Goal: Task Accomplishment & Management: Complete application form

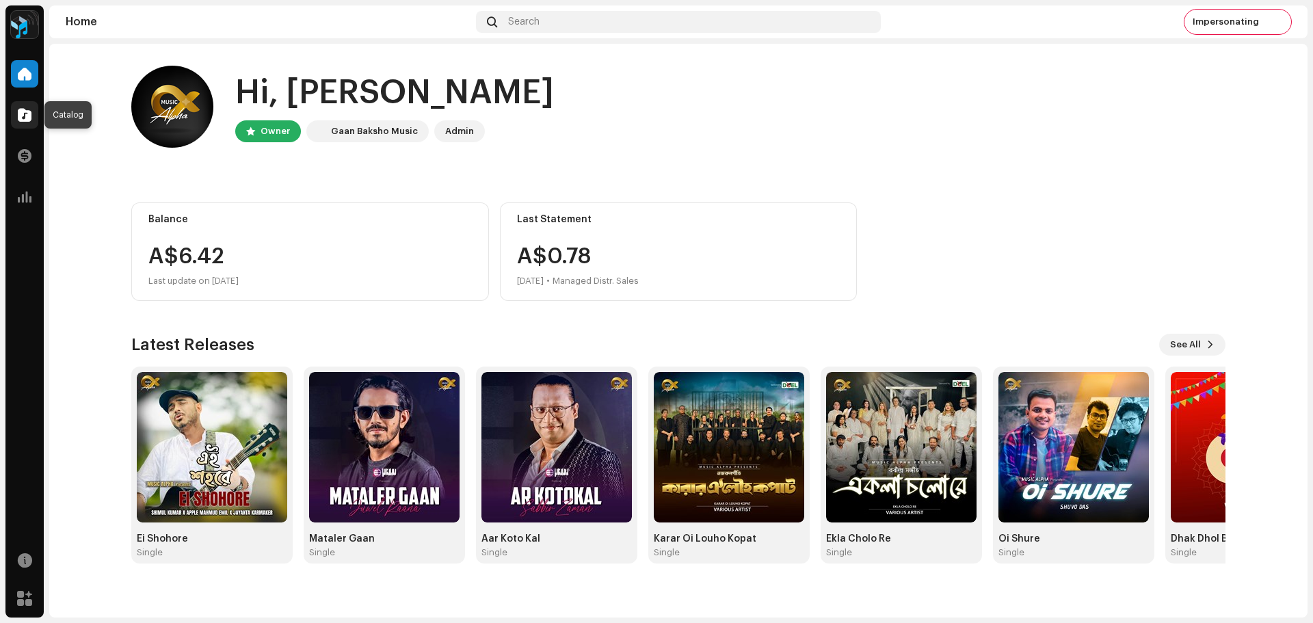
click at [22, 116] on span at bounding box center [25, 114] width 14 height 11
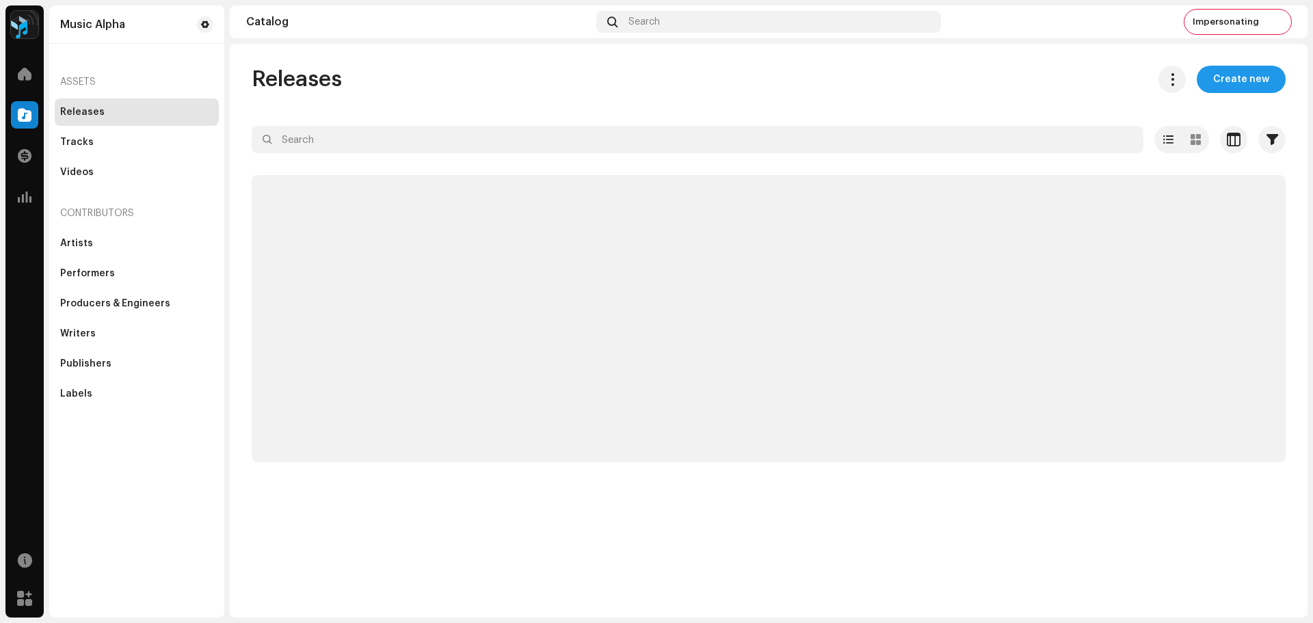
click at [1228, 79] on span "Create new" at bounding box center [1241, 79] width 56 height 27
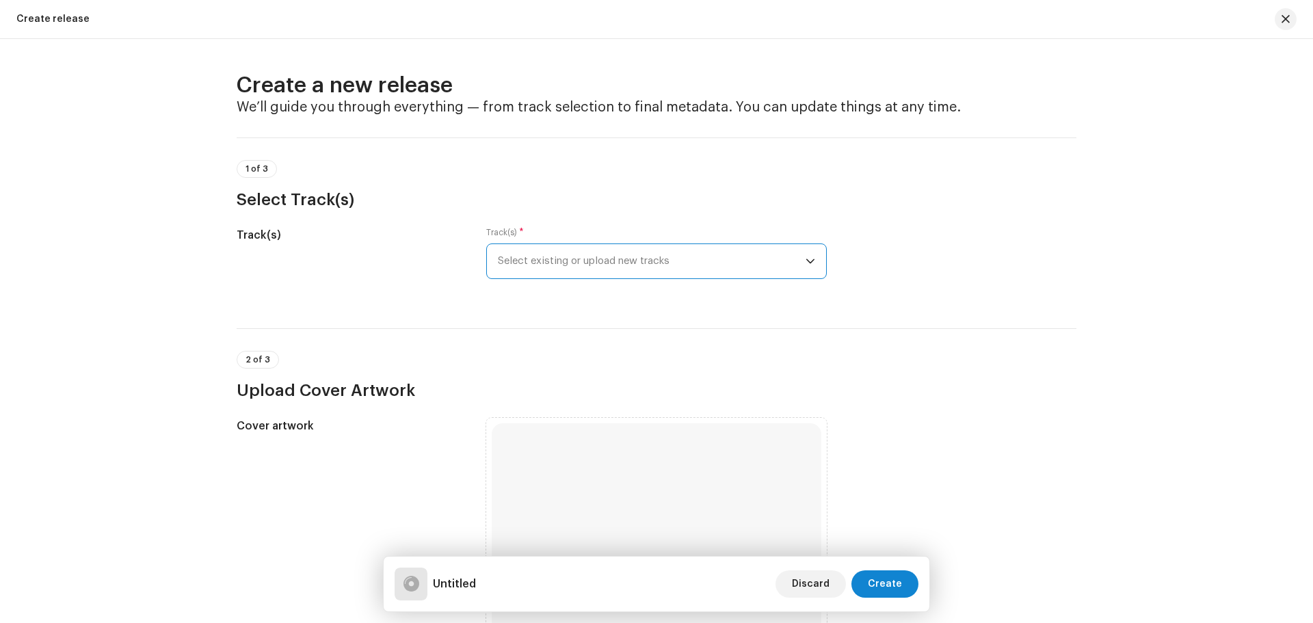
click at [606, 264] on span "Select existing or upload new tracks" at bounding box center [652, 261] width 308 height 34
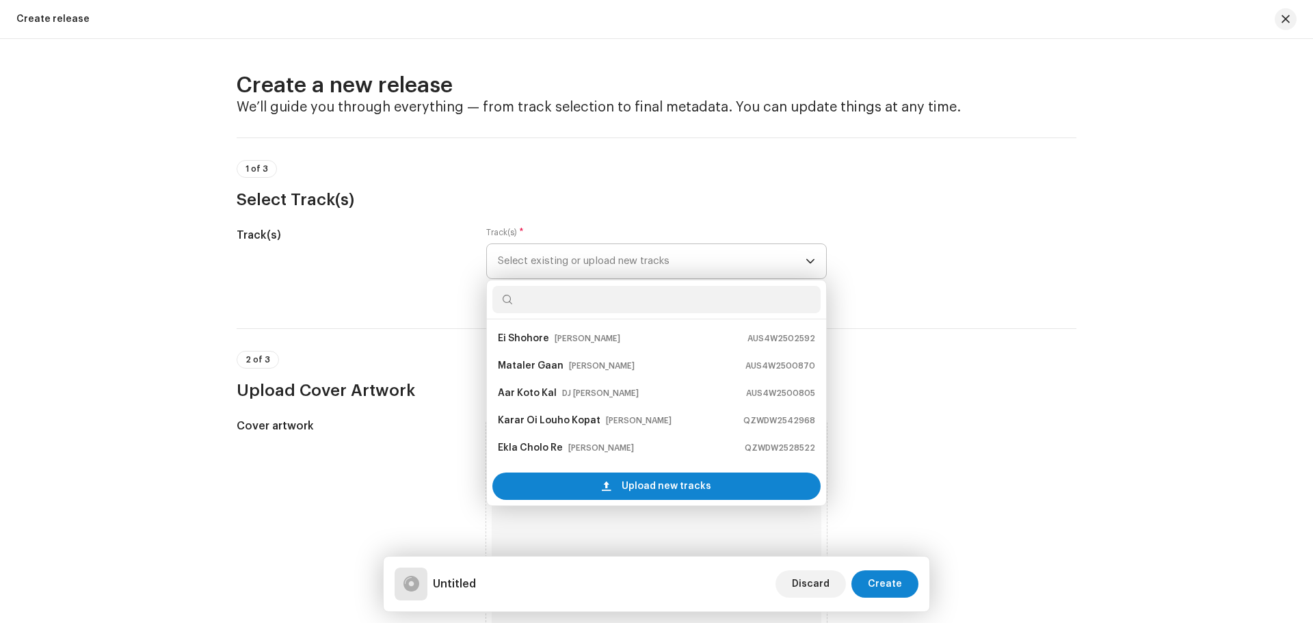
scroll to position [22, 0]
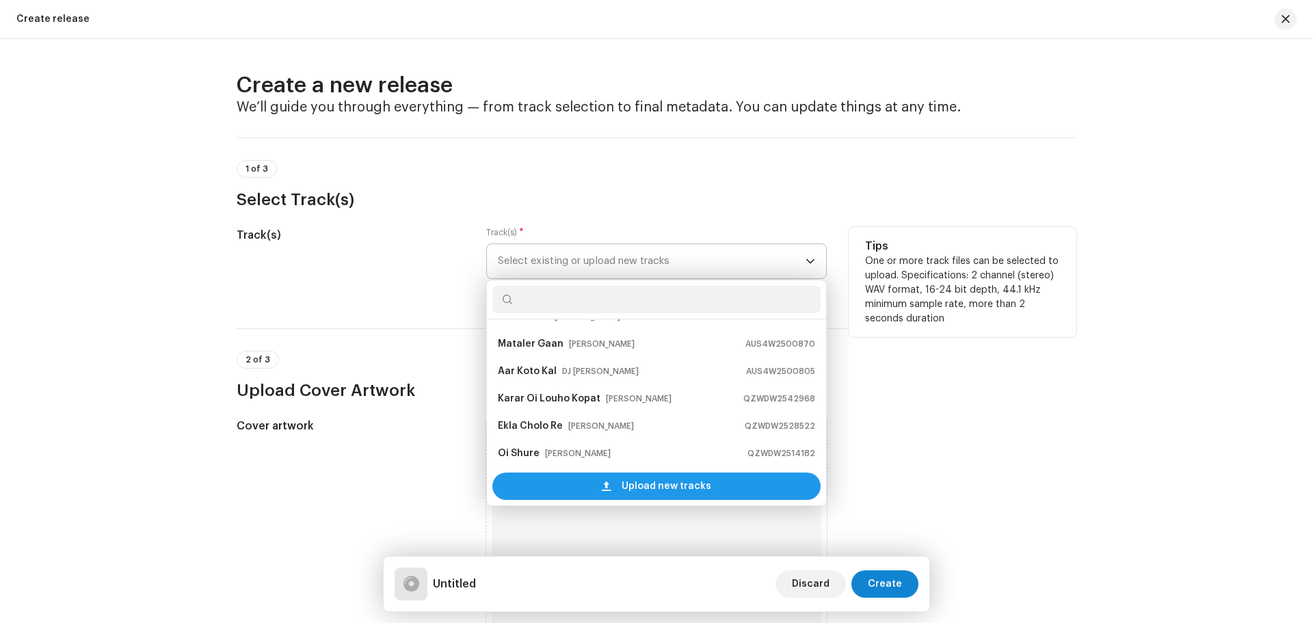
click at [571, 491] on div "Upload new tracks" at bounding box center [656, 485] width 328 height 27
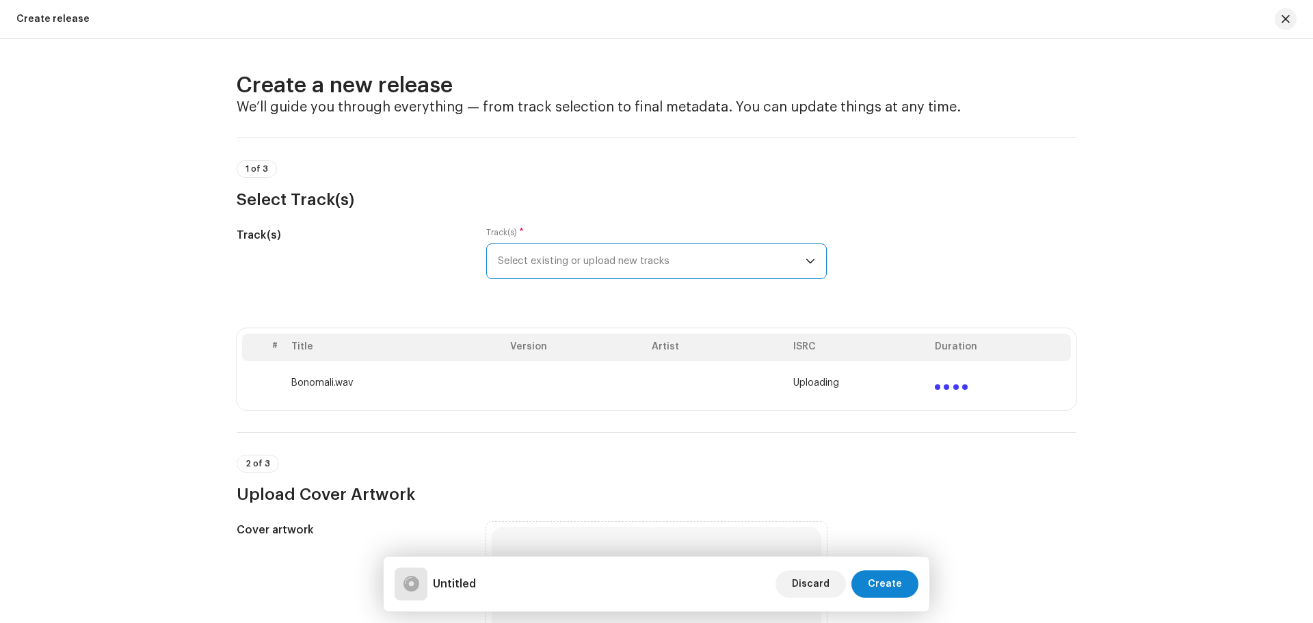
scroll to position [342, 0]
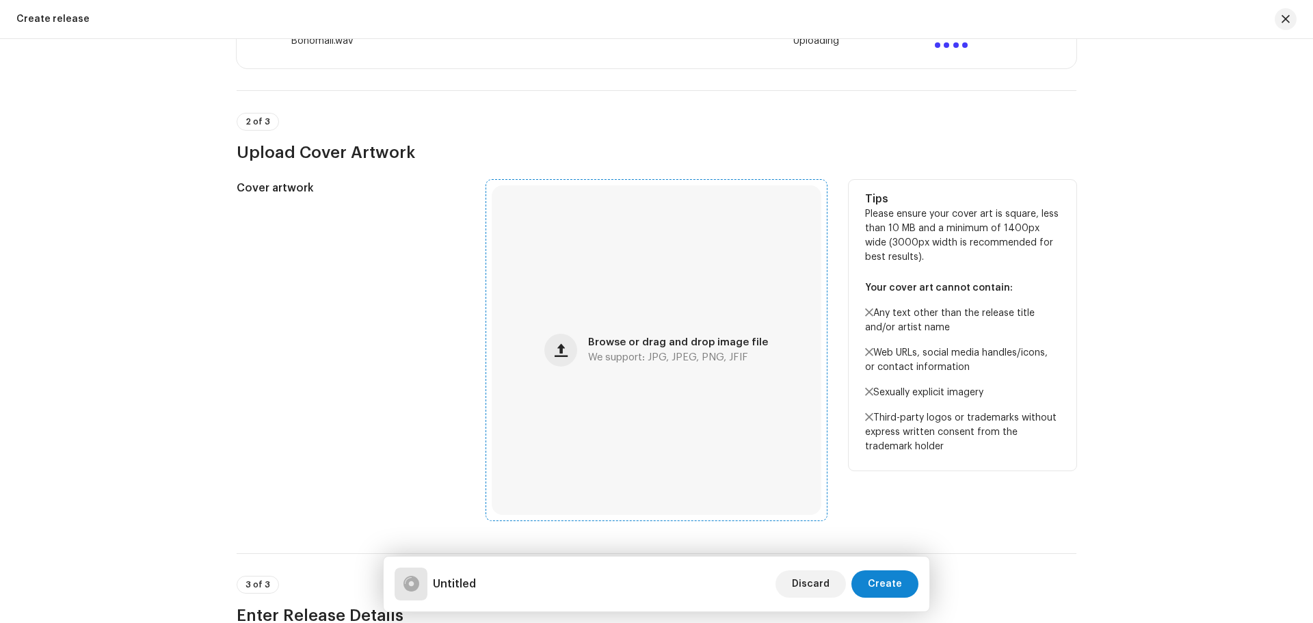
click at [595, 346] on span "Browse or drag and drop image file" at bounding box center [678, 343] width 180 height 10
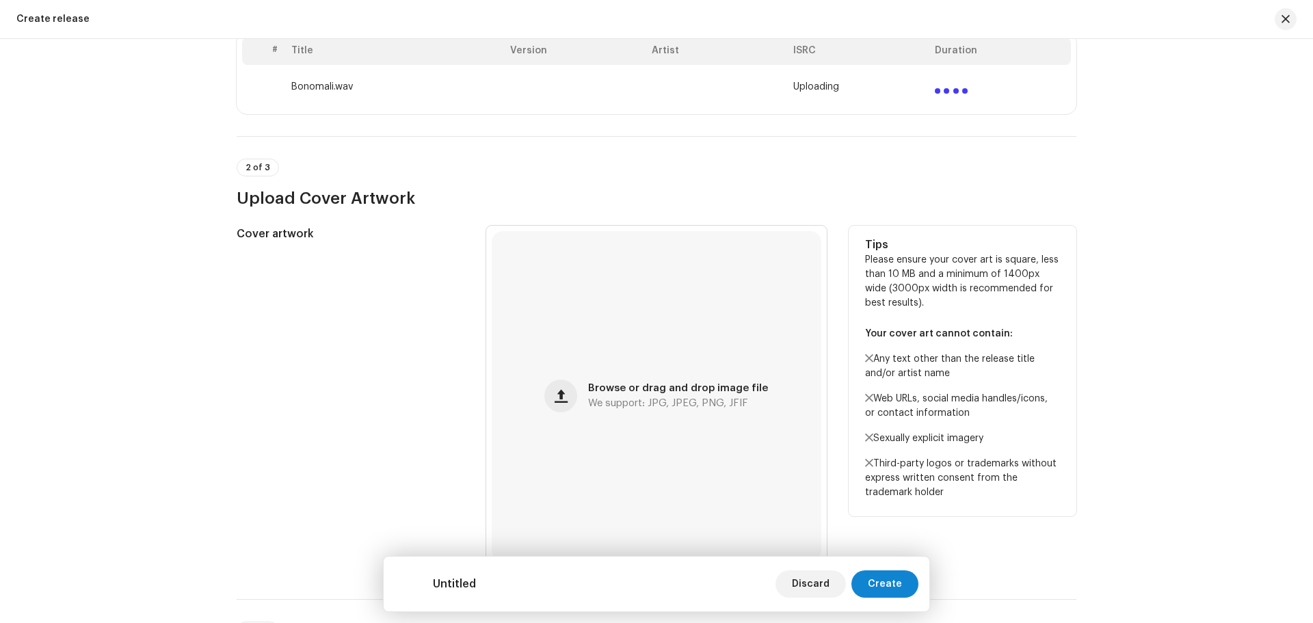
scroll to position [273, 0]
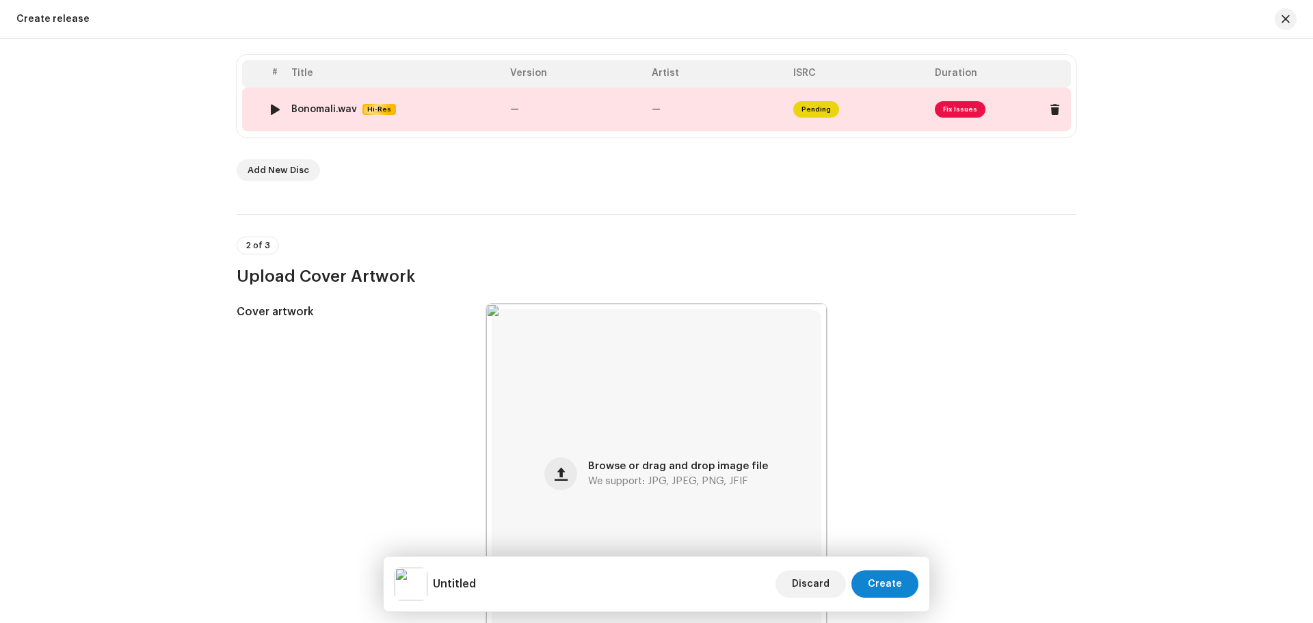
click at [695, 113] on td "—" at bounding box center [717, 110] width 142 height 44
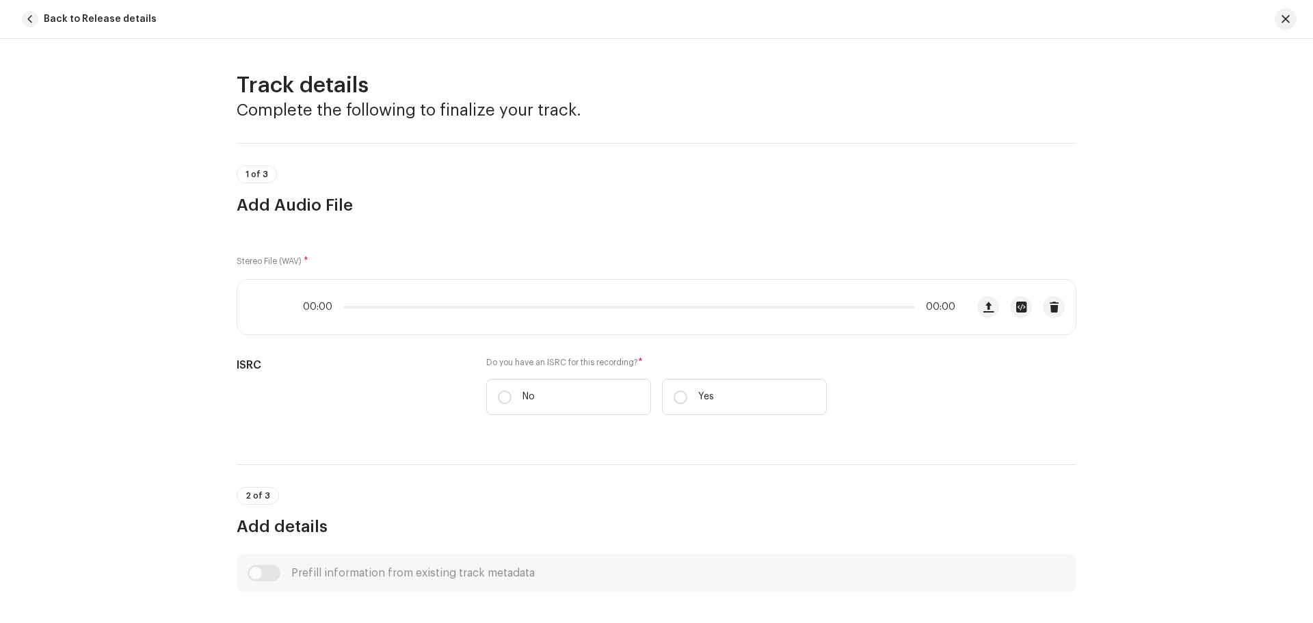
scroll to position [510, 0]
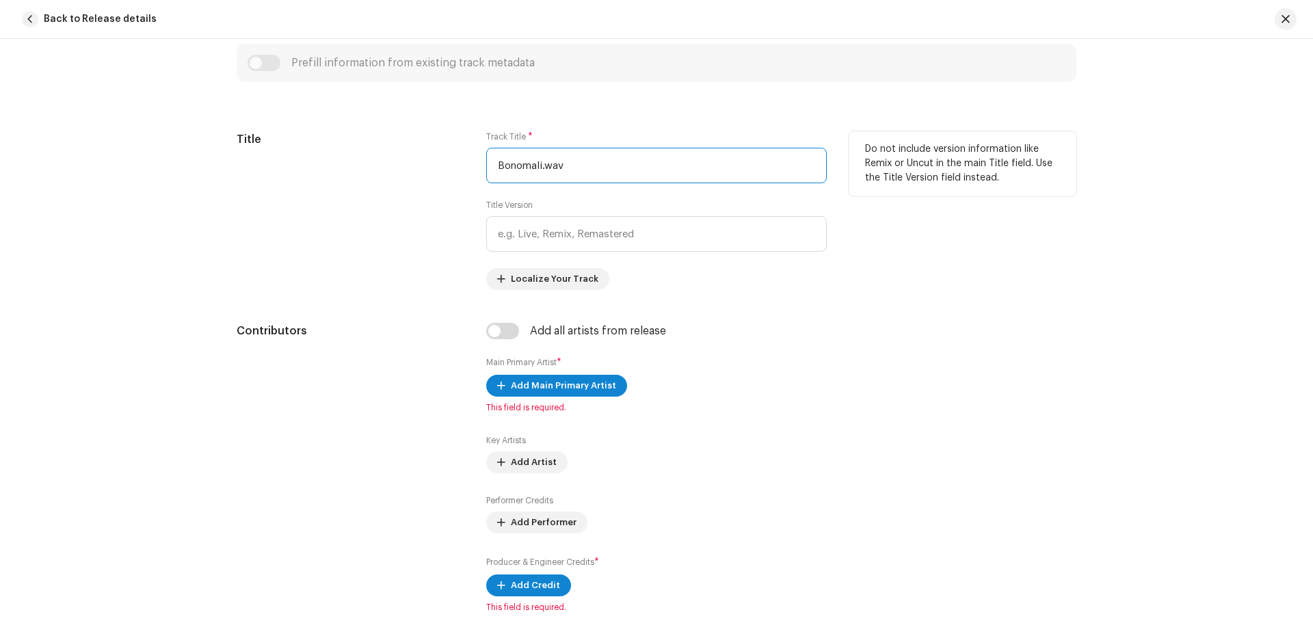
click at [582, 165] on input "Bonomali.wav" at bounding box center [656, 166] width 340 height 36
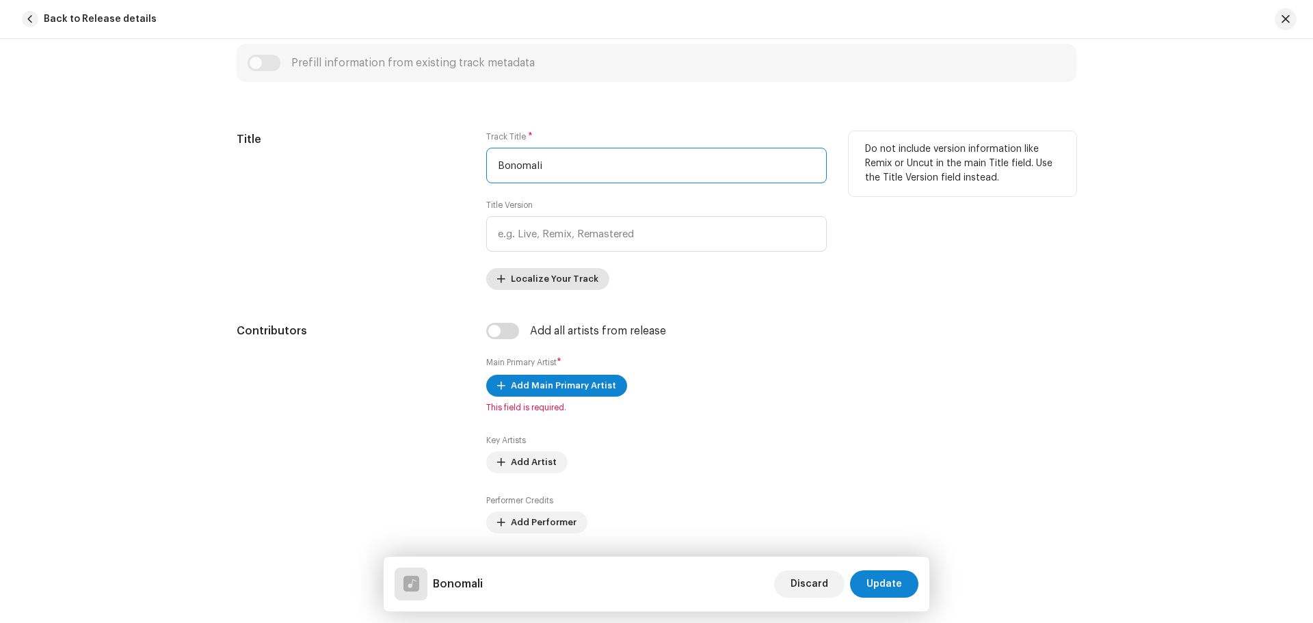
type input "Bonomali"
click at [545, 274] on span "Localize Your Track" at bounding box center [555, 278] width 88 height 27
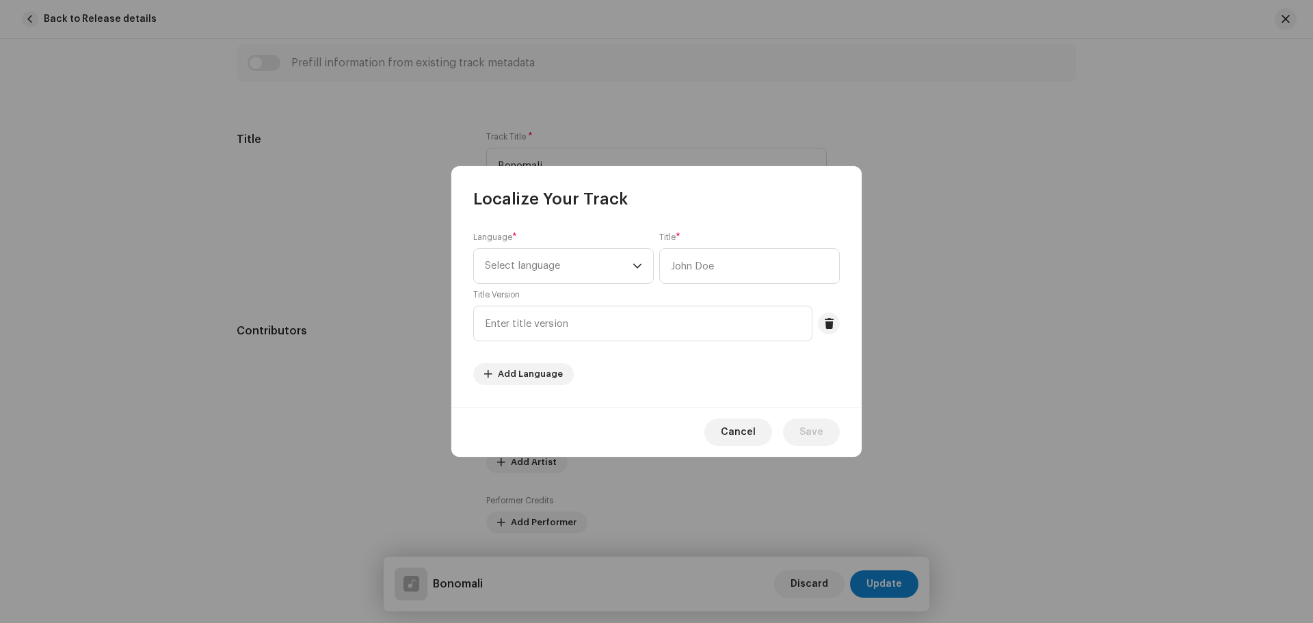
click at [554, 244] on div "Language * Select language" at bounding box center [563, 258] width 180 height 52
click at [536, 269] on span "Select language" at bounding box center [559, 266] width 148 height 34
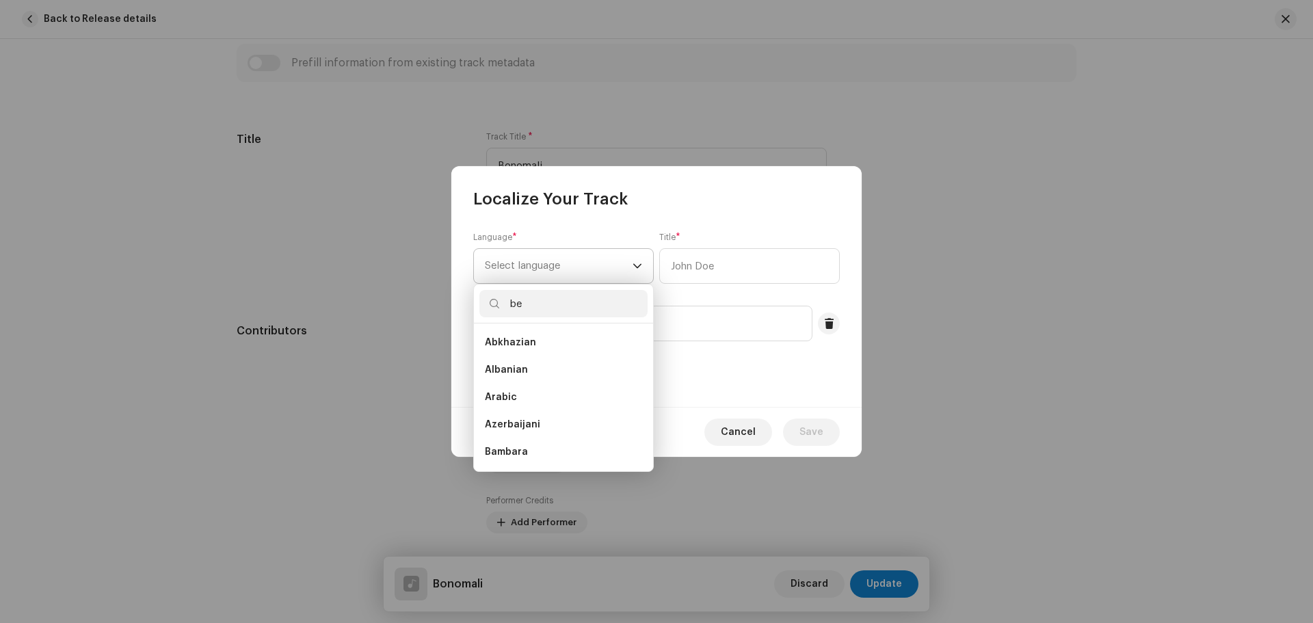
scroll to position [0, 0]
type input "be"
click at [534, 365] on li "Bengali" at bounding box center [563, 369] width 168 height 27
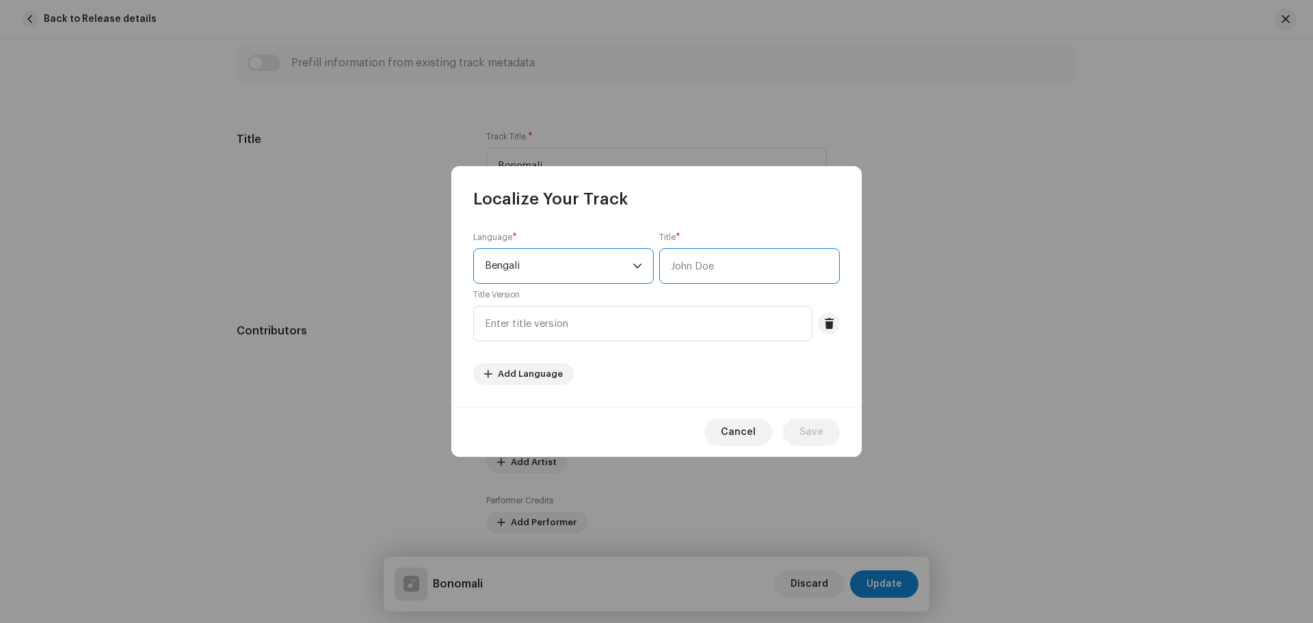
click at [727, 273] on input "text" at bounding box center [749, 266] width 180 height 36
type input "বনমালী"
click at [815, 431] on span "Save" at bounding box center [811, 431] width 24 height 27
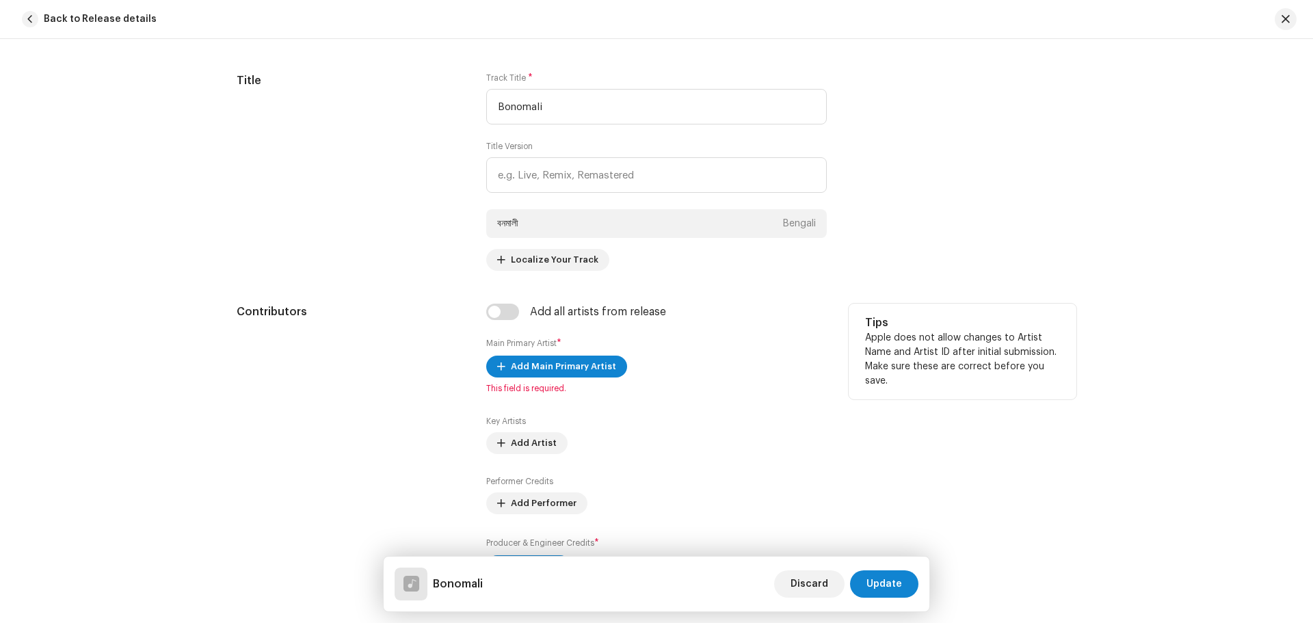
scroll to position [647, 0]
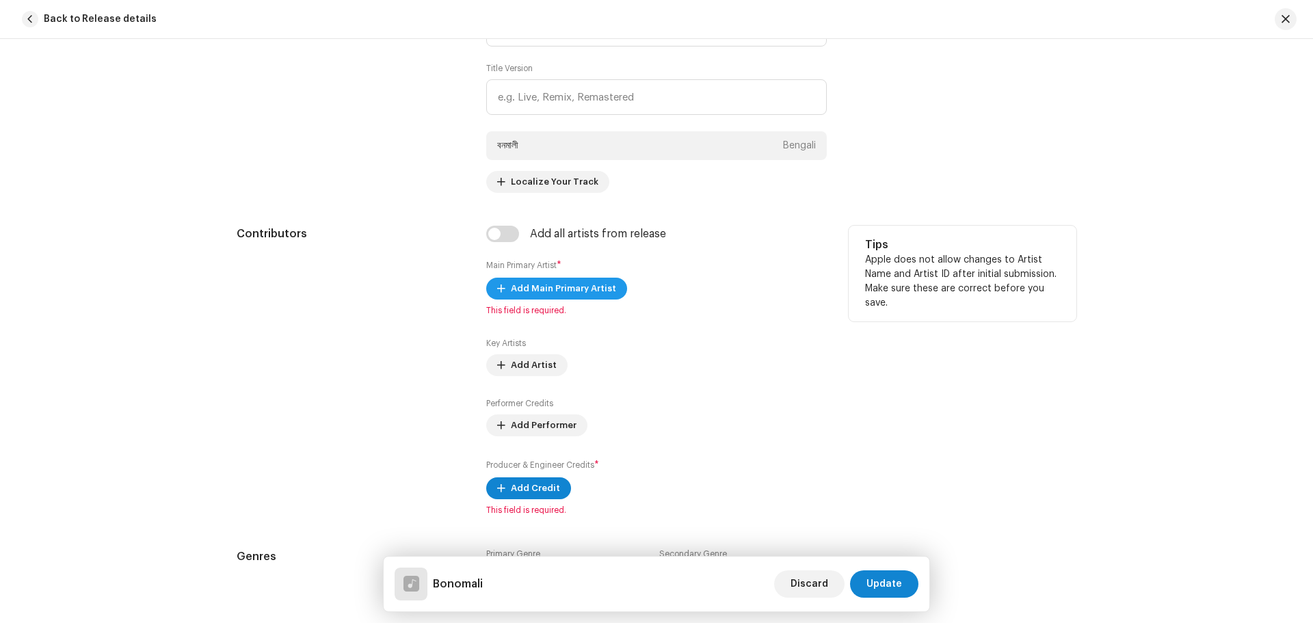
click at [574, 286] on span "Add Main Primary Artist" at bounding box center [563, 288] width 105 height 27
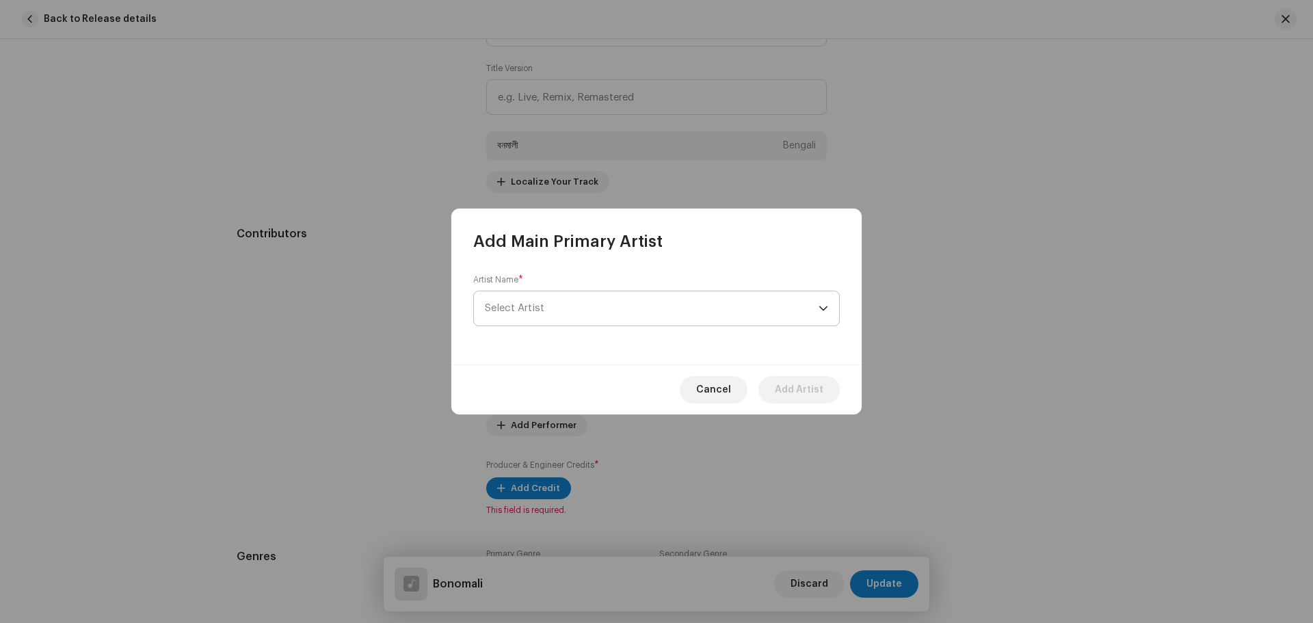
click at [556, 308] on span "Select Artist" at bounding box center [652, 308] width 334 height 34
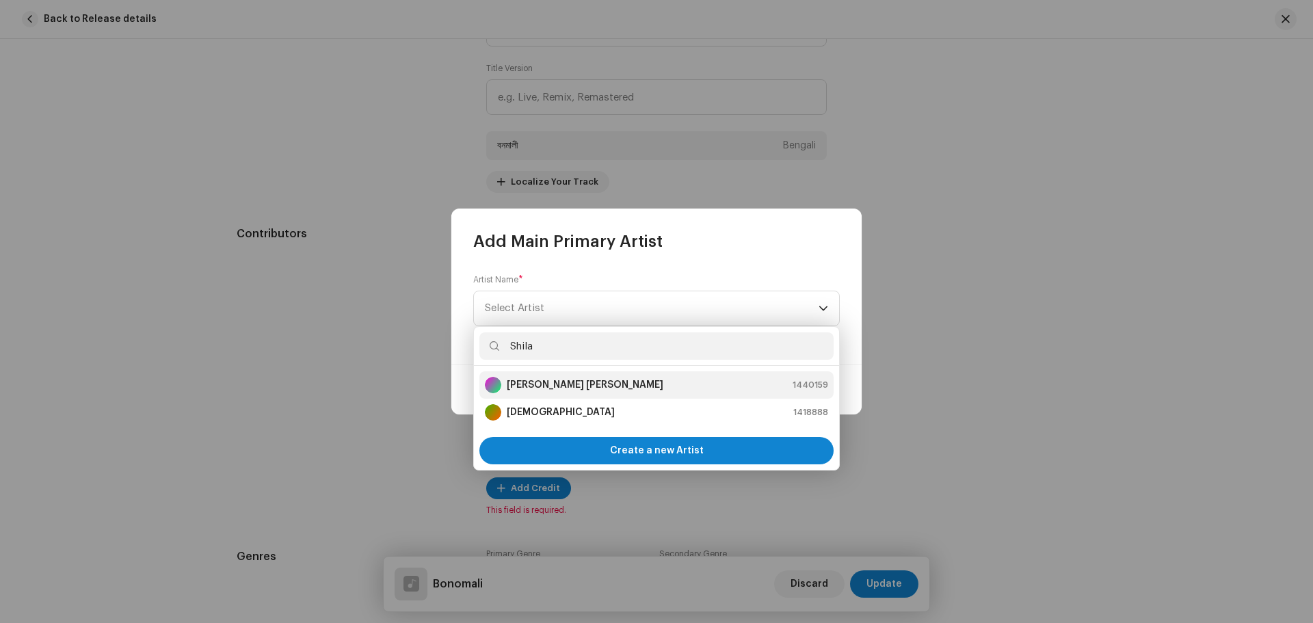
type input "Shila"
click at [546, 376] on li "[PERSON_NAME] [PERSON_NAME] 1440159" at bounding box center [656, 384] width 354 height 27
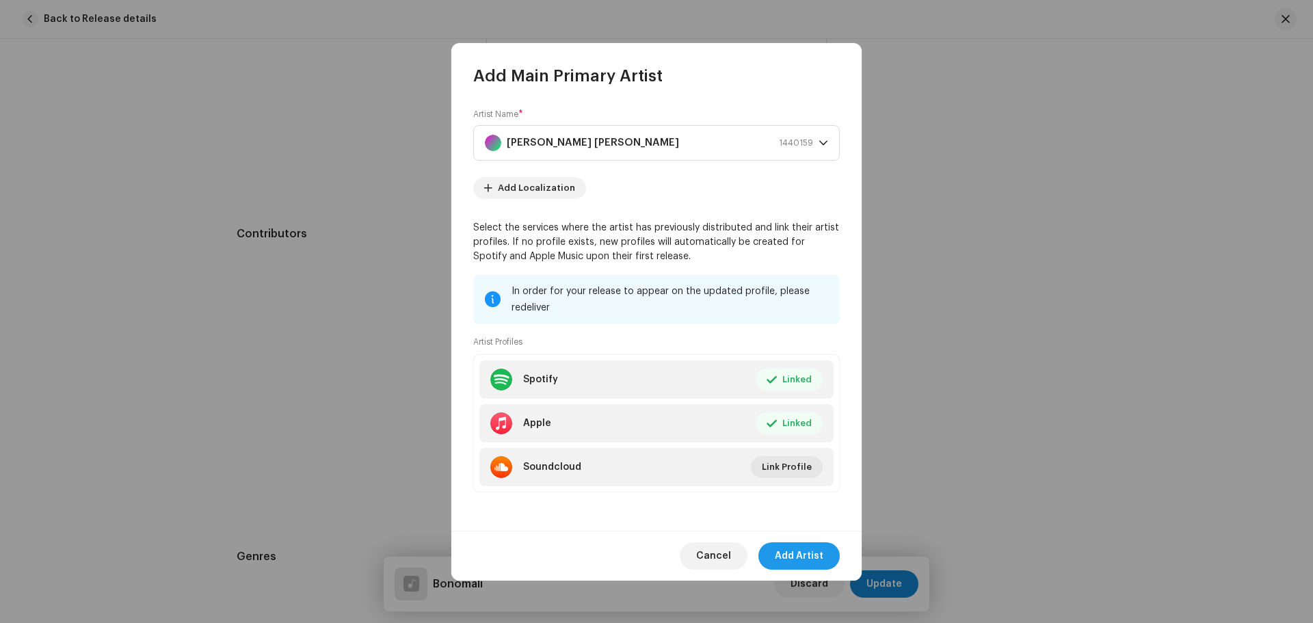
click at [802, 543] on span "Add Artist" at bounding box center [799, 555] width 49 height 27
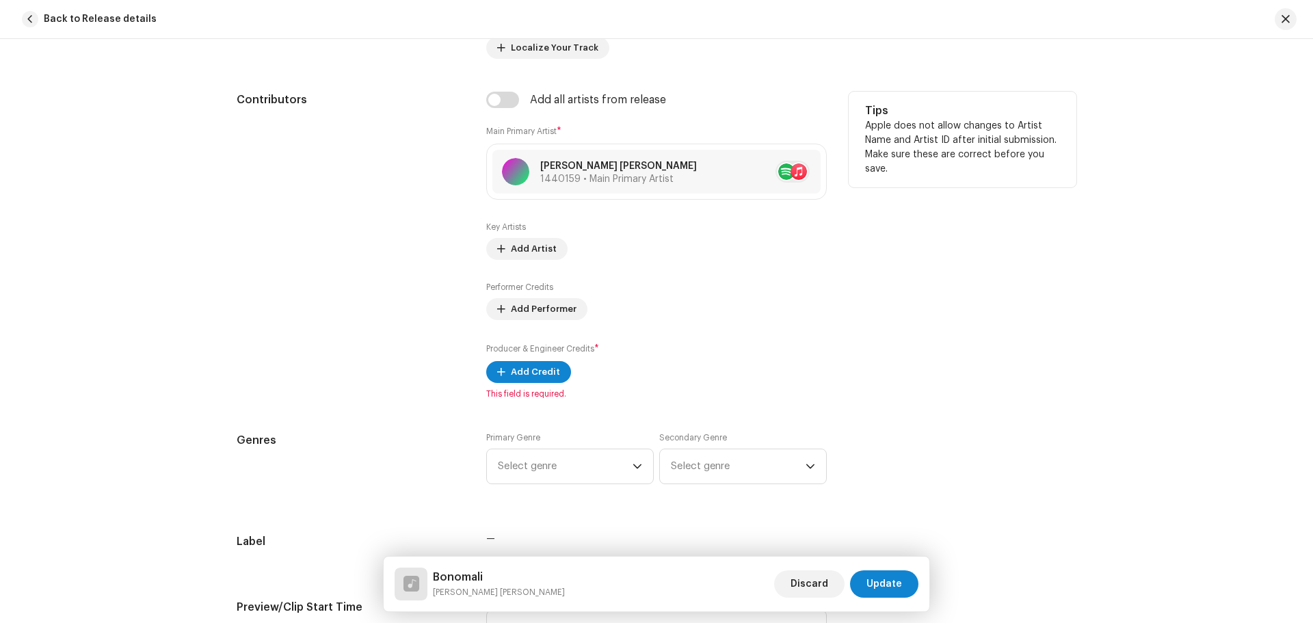
scroll to position [783, 0]
click at [531, 374] on span "Add Credit" at bounding box center [535, 368] width 49 height 27
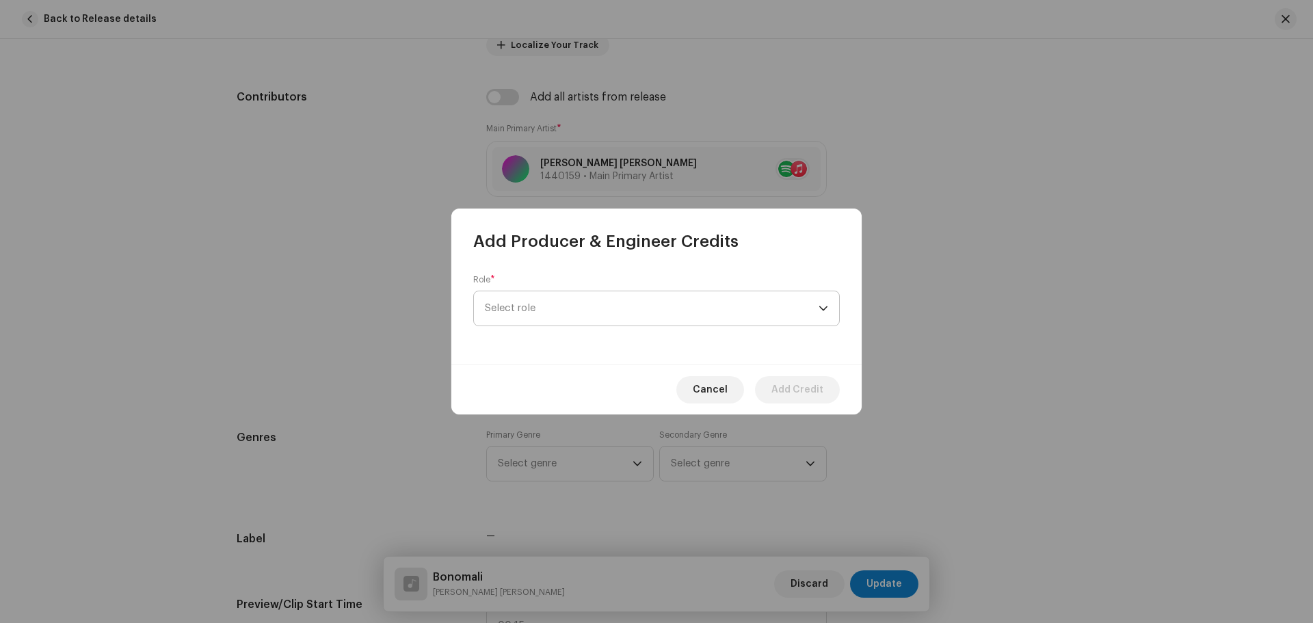
click at [584, 314] on span "Select role" at bounding box center [652, 308] width 334 height 34
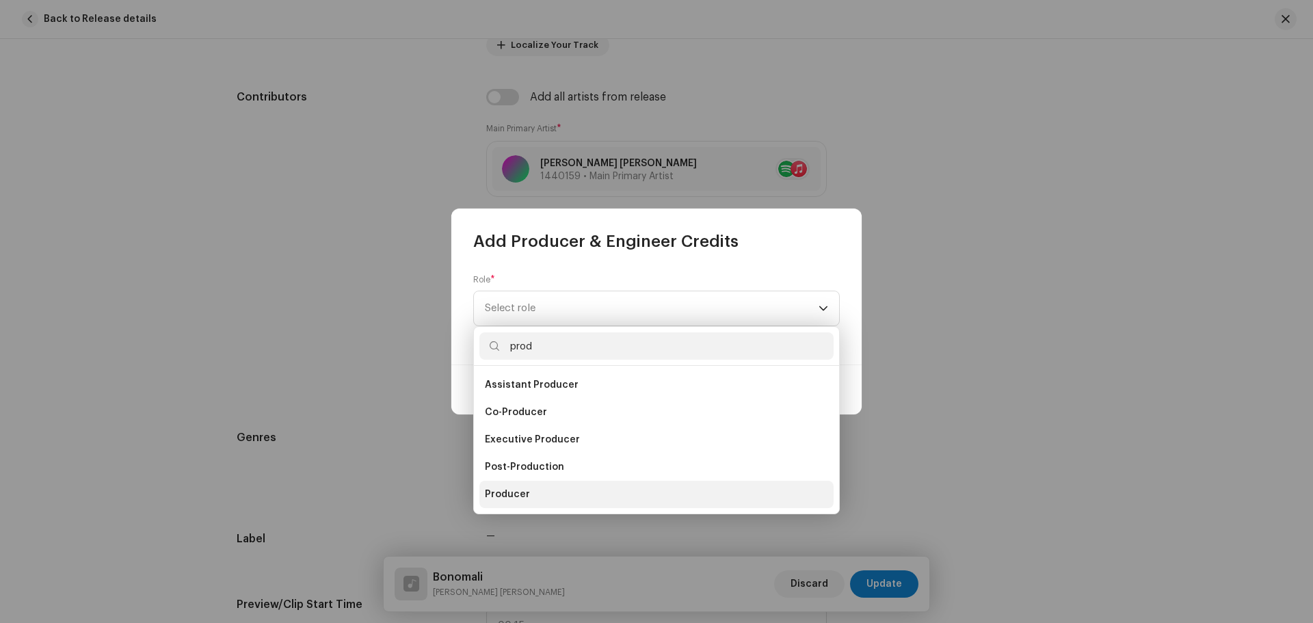
type input "prod"
click at [508, 491] on span "Producer" at bounding box center [507, 494] width 45 height 14
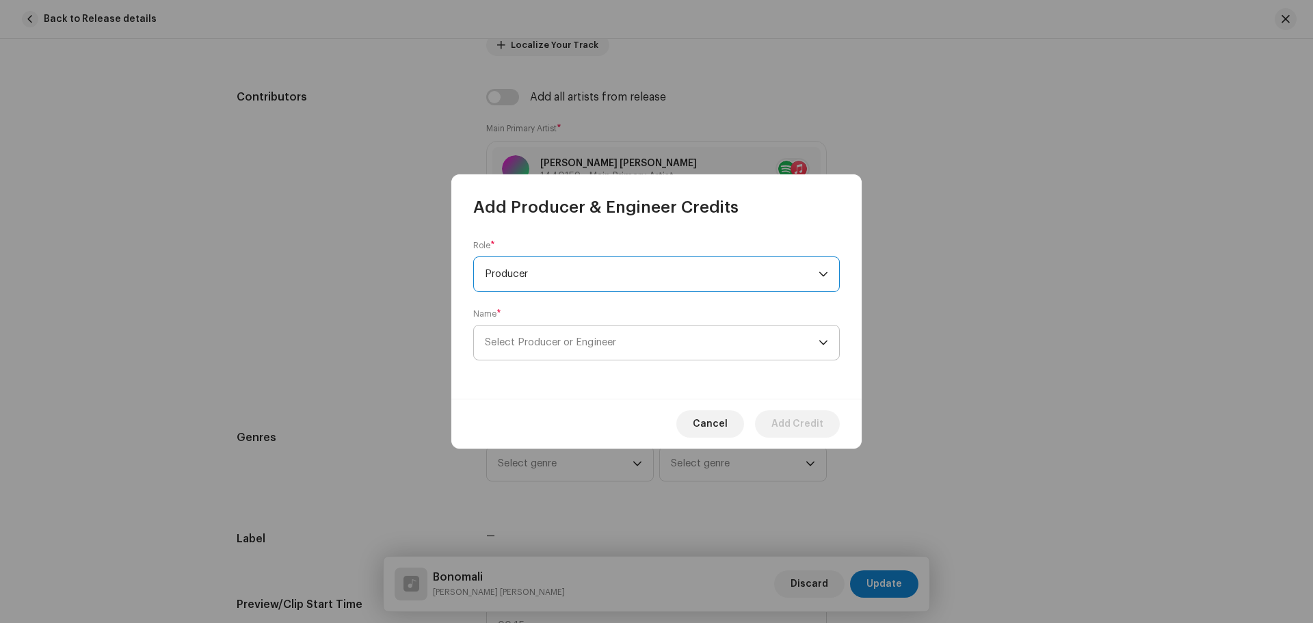
click at [578, 345] on span "Select Producer or Engineer" at bounding box center [550, 342] width 131 height 10
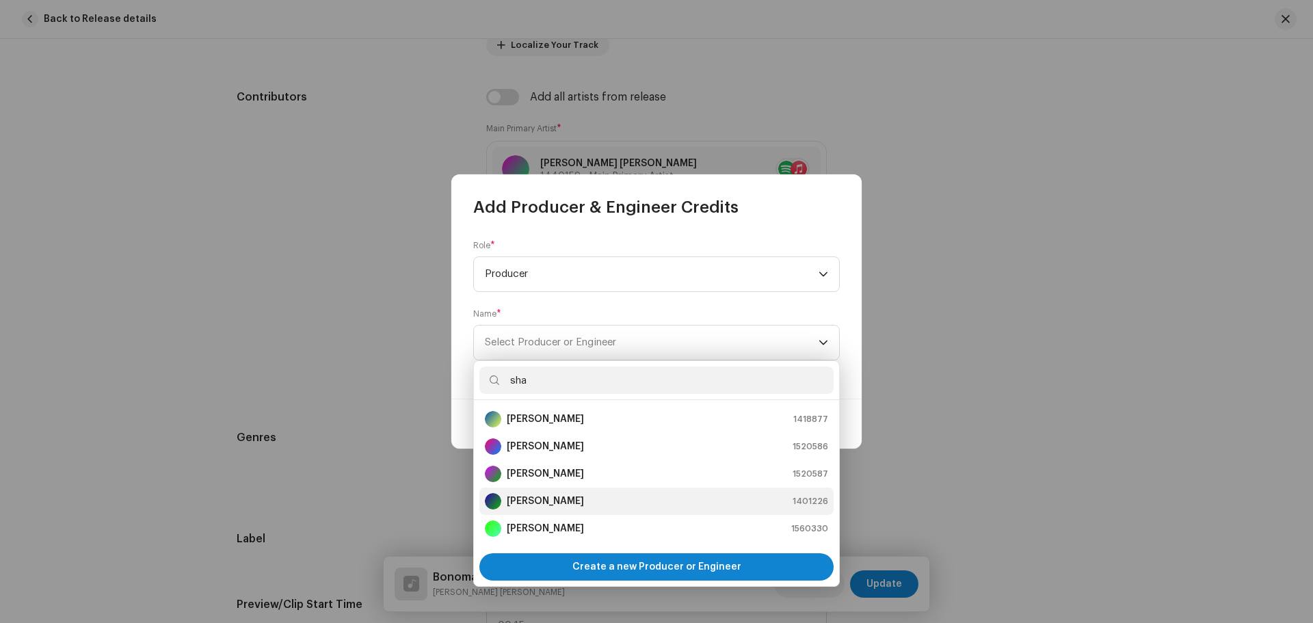
type input "sha"
click at [542, 499] on strong "[PERSON_NAME]" at bounding box center [545, 501] width 77 height 14
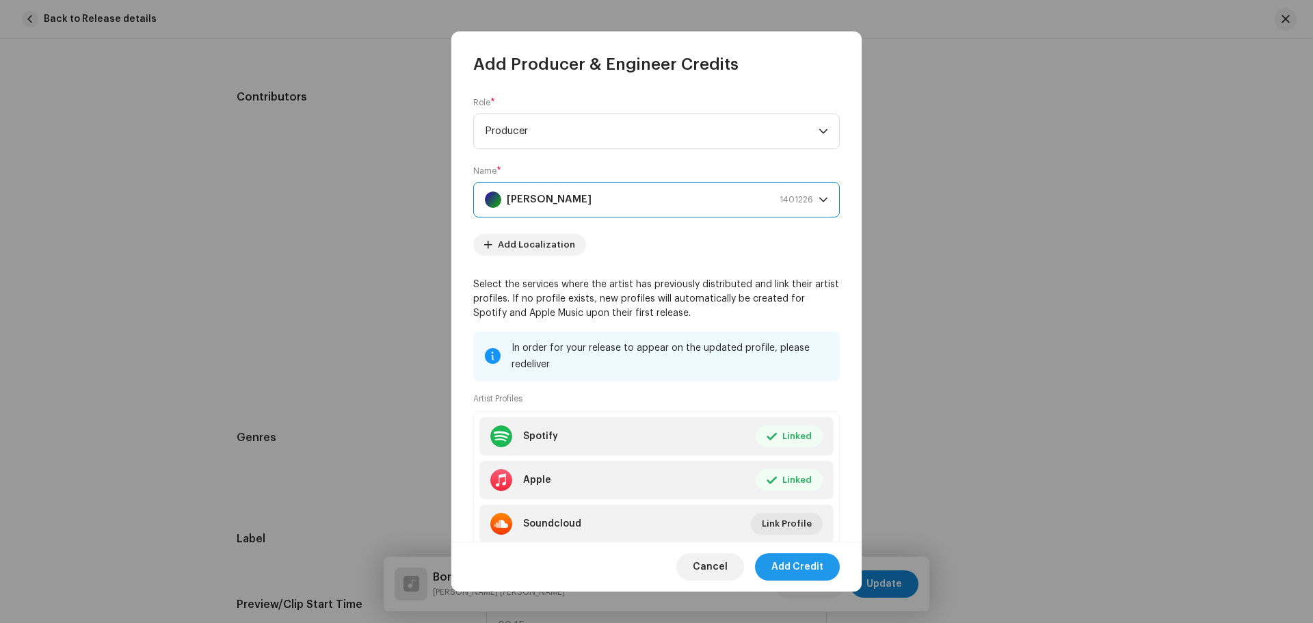
click at [795, 570] on span "Add Credit" at bounding box center [797, 566] width 52 height 27
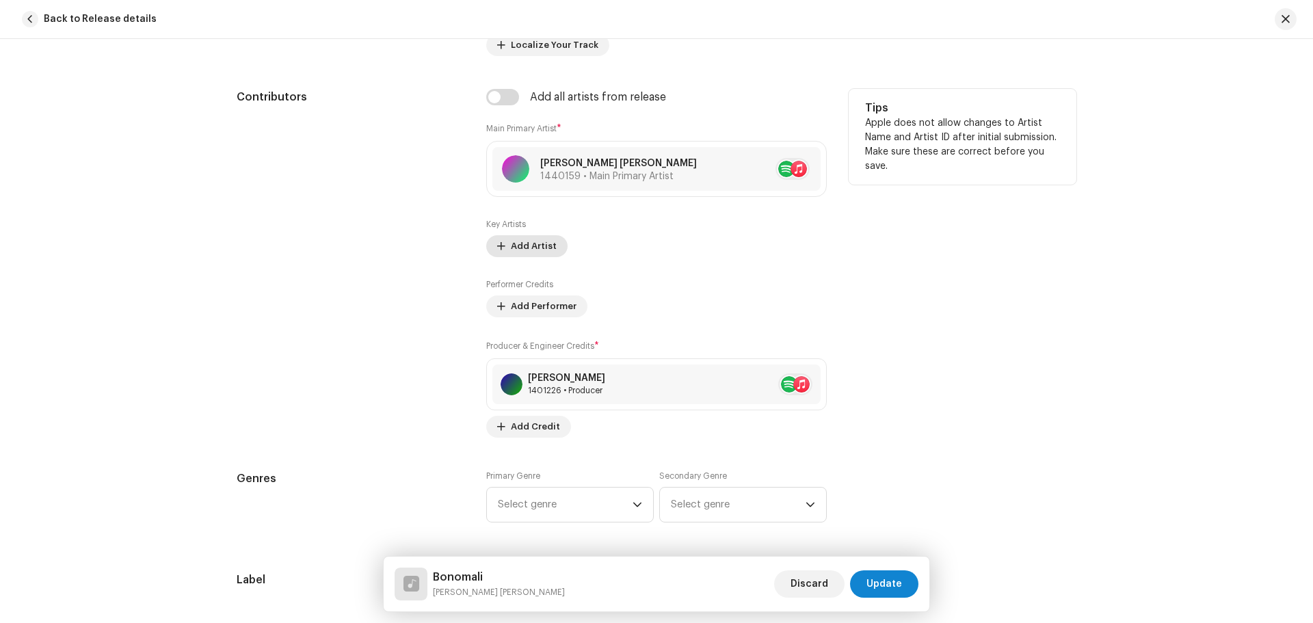
click at [514, 241] on span "Add Artist" at bounding box center [534, 245] width 46 height 27
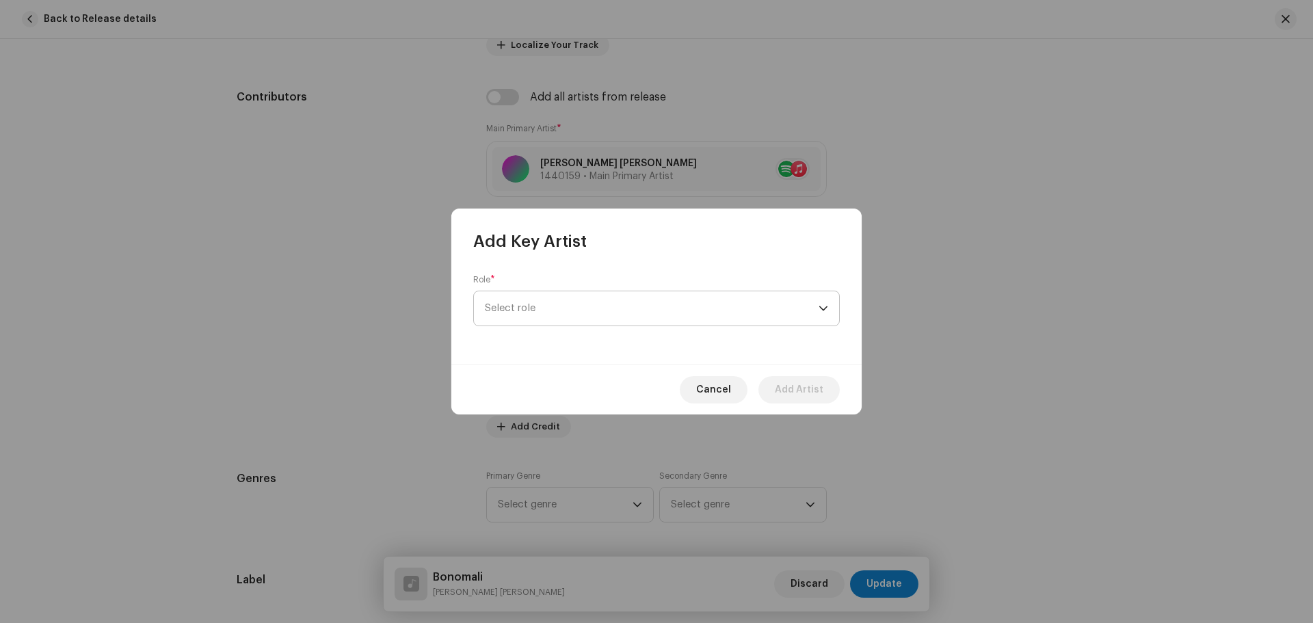
click at [545, 310] on span "Select role" at bounding box center [652, 308] width 334 height 34
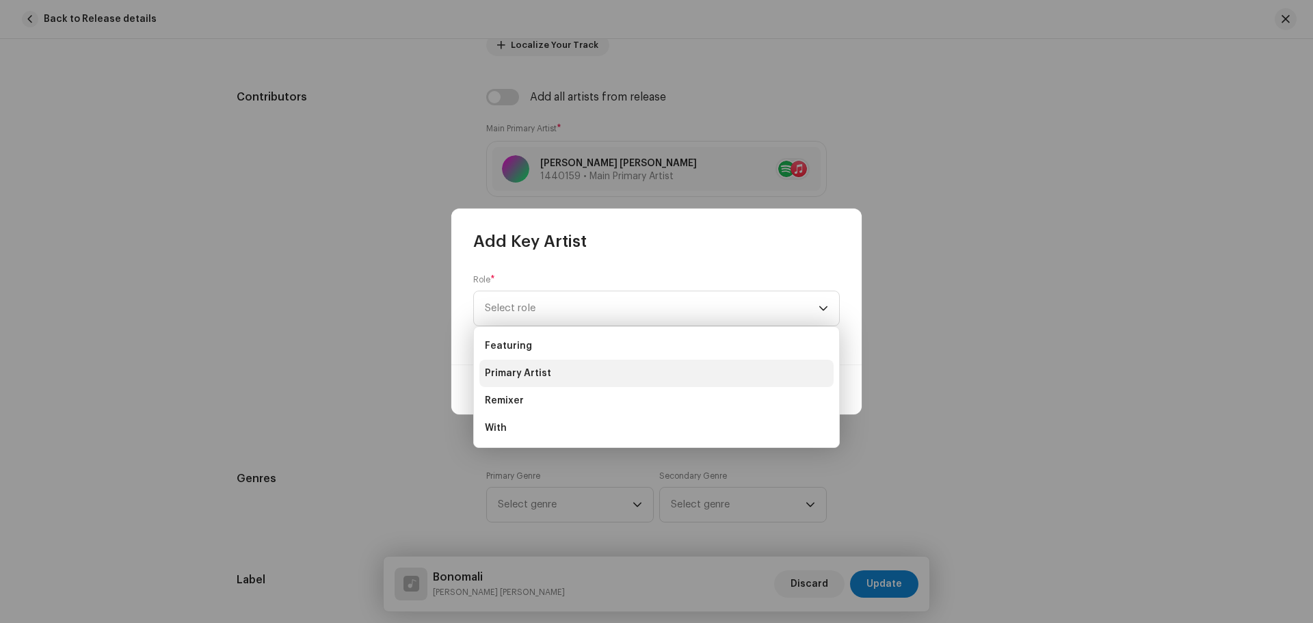
click at [537, 373] on span "Primary Artist" at bounding box center [518, 373] width 66 height 14
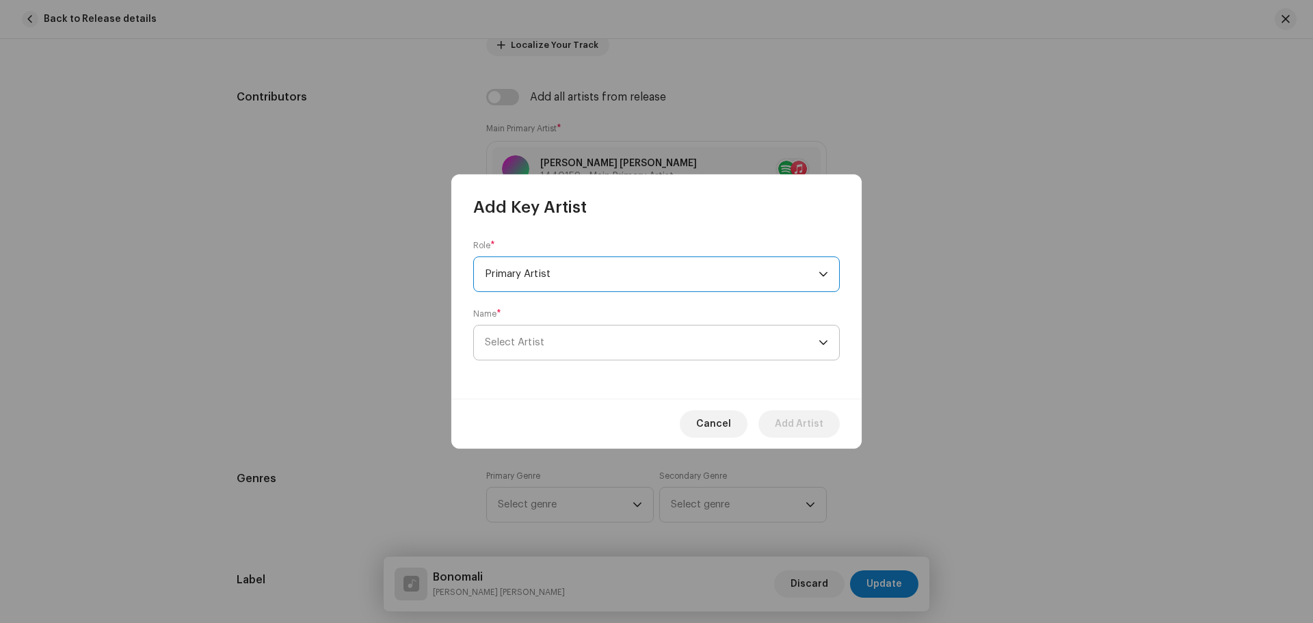
click at [556, 327] on span "Select Artist" at bounding box center [652, 342] width 334 height 34
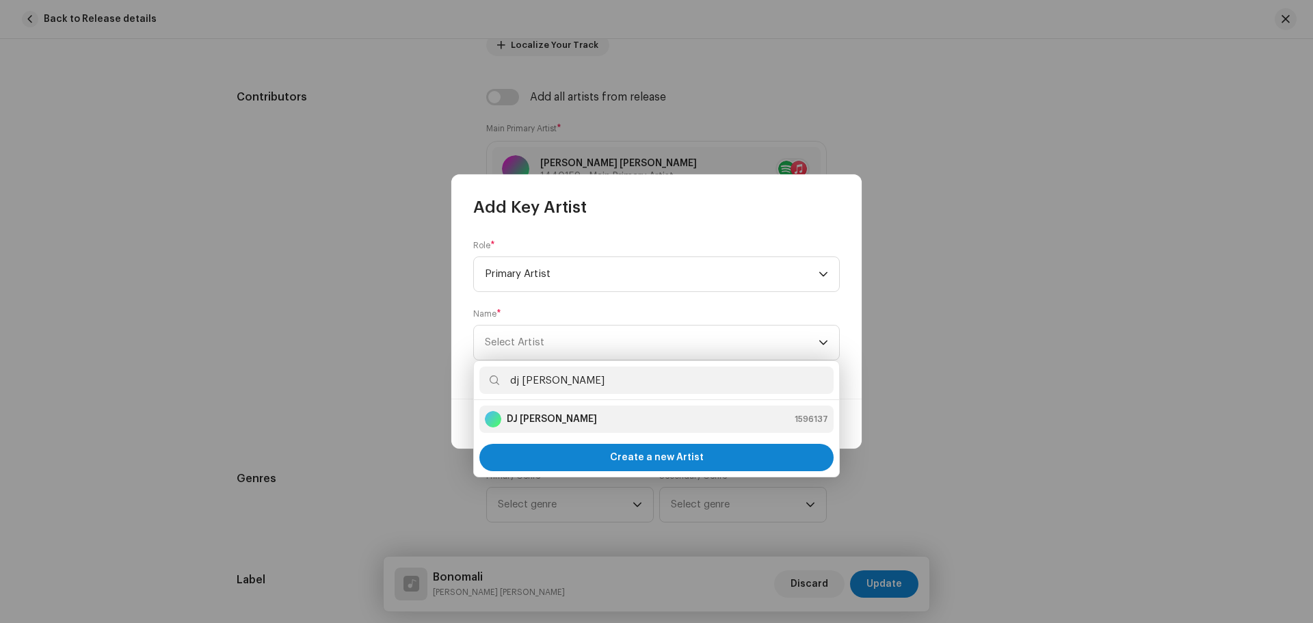
type input "dj [PERSON_NAME]"
click at [544, 415] on strong "DJ [PERSON_NAME]" at bounding box center [552, 419] width 90 height 14
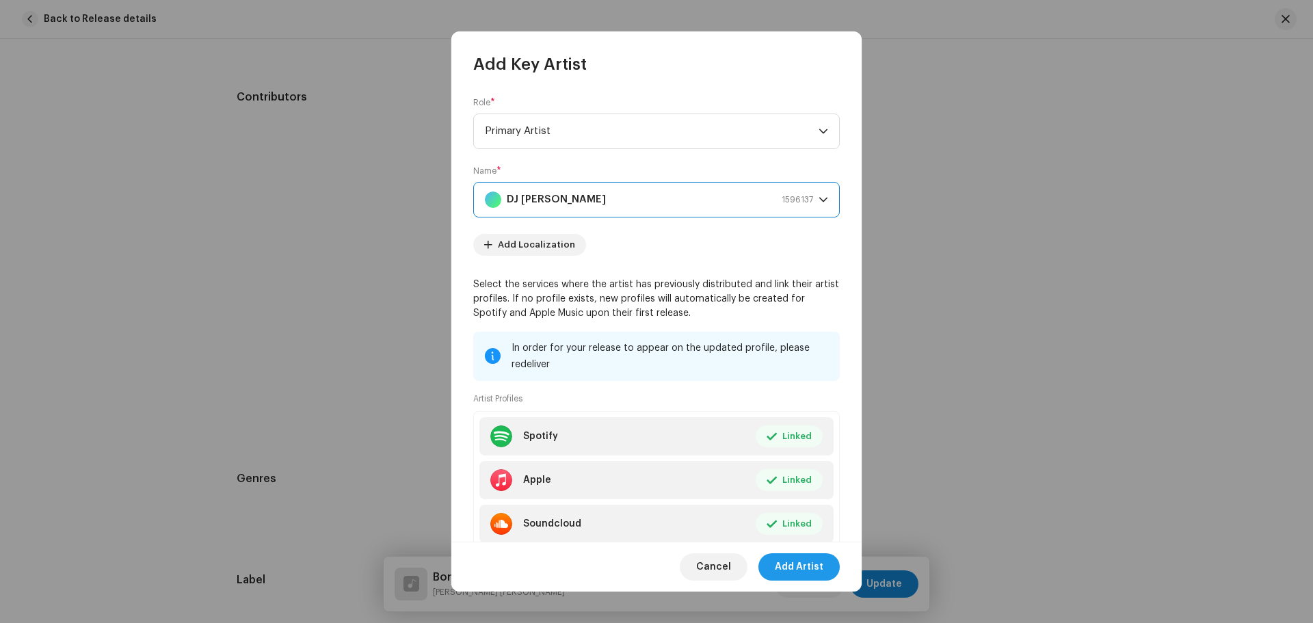
click at [794, 570] on span "Add Artist" at bounding box center [799, 566] width 49 height 27
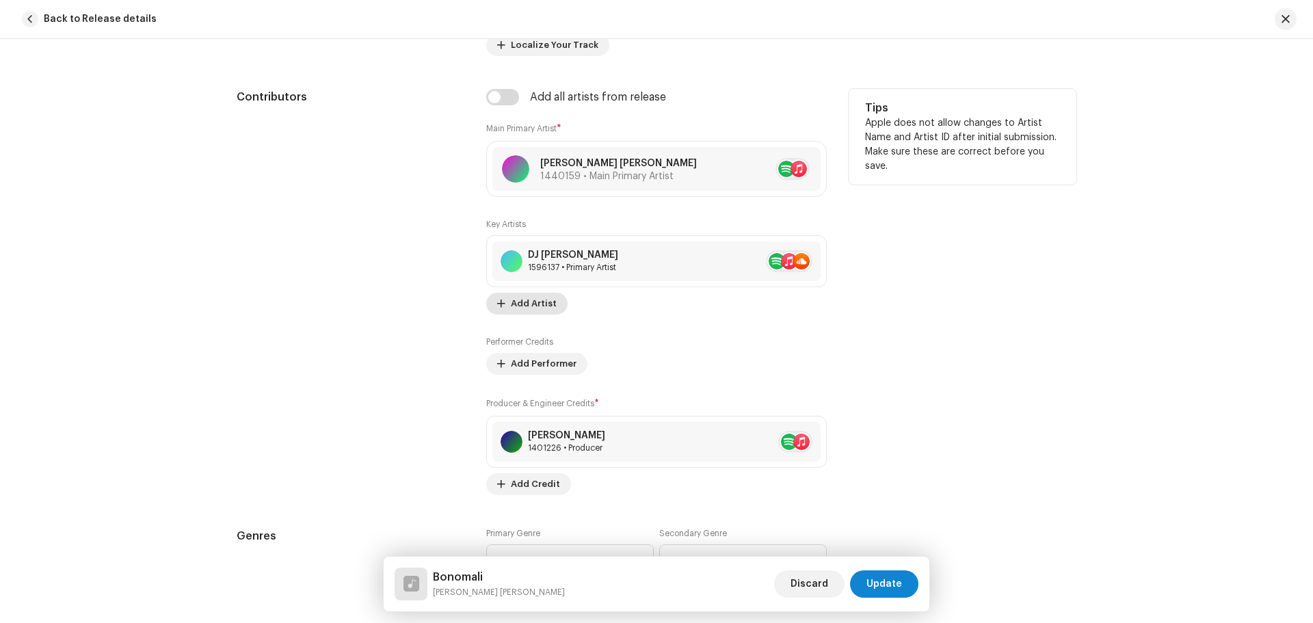
click at [535, 301] on span "Add Artist" at bounding box center [534, 303] width 46 height 27
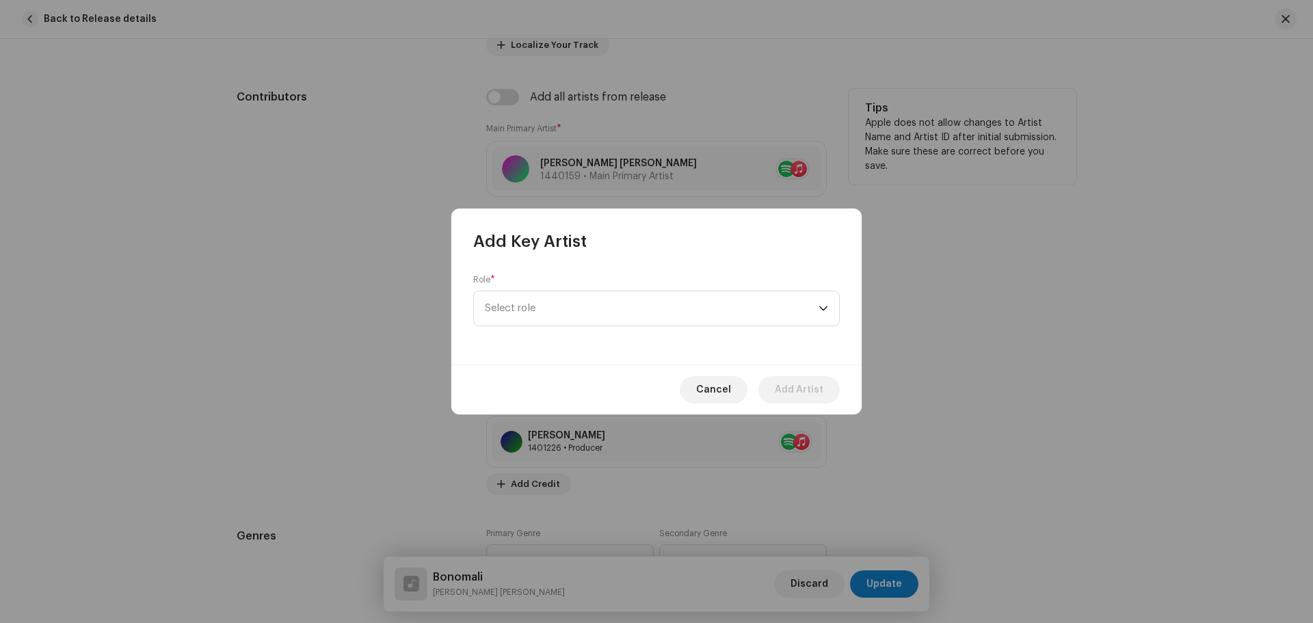
click at [535, 301] on span "Select role" at bounding box center [652, 308] width 334 height 34
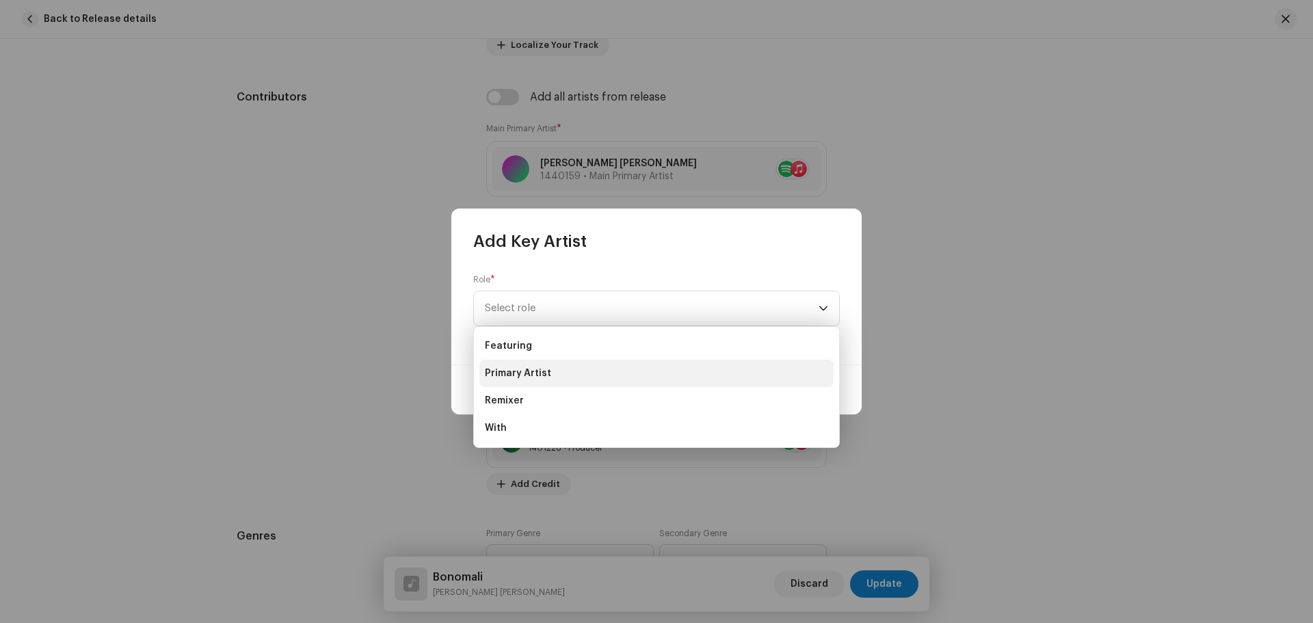
click at [542, 373] on span "Primary Artist" at bounding box center [518, 373] width 66 height 14
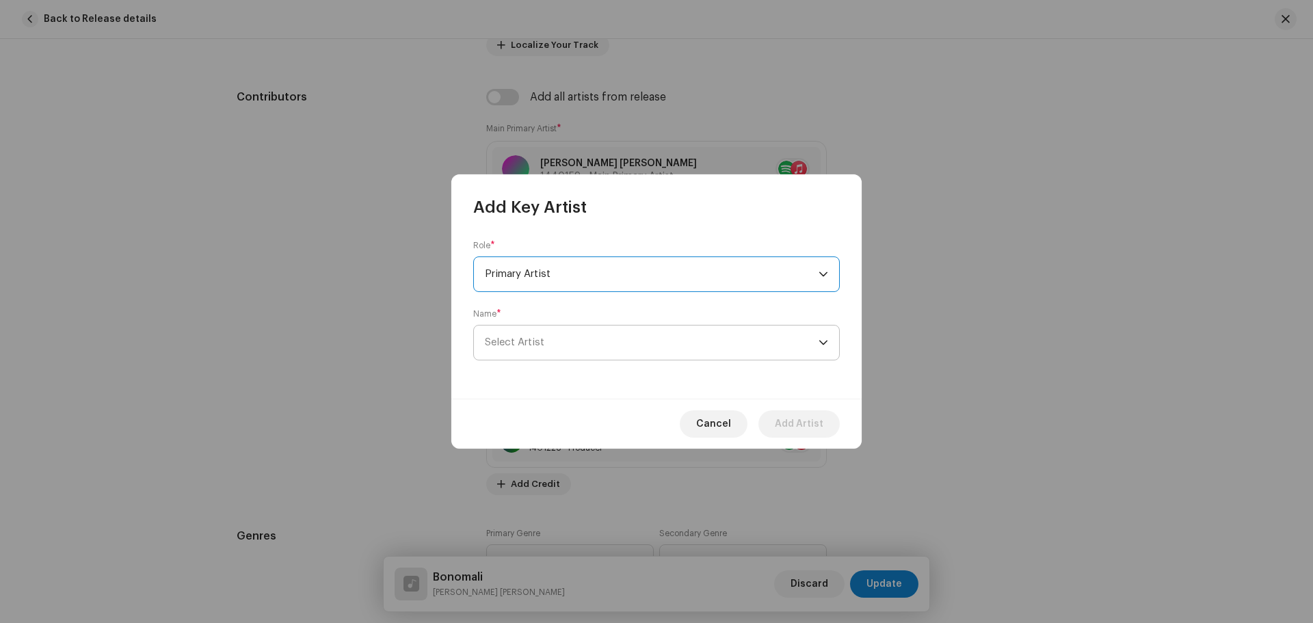
click at [552, 346] on span "Select Artist" at bounding box center [652, 342] width 334 height 34
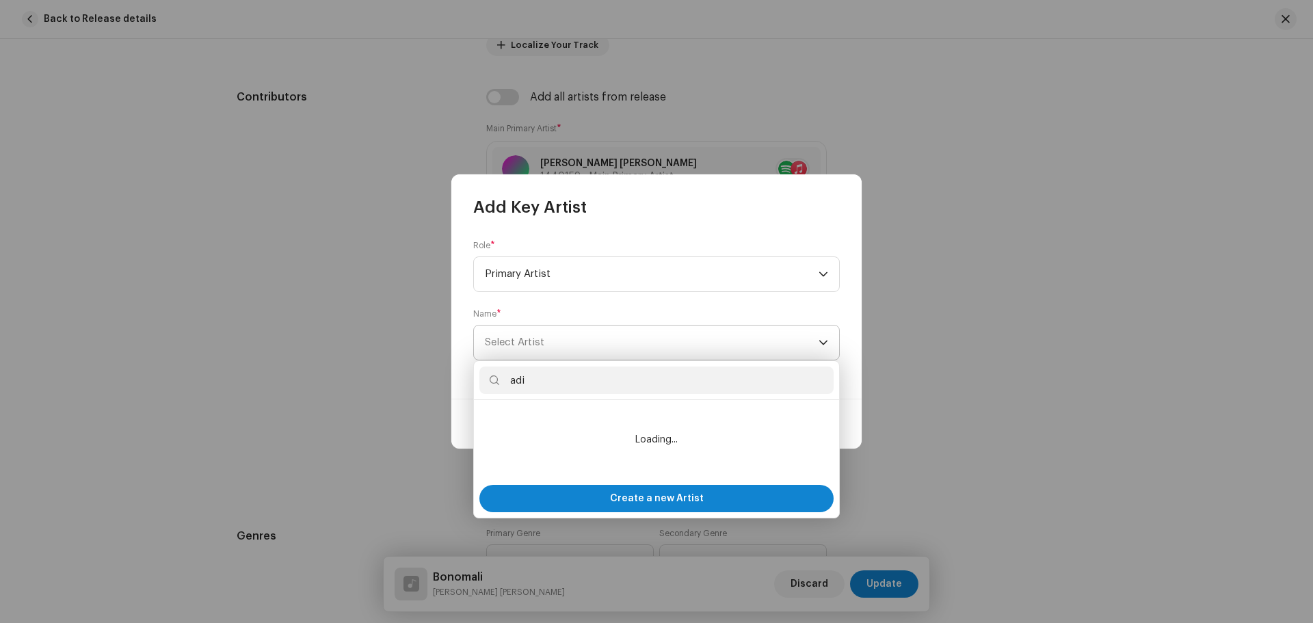
type input "adib"
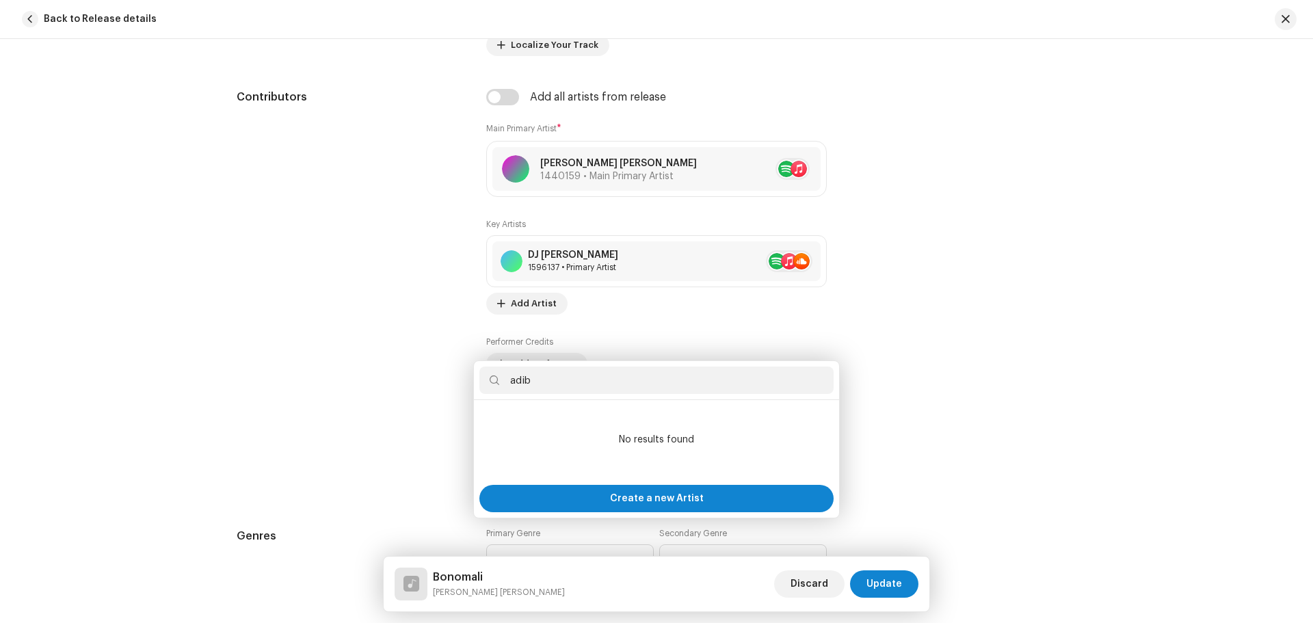
click at [304, 320] on div "Add Key Artist Role * Primary Artist Name * [PERSON_NAME] Cancel Add Artist" at bounding box center [656, 311] width 1313 height 623
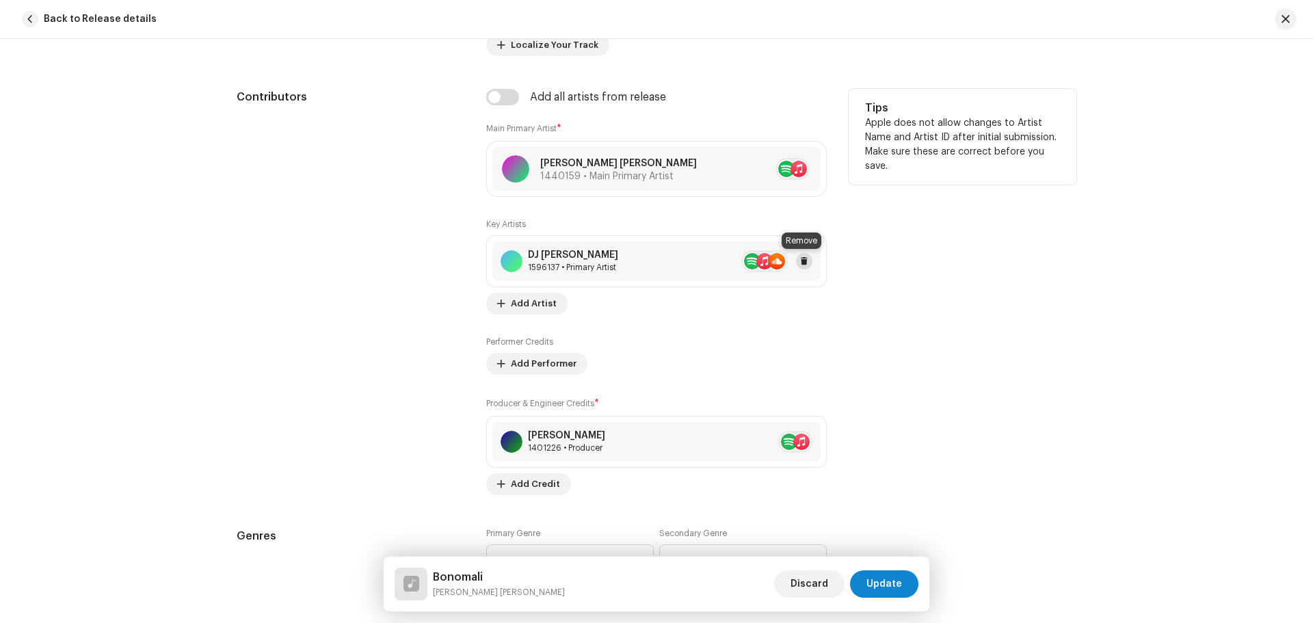
click at [802, 263] on span at bounding box center [804, 261] width 8 height 11
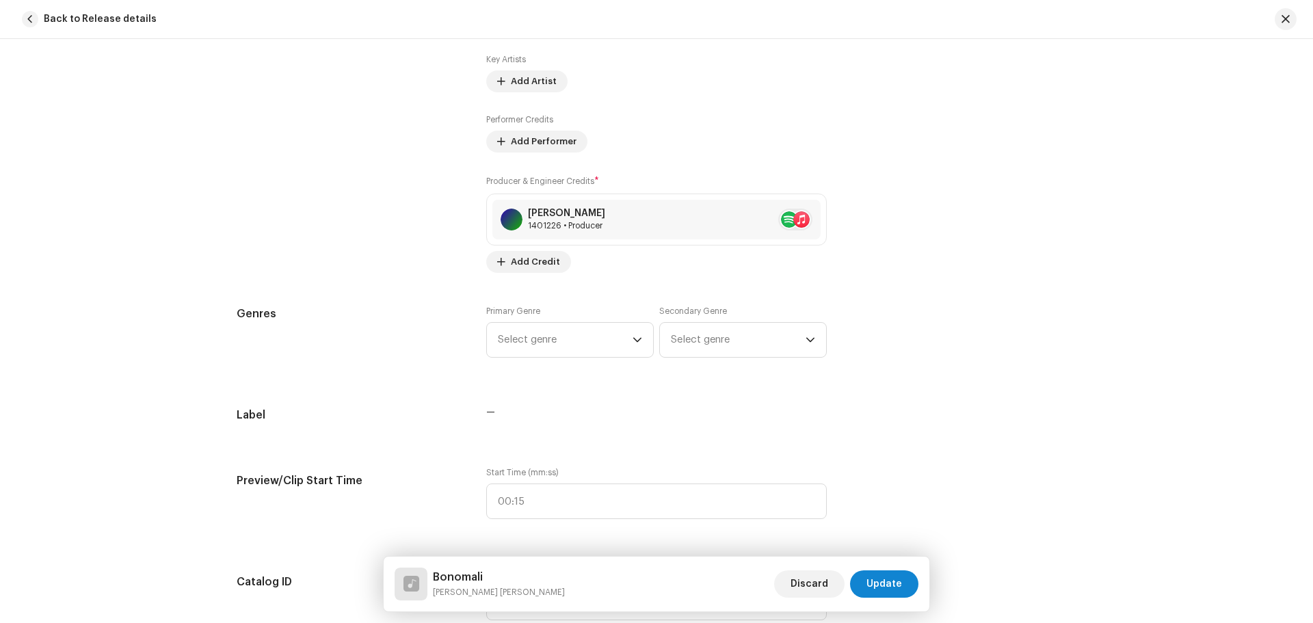
scroll to position [989, 0]
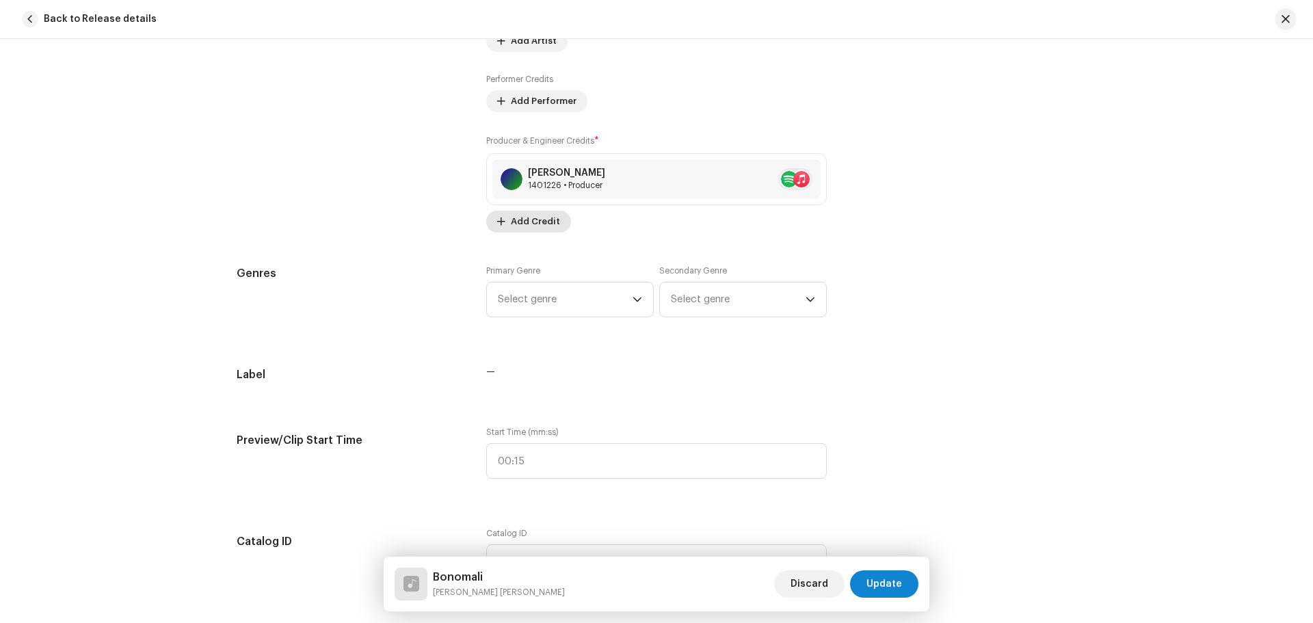
click at [539, 227] on span "Add Credit" at bounding box center [535, 221] width 49 height 27
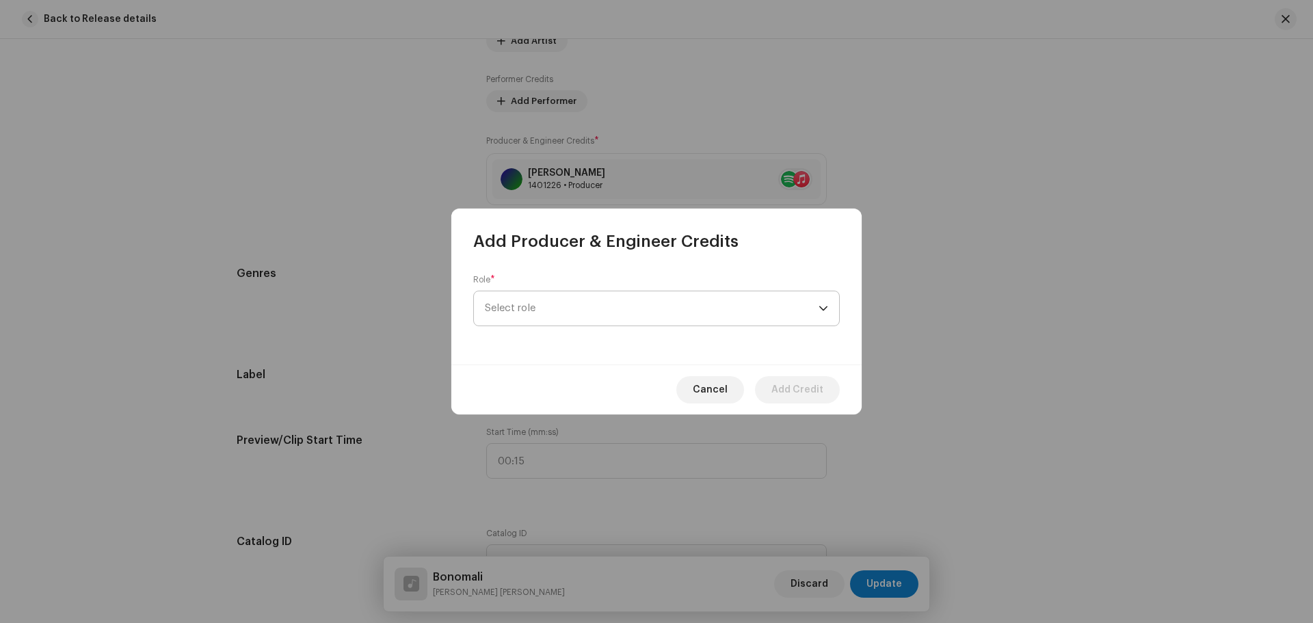
click at [541, 318] on span "Select role" at bounding box center [652, 308] width 334 height 34
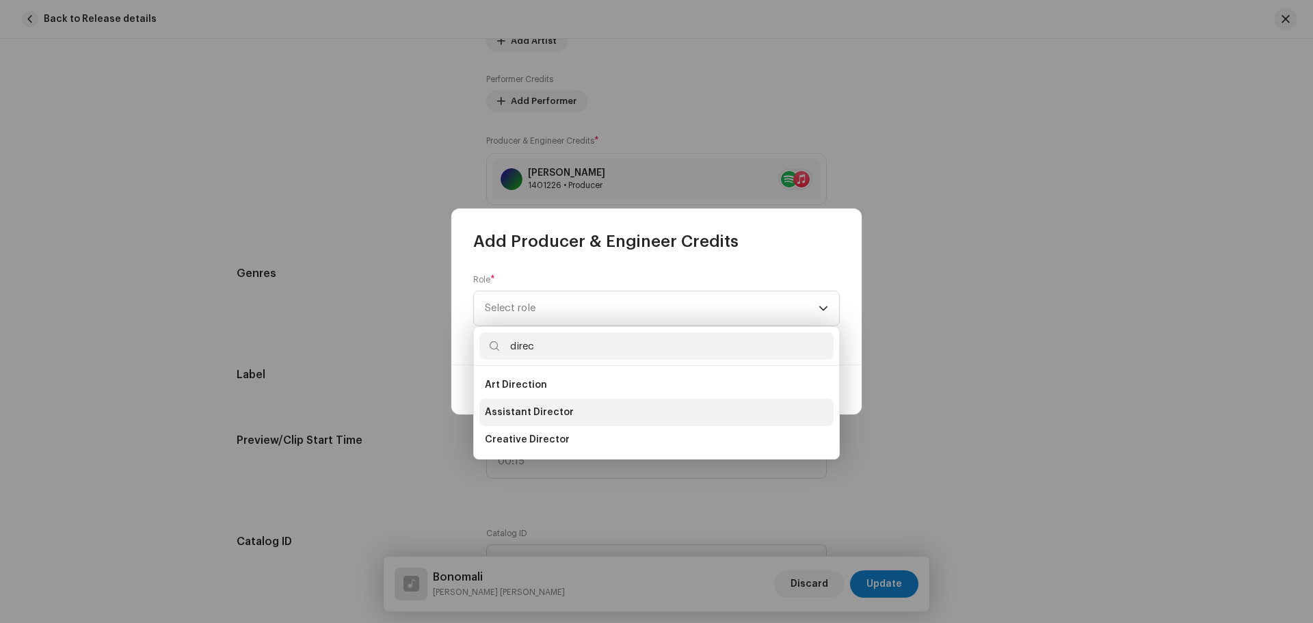
type input "direc"
click at [558, 431] on li "Creative Director" at bounding box center [656, 439] width 354 height 27
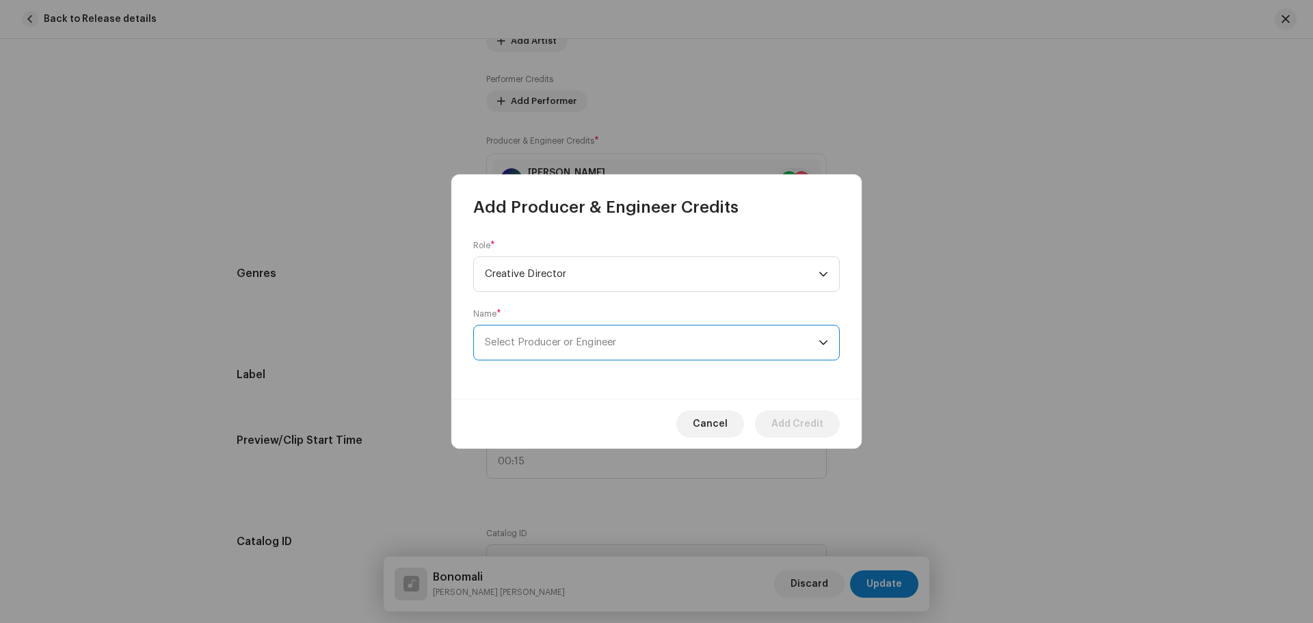
click at [541, 346] on span "Select Producer or Engineer" at bounding box center [550, 342] width 131 height 10
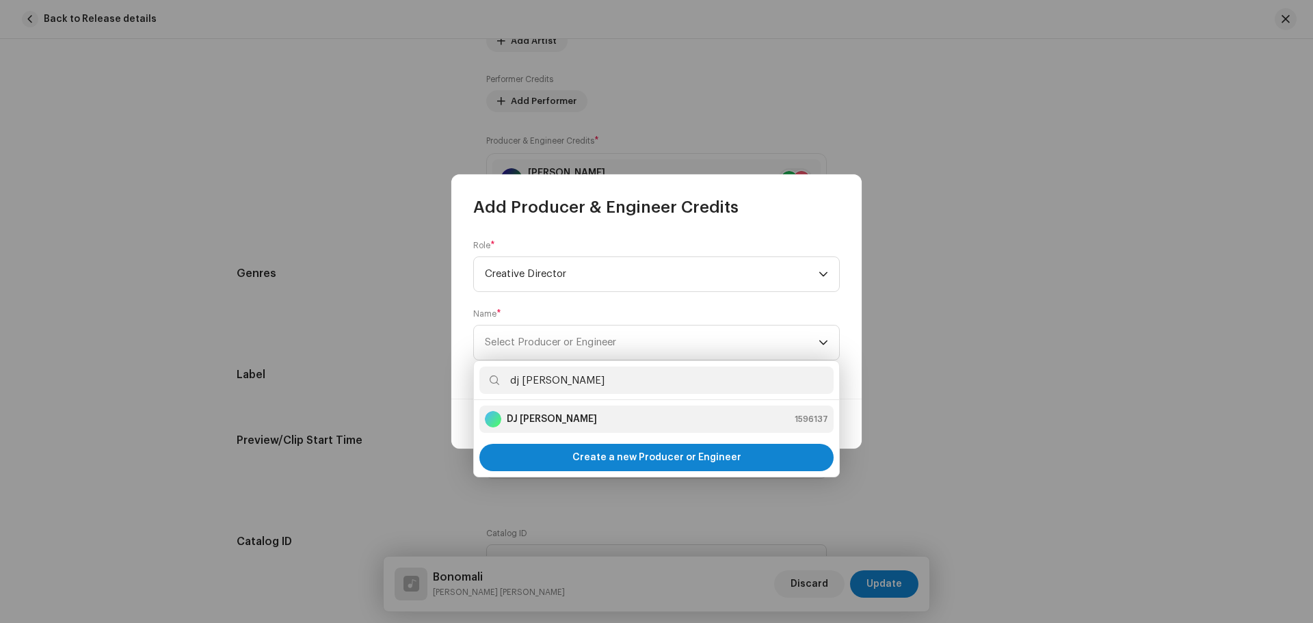
type input "dj [PERSON_NAME]"
click at [547, 416] on div "DJ [PERSON_NAME] 1596137" at bounding box center [656, 419] width 343 height 16
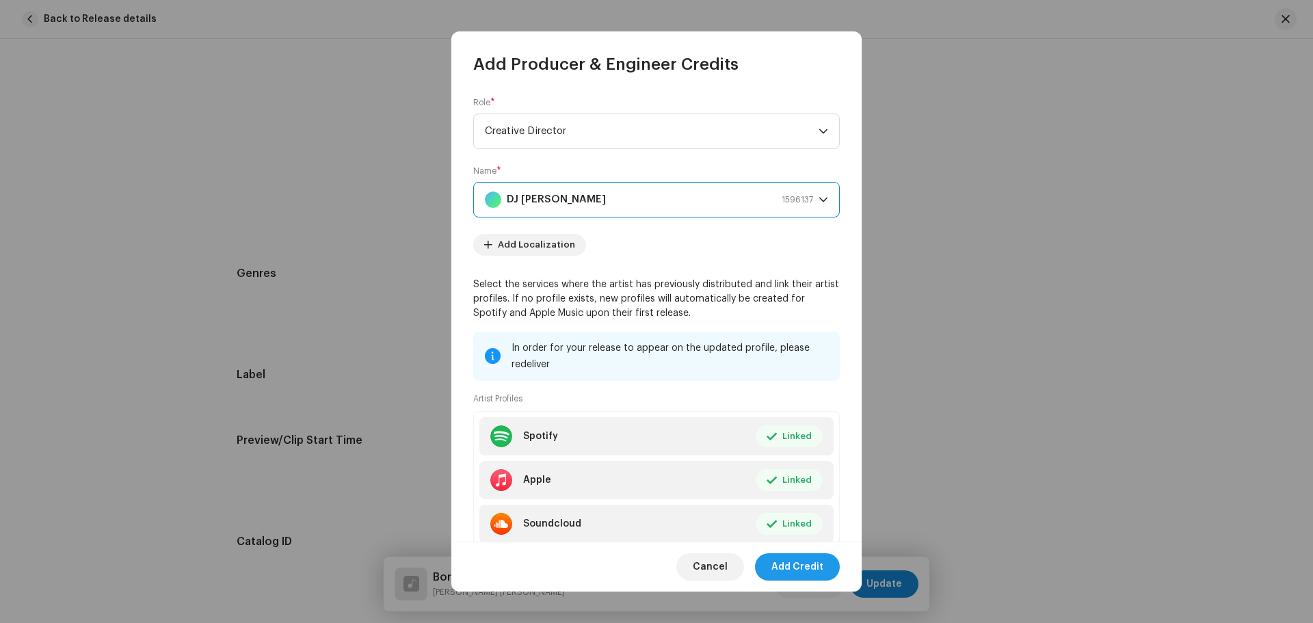
click at [805, 569] on span "Add Credit" at bounding box center [797, 566] width 52 height 27
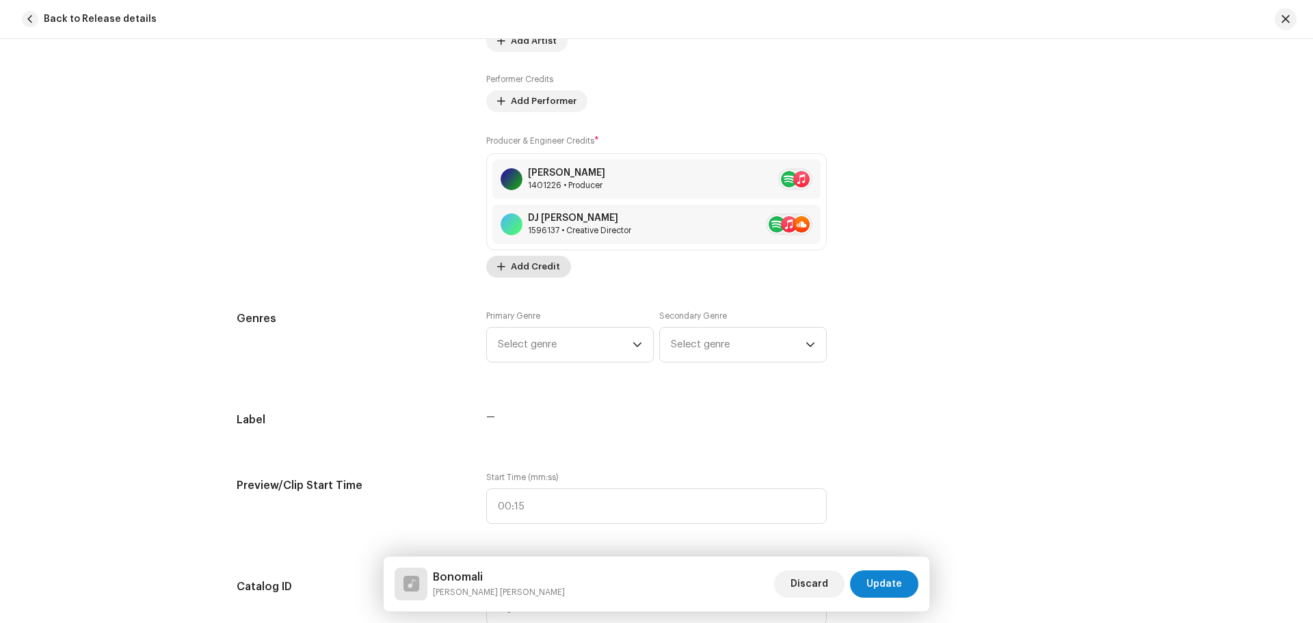
click at [538, 264] on span "Add Credit" at bounding box center [535, 266] width 49 height 27
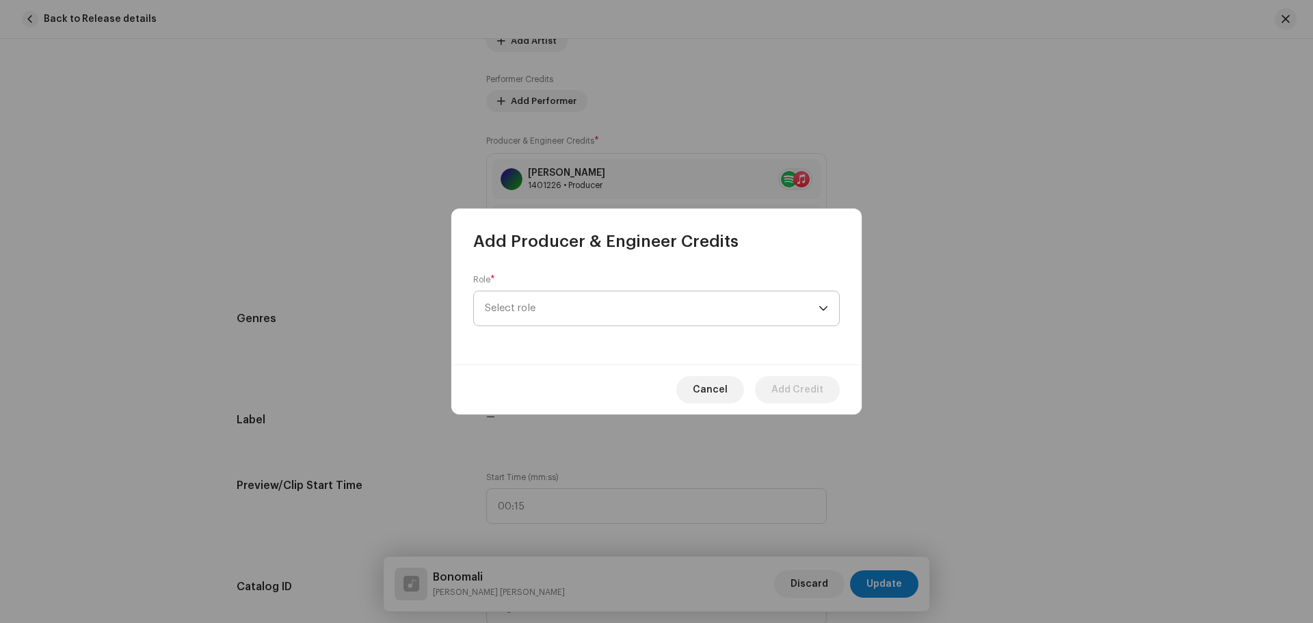
click at [548, 300] on span "Select role" at bounding box center [652, 308] width 334 height 34
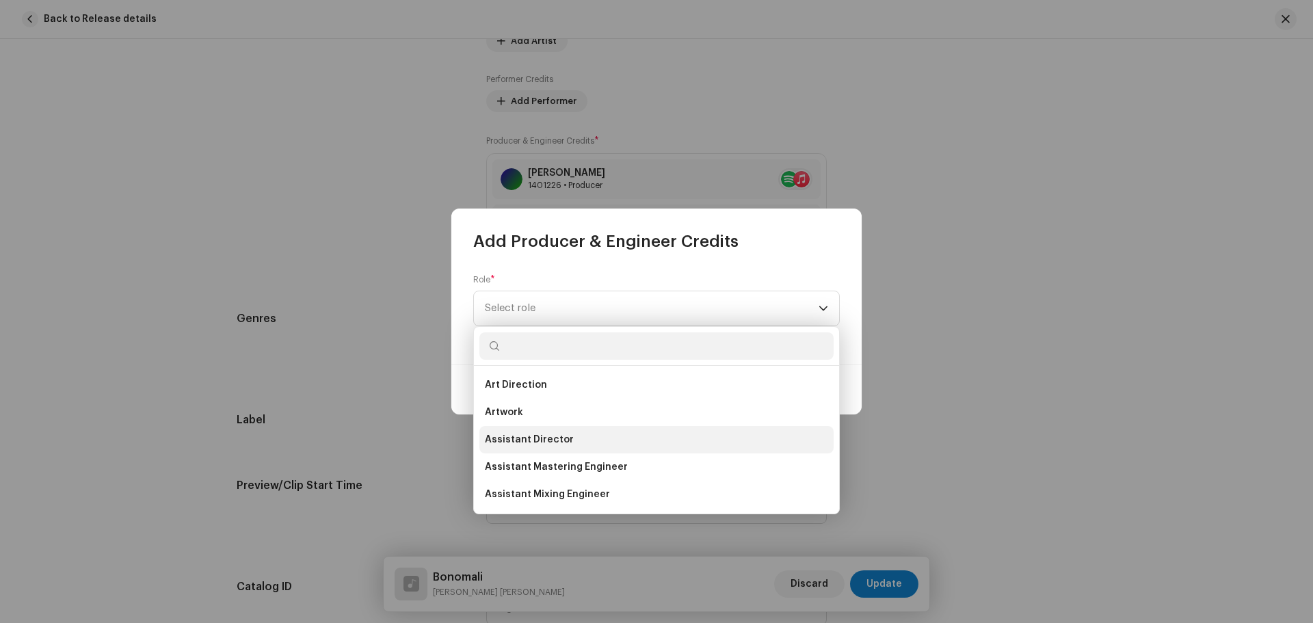
click at [538, 442] on span "Assistant Director" at bounding box center [529, 440] width 89 height 14
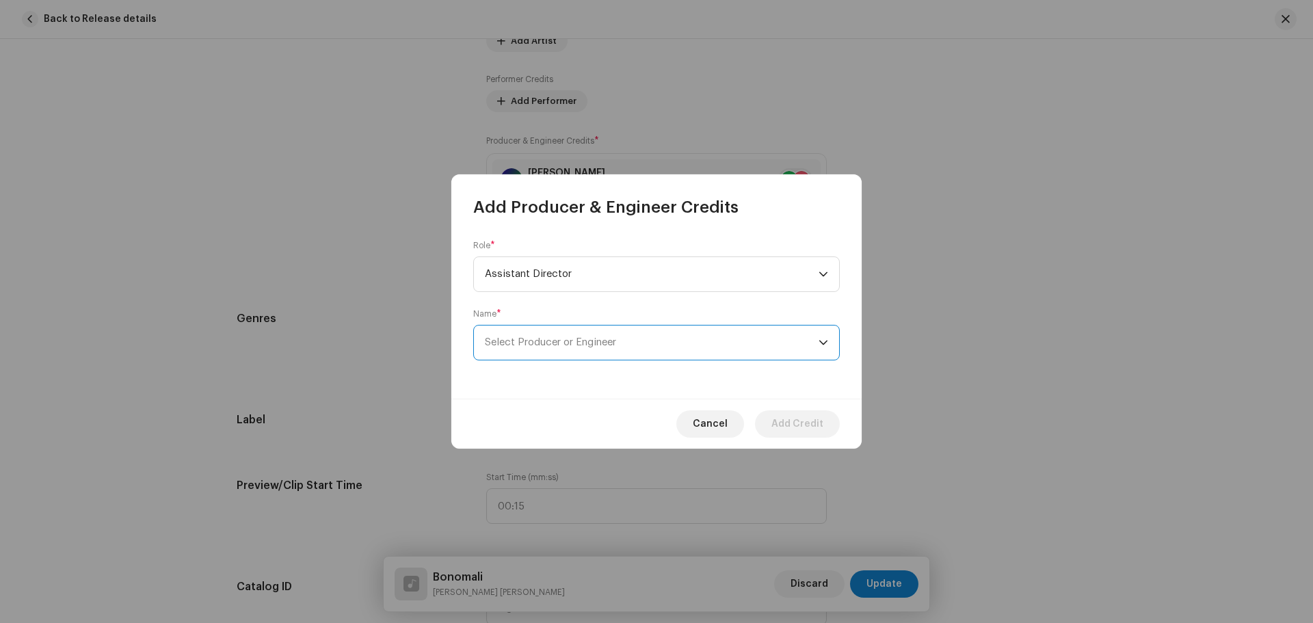
click at [530, 345] on span "Select Producer or Engineer" at bounding box center [550, 342] width 131 height 10
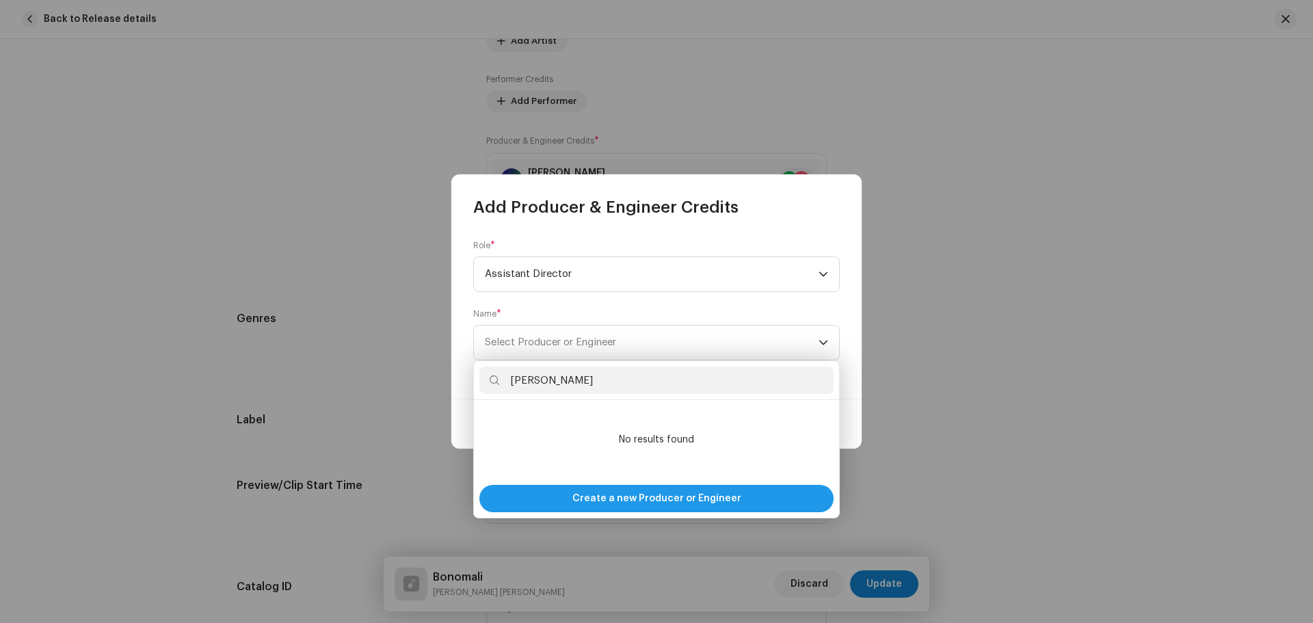
type input "[PERSON_NAME]"
click at [611, 493] on span "Create a new Producer or Engineer" at bounding box center [656, 498] width 169 height 27
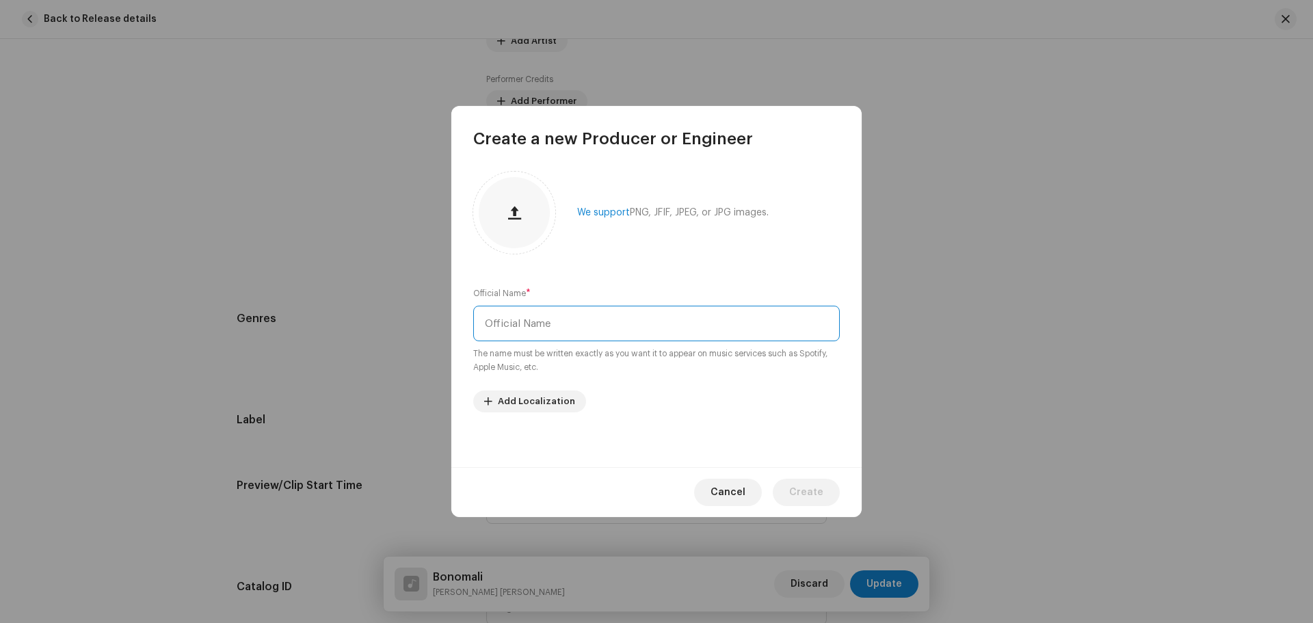
click at [562, 320] on input "text" at bounding box center [656, 324] width 366 height 36
type input "[PERSON_NAME]"
click at [798, 487] on span "Create" at bounding box center [806, 492] width 34 height 27
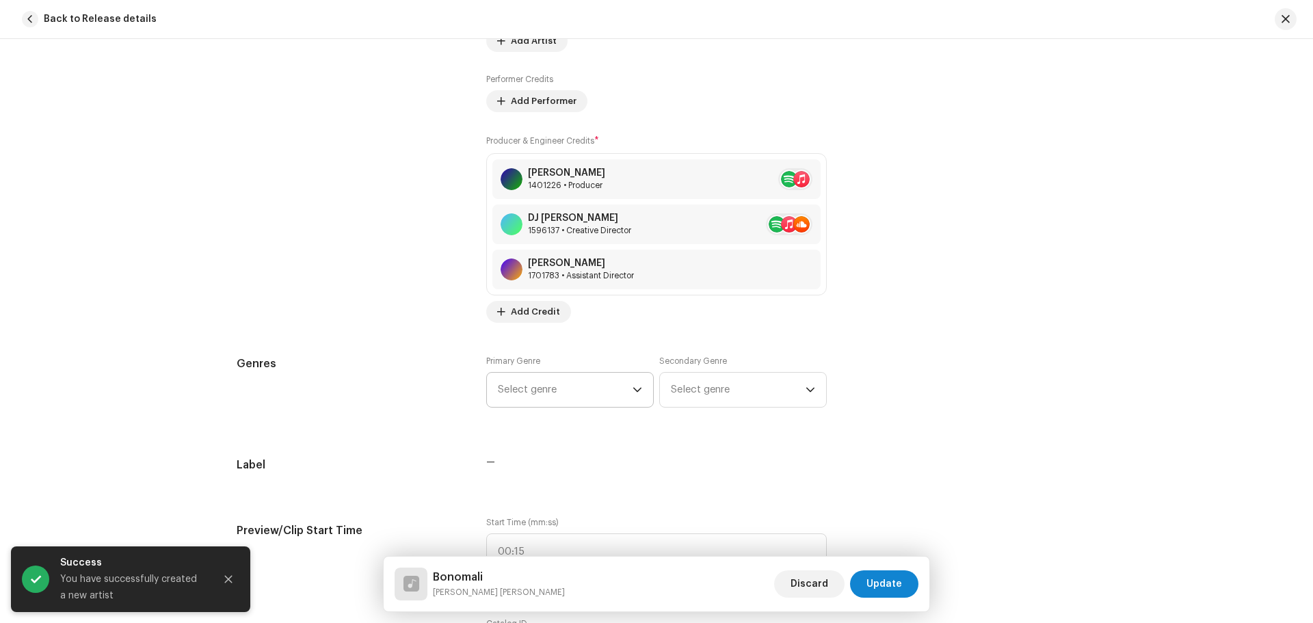
click at [543, 389] on span "Select genre" at bounding box center [565, 390] width 135 height 34
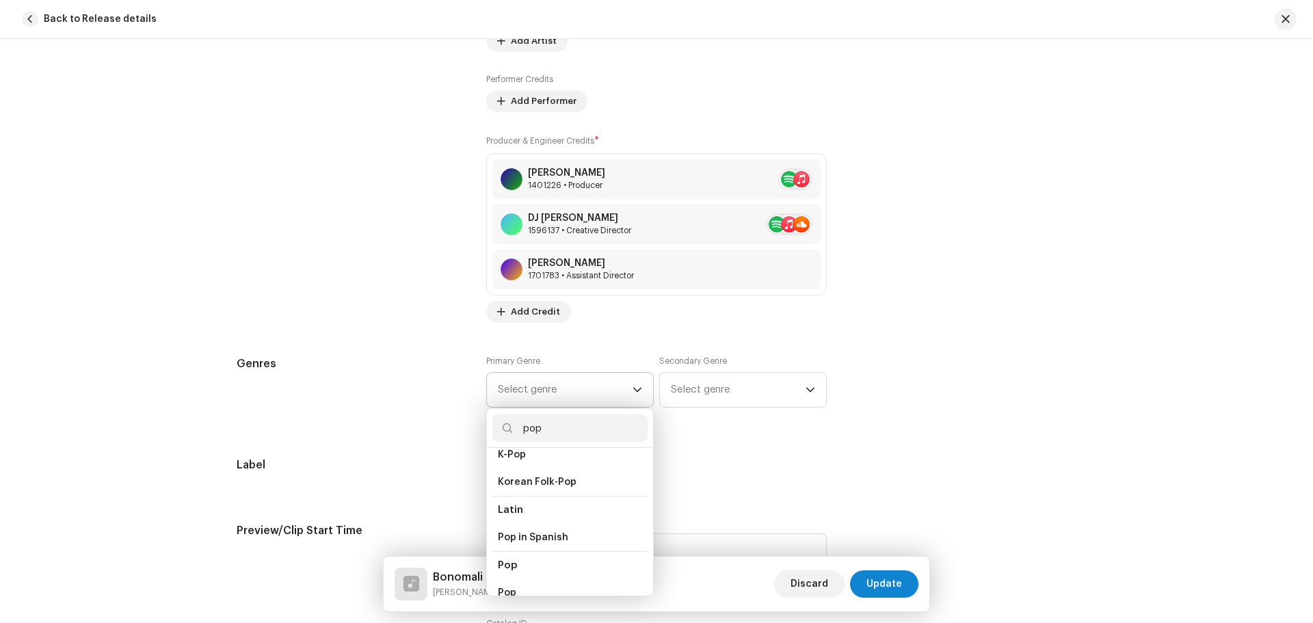
scroll to position [479, 0]
type input "pop"
click at [526, 513] on li "Pop" at bounding box center [569, 524] width 155 height 27
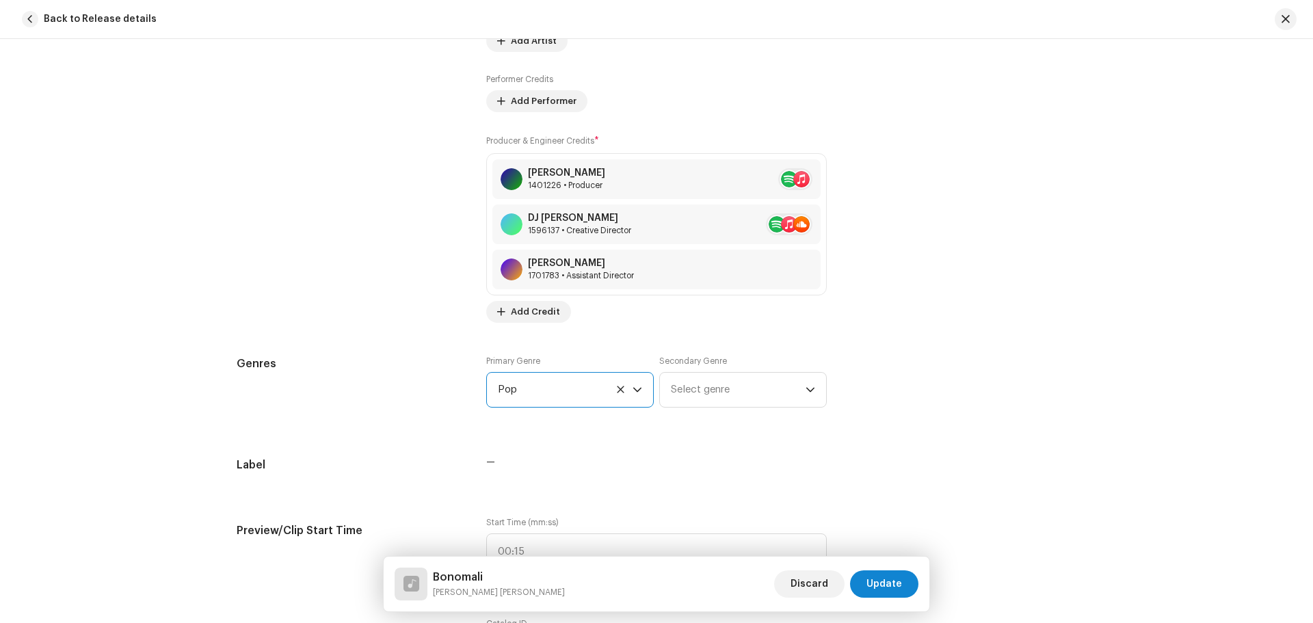
click at [718, 440] on div "Track details Complete the following to finalize your track. 1 of 3 Add Audio F…" at bounding box center [656, 593] width 883 height 3020
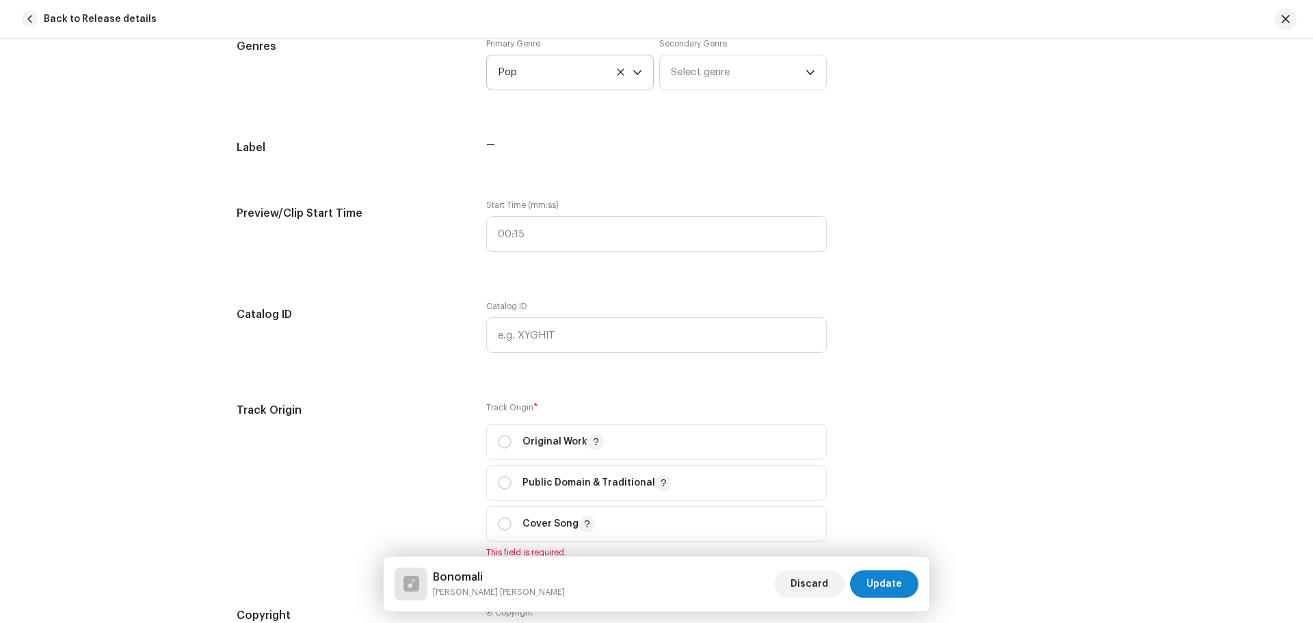
scroll to position [1330, 0]
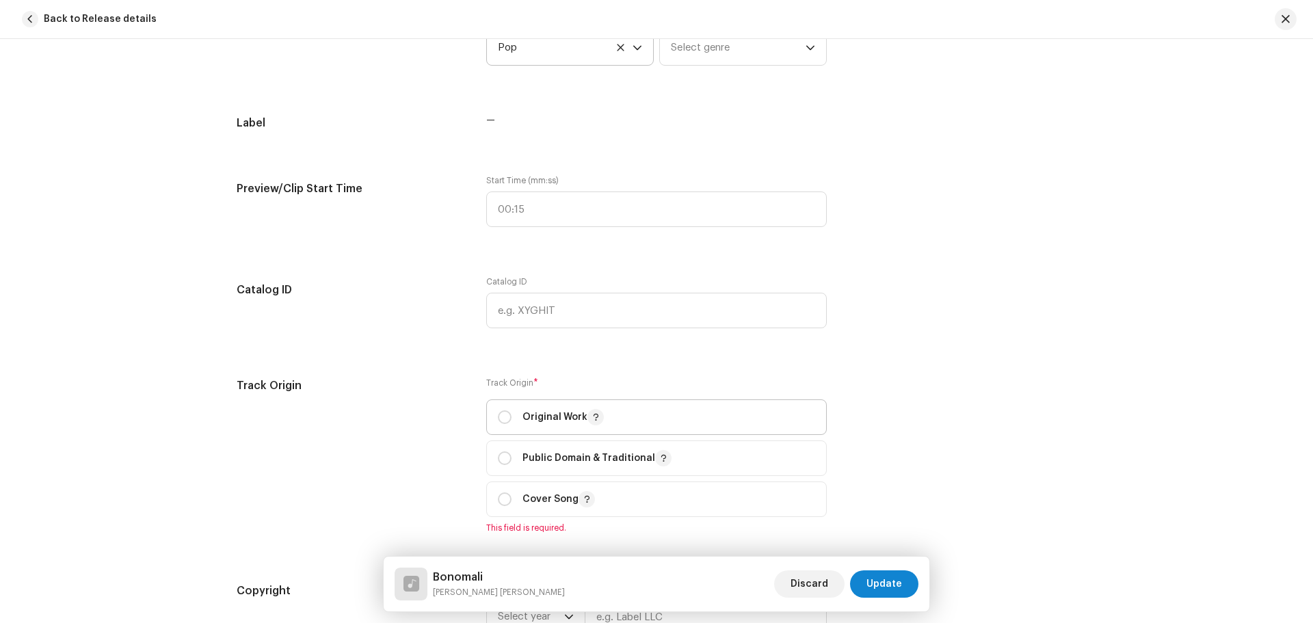
click at [539, 419] on p "Original Work" at bounding box center [562, 417] width 81 height 16
radio input "true"
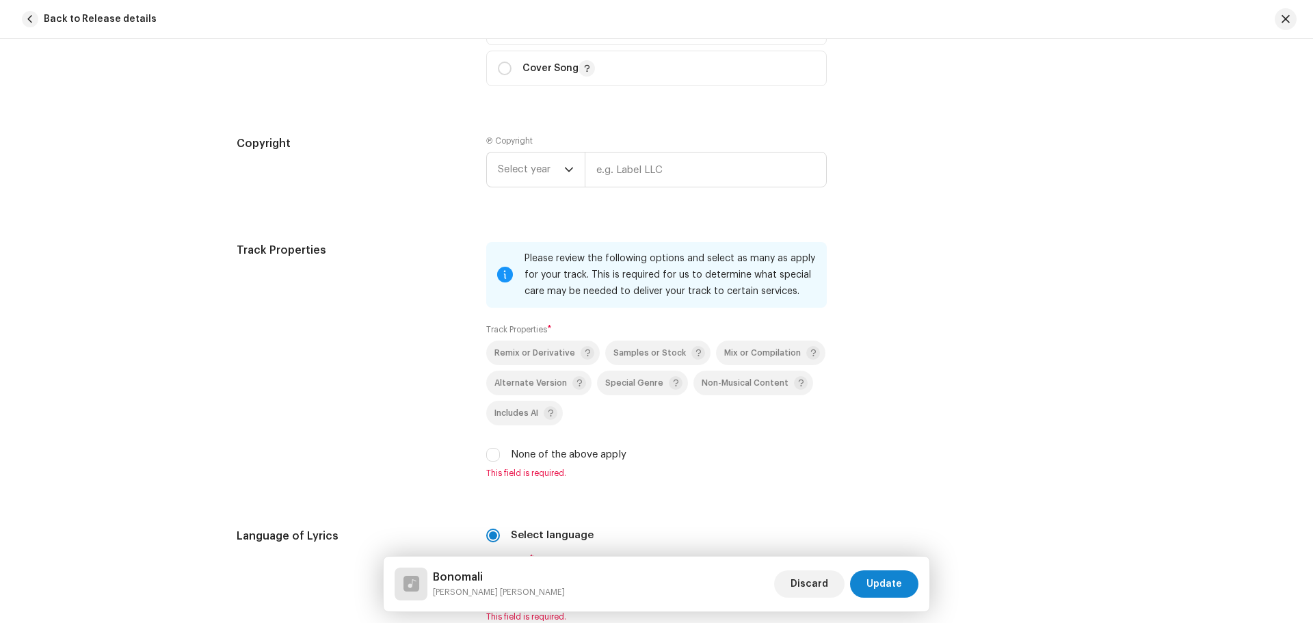
scroll to position [1946, 0]
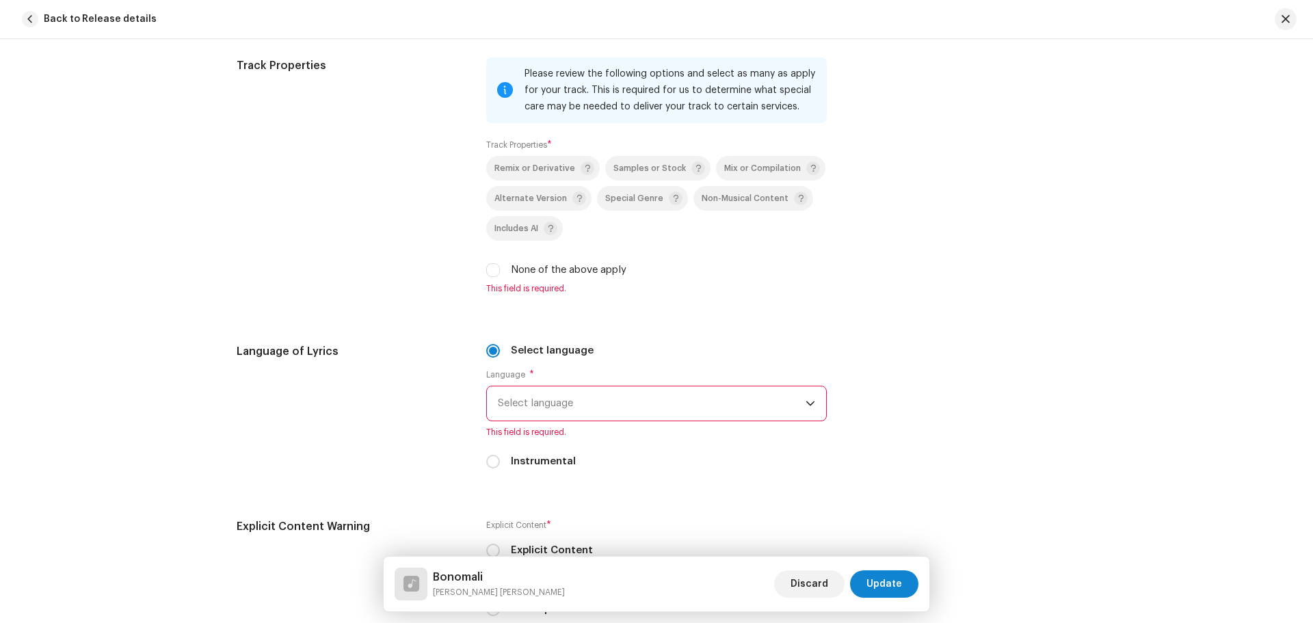
click at [593, 271] on label "None of the above apply" at bounding box center [569, 270] width 116 height 15
click at [500, 271] on input "None of the above apply" at bounding box center [493, 270] width 14 height 14
checkbox input "true"
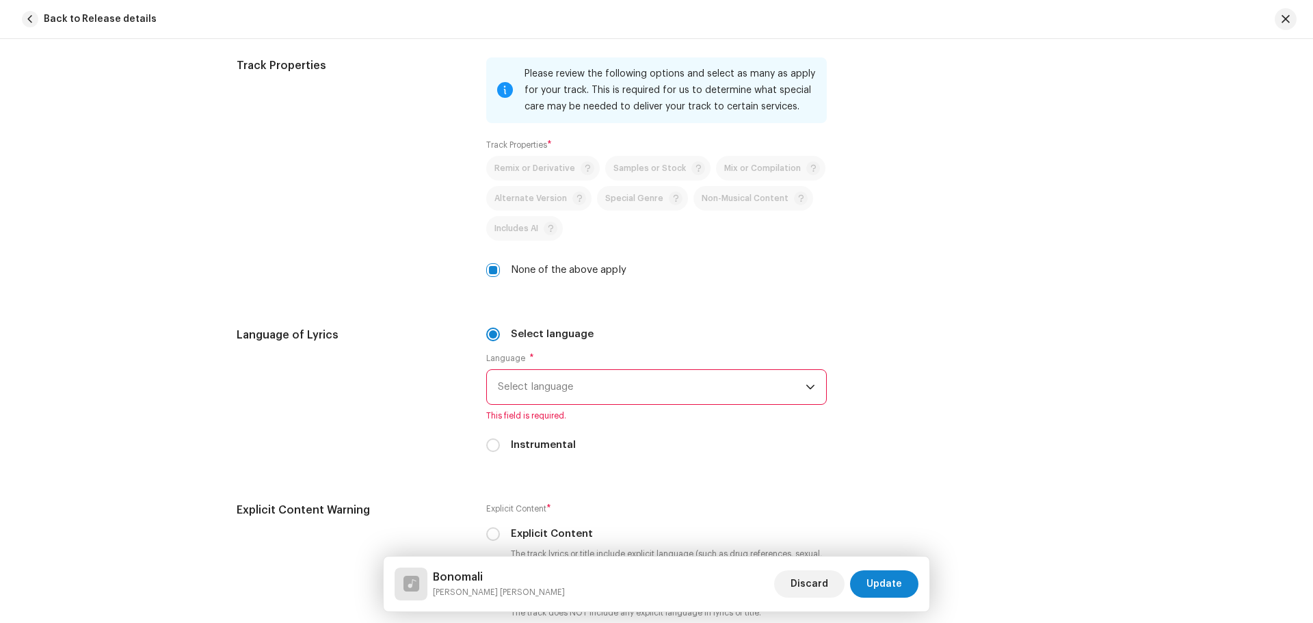
click at [576, 383] on span "Select language" at bounding box center [652, 387] width 308 height 34
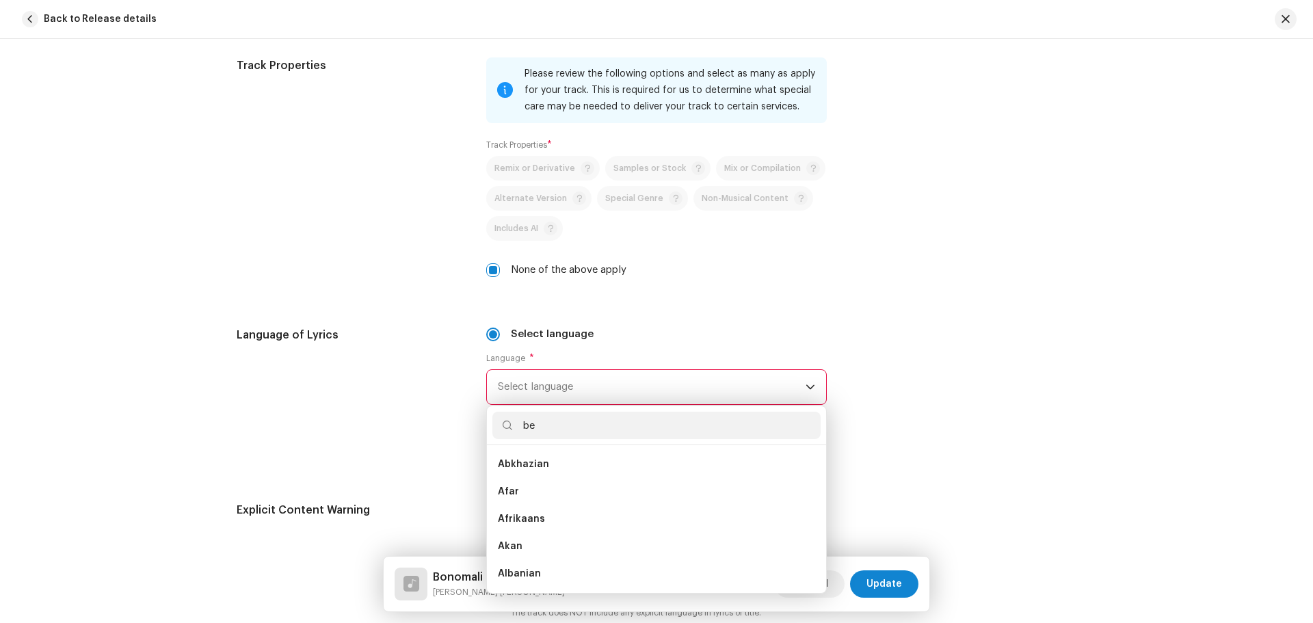
scroll to position [0, 0]
type input "be"
click at [518, 494] on span "Bengali" at bounding box center [516, 492] width 36 height 14
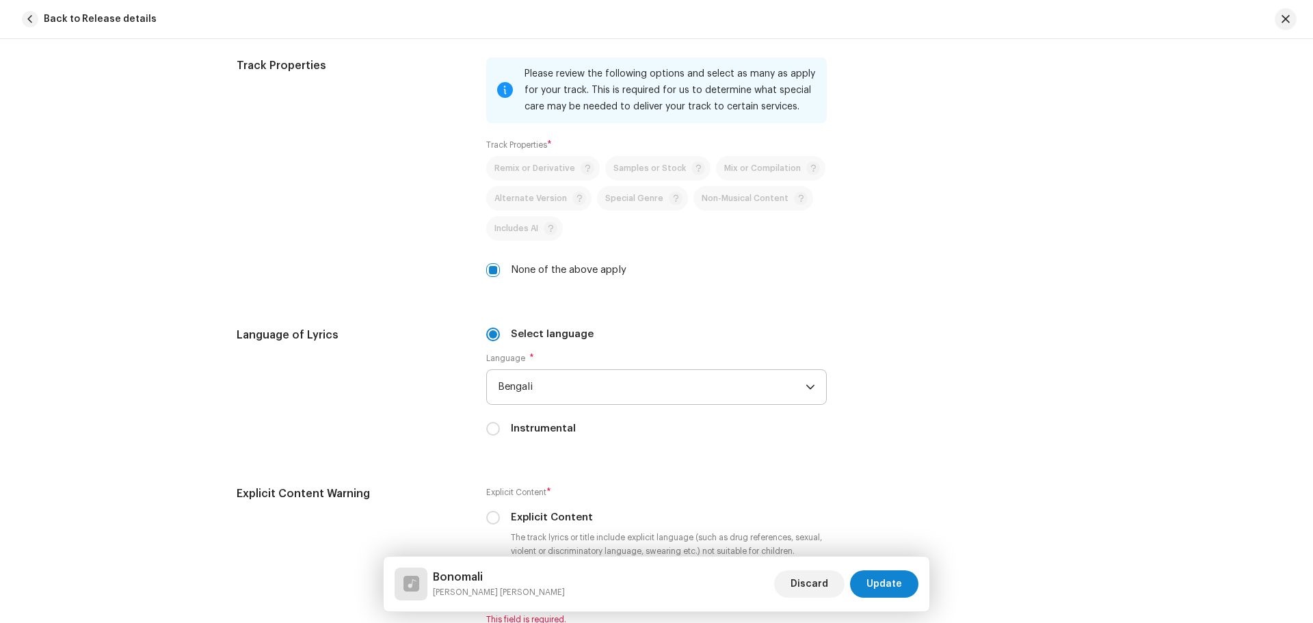
click at [438, 442] on div "Language of Lyrics" at bounding box center [351, 390] width 228 height 126
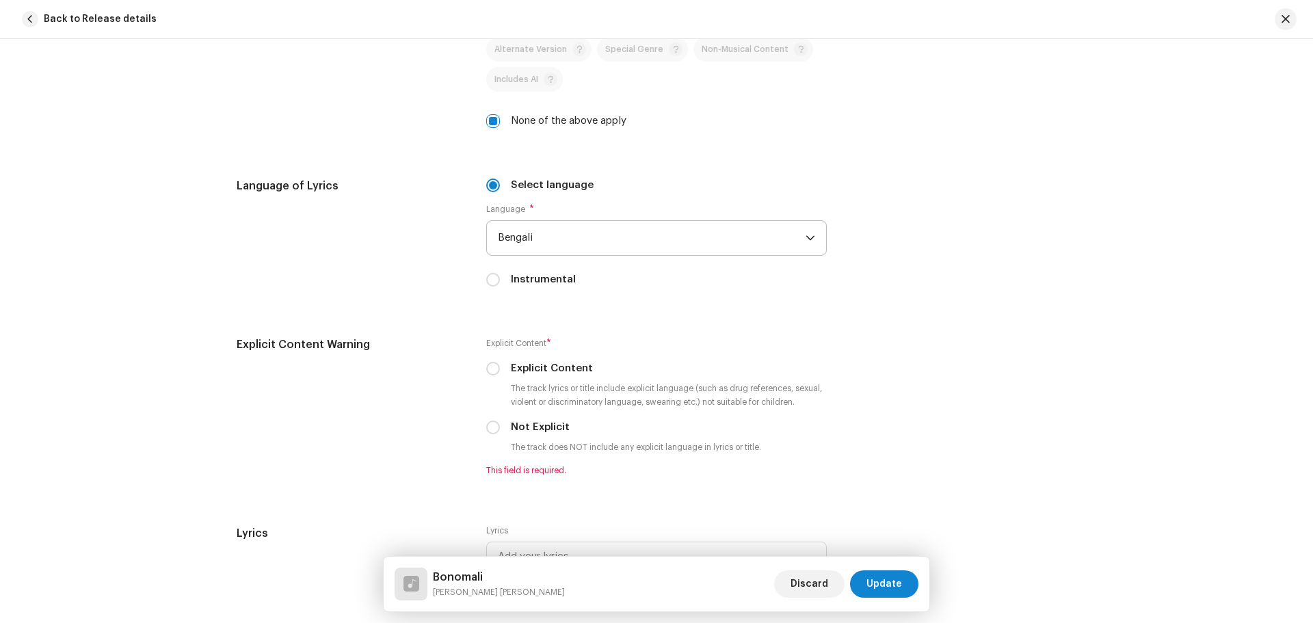
scroll to position [2287, 0]
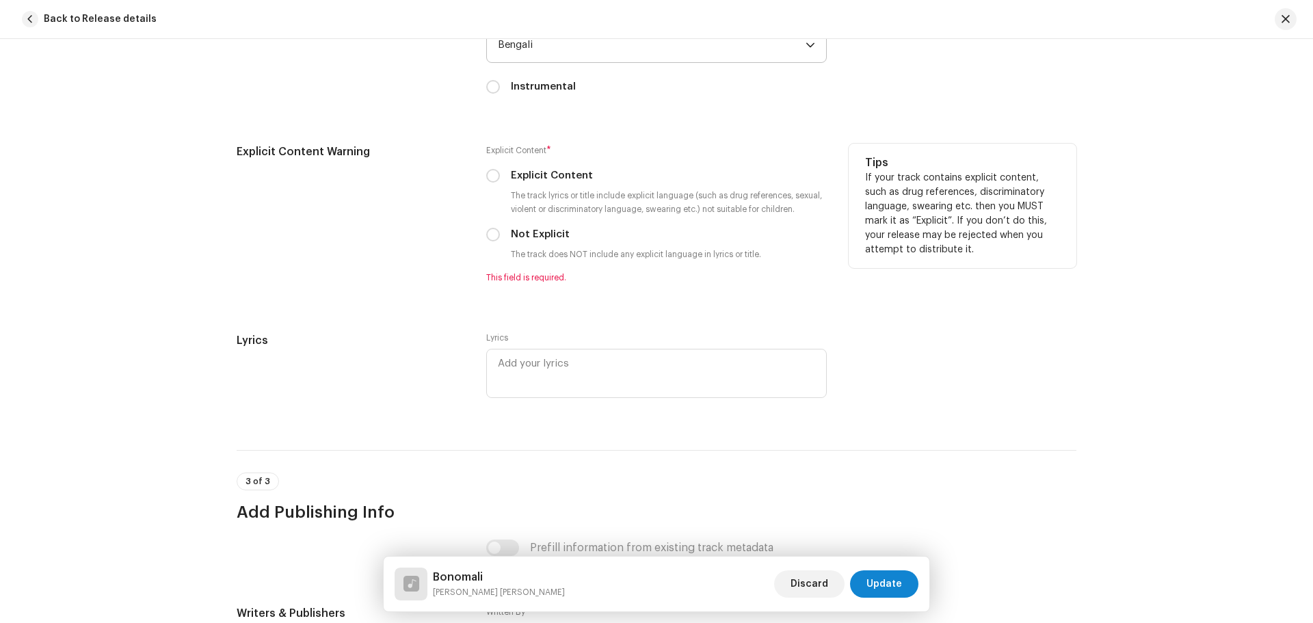
click at [535, 235] on label "Not Explicit" at bounding box center [540, 234] width 59 height 15
click at [500, 235] on input "Not Explicit" at bounding box center [493, 235] width 14 height 14
radio input "true"
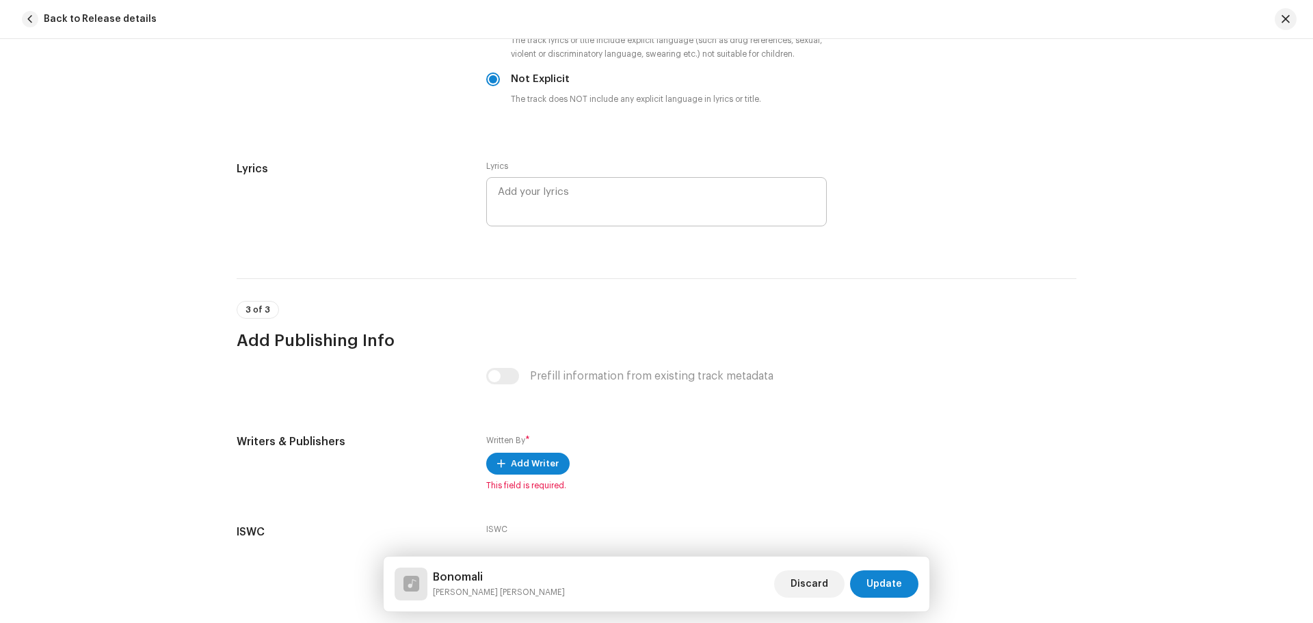
scroll to position [2535, 0]
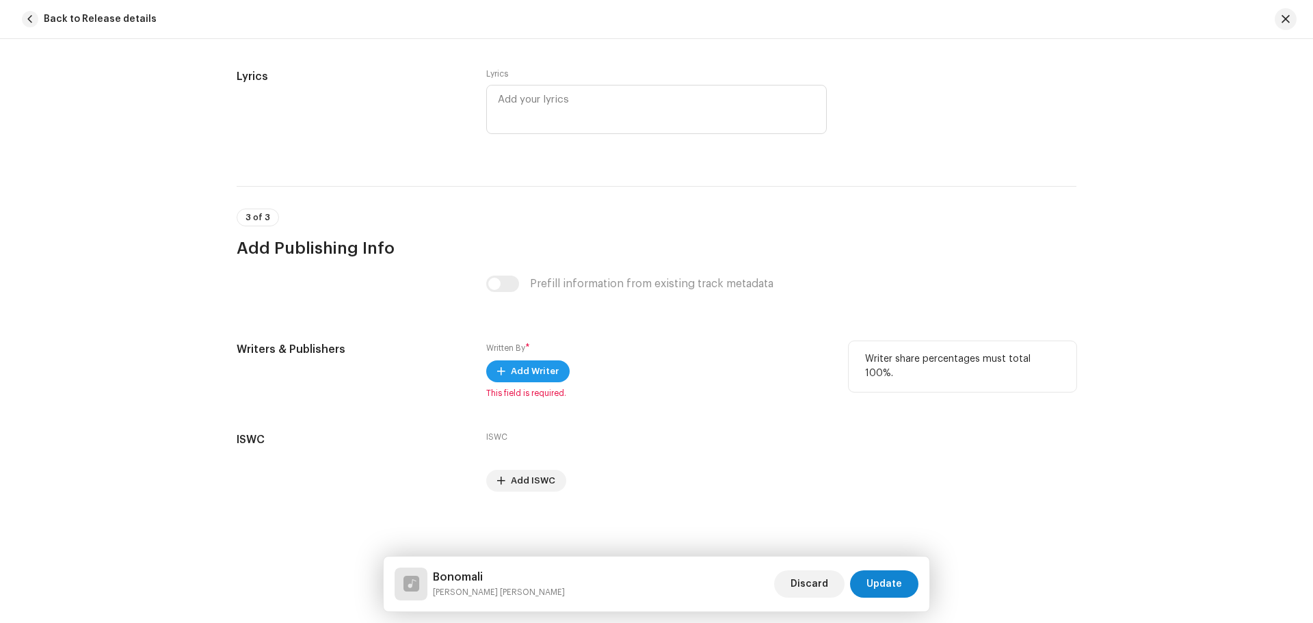
click at [524, 368] on span "Add Writer" at bounding box center [535, 371] width 48 height 27
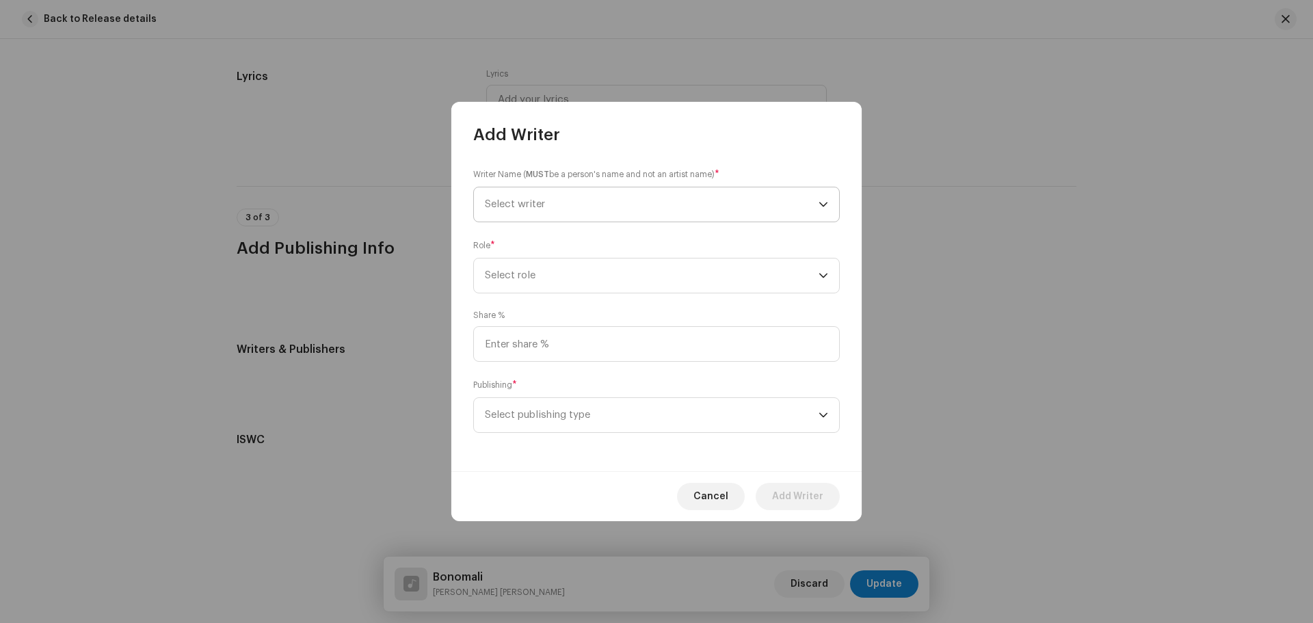
click at [546, 196] on span "Select writer" at bounding box center [652, 204] width 334 height 34
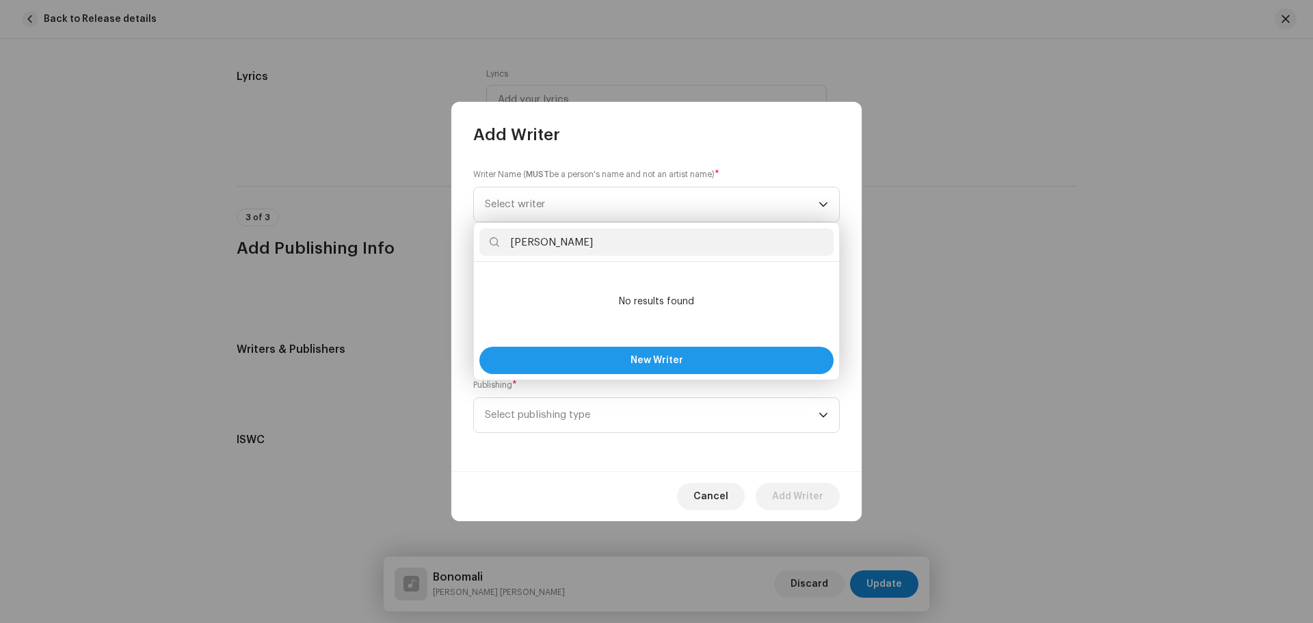
type input "[PERSON_NAME]"
click at [544, 360] on button "New Writer" at bounding box center [656, 360] width 354 height 27
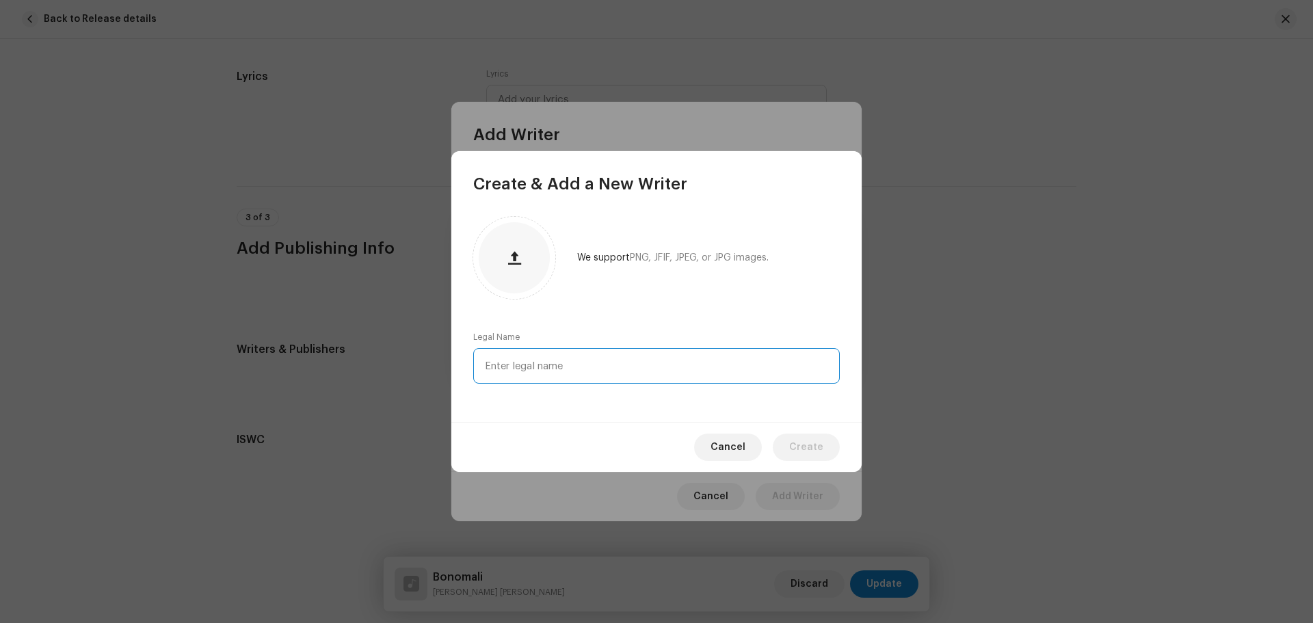
click at [533, 358] on input "text" at bounding box center [656, 366] width 366 height 36
paste input "[PERSON_NAME]"
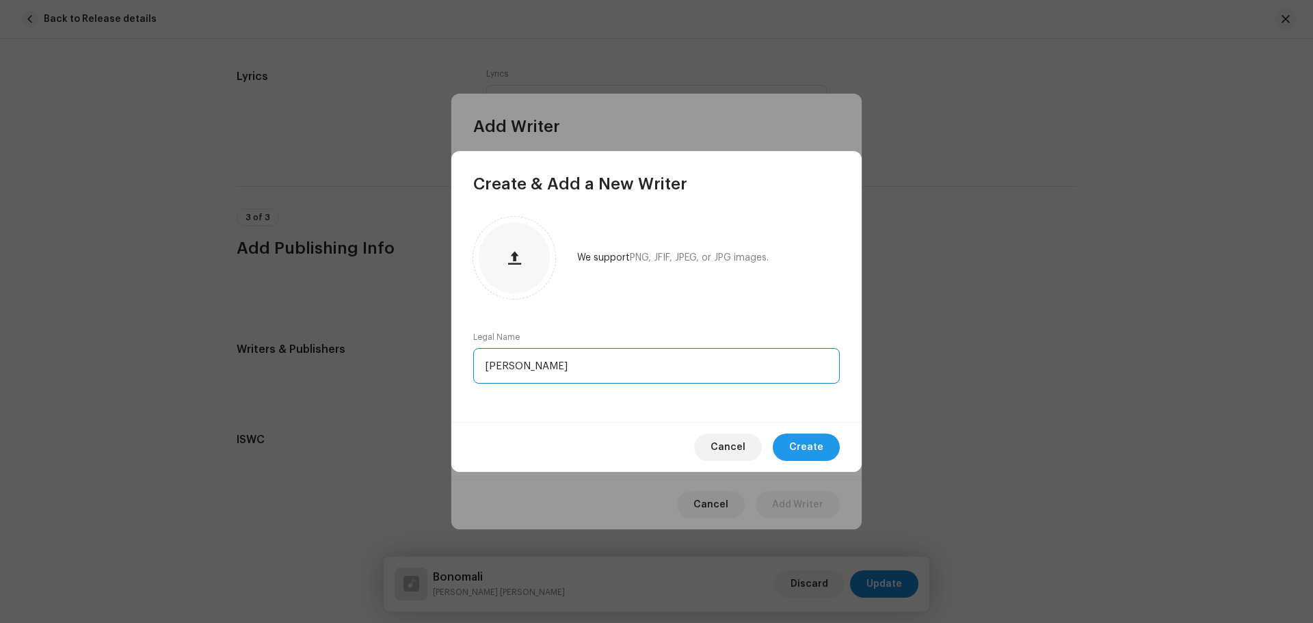
type input "[PERSON_NAME]"
click at [789, 440] on button "Create" at bounding box center [806, 446] width 67 height 27
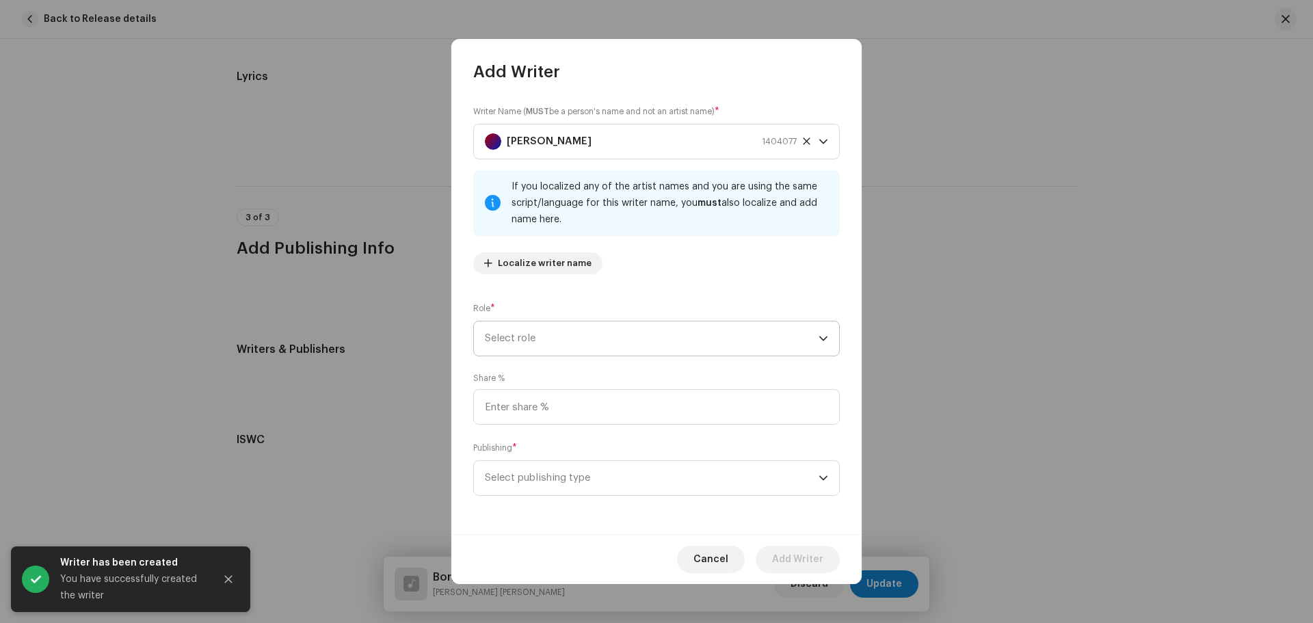
click at [577, 342] on span "Select role" at bounding box center [652, 338] width 334 height 34
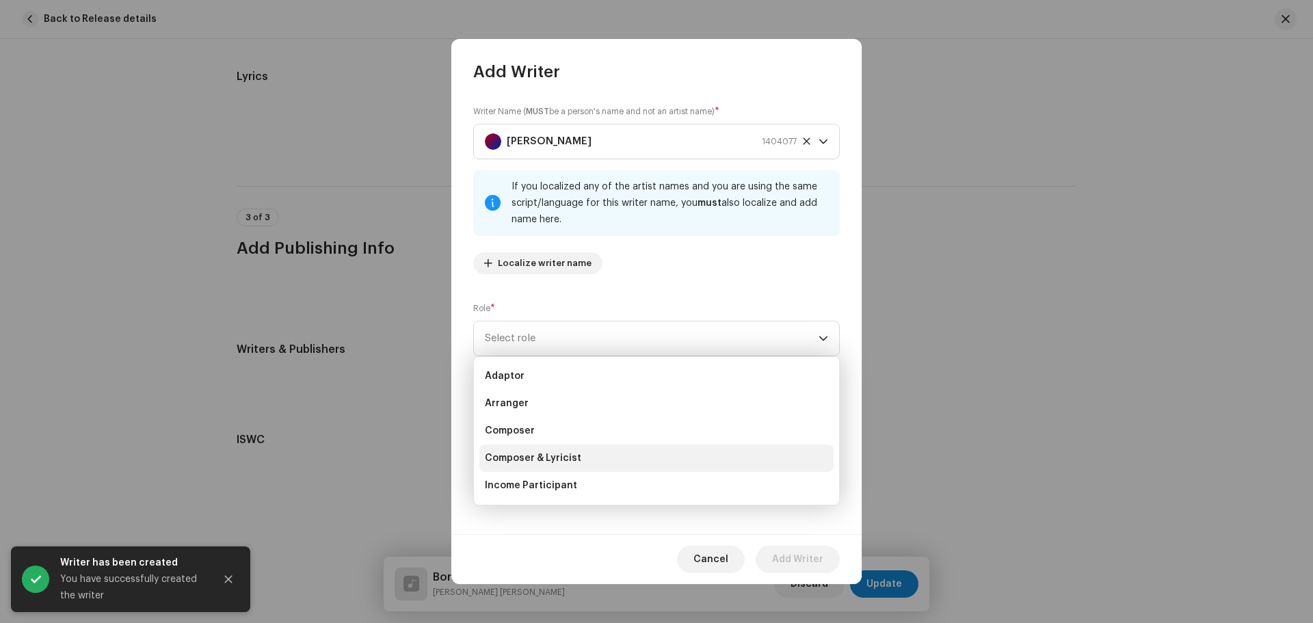
click at [530, 457] on span "Composer & Lyricist" at bounding box center [533, 458] width 96 height 14
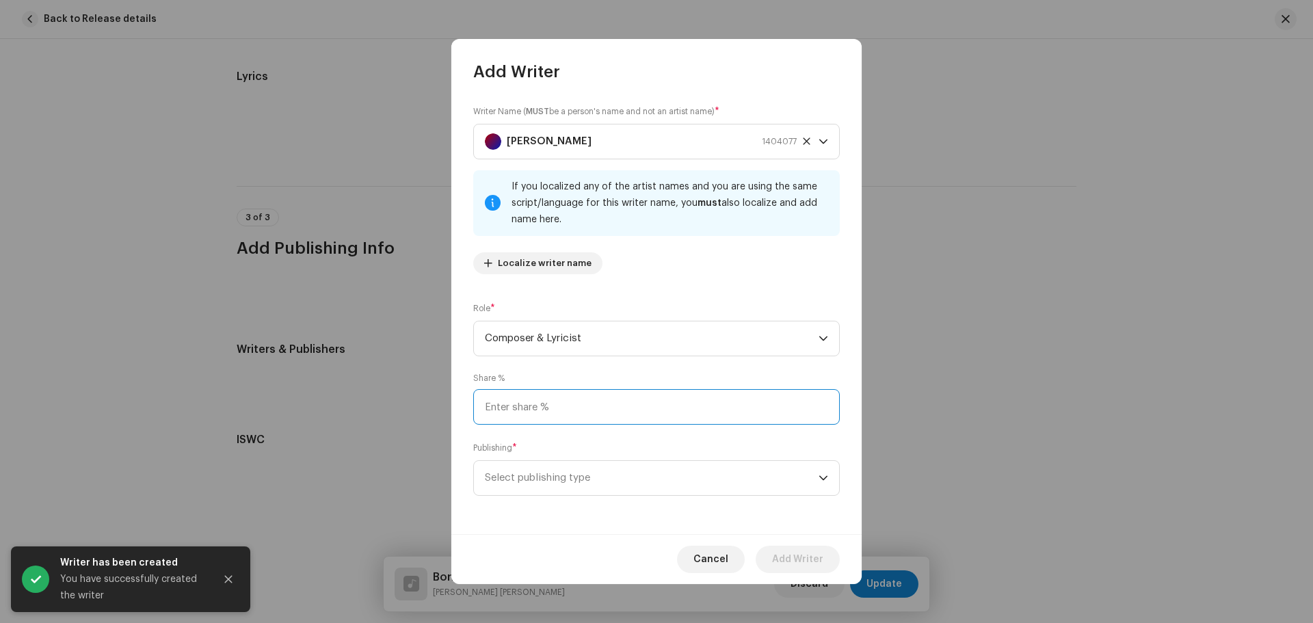
click at [542, 416] on input at bounding box center [656, 407] width 366 height 36
type input "100.00"
click at [541, 483] on span "Select publishing type" at bounding box center [652, 478] width 334 height 34
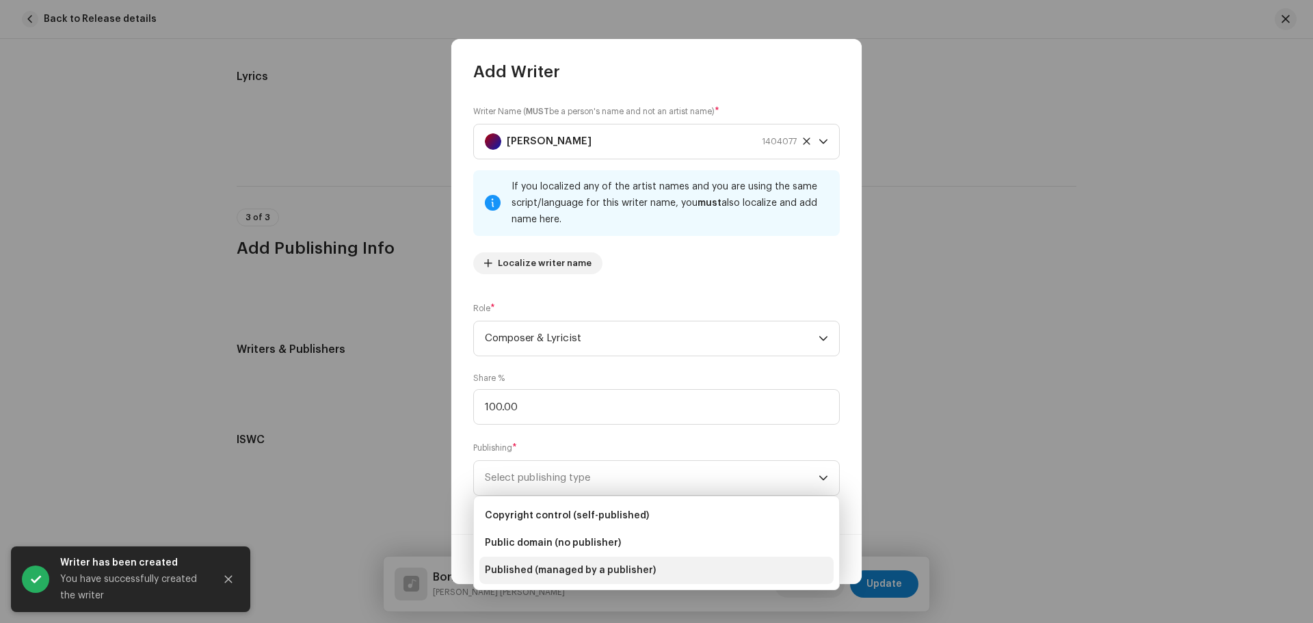
click at [559, 565] on span "Published (managed by a publisher)" at bounding box center [570, 570] width 171 height 14
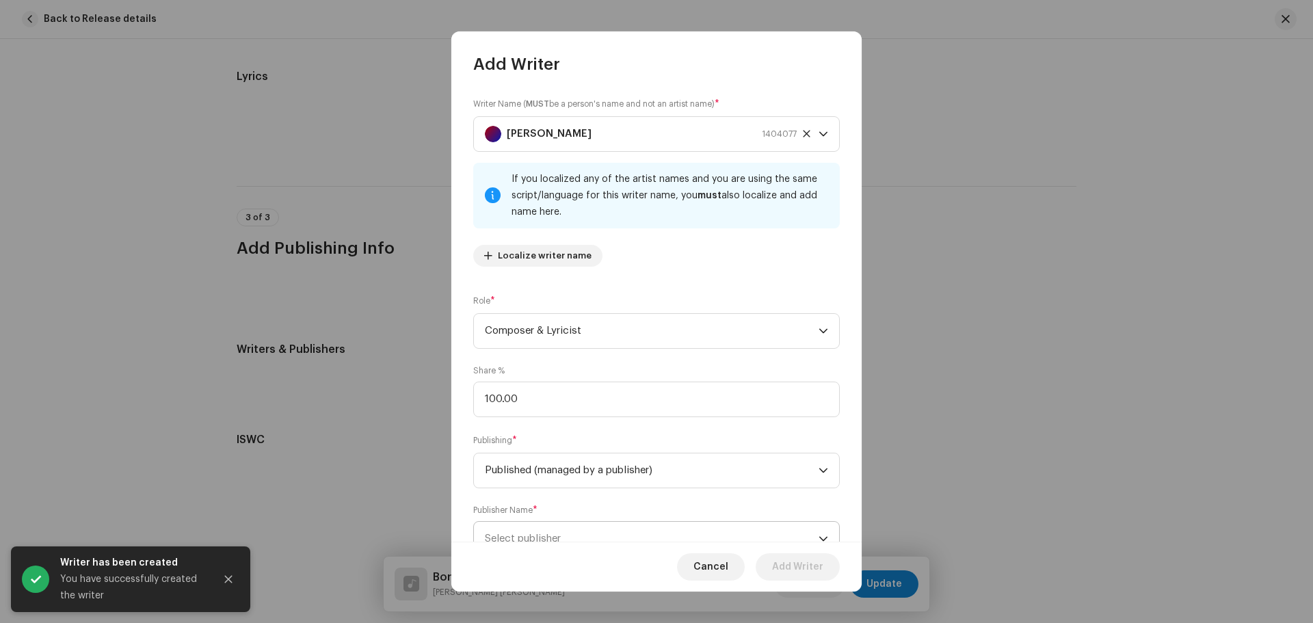
click at [563, 526] on span "Select publisher" at bounding box center [652, 539] width 334 height 34
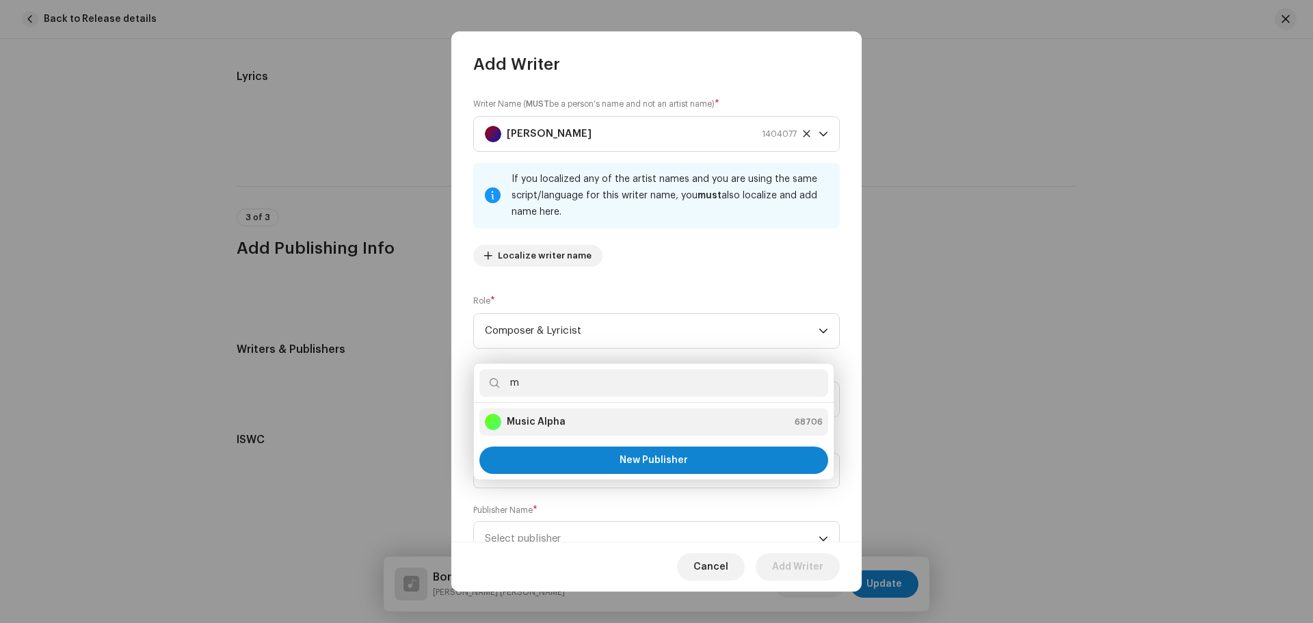
type input "m"
click at [556, 421] on strong "Music Alpha" at bounding box center [536, 422] width 59 height 14
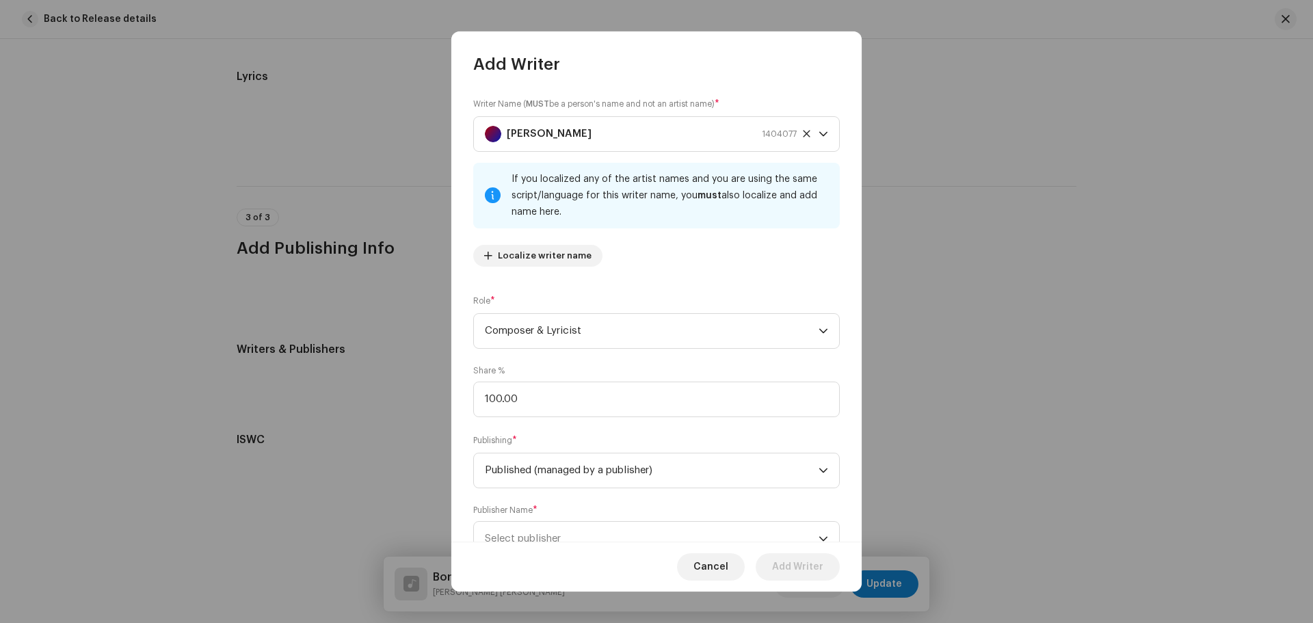
scroll to position [14, 0]
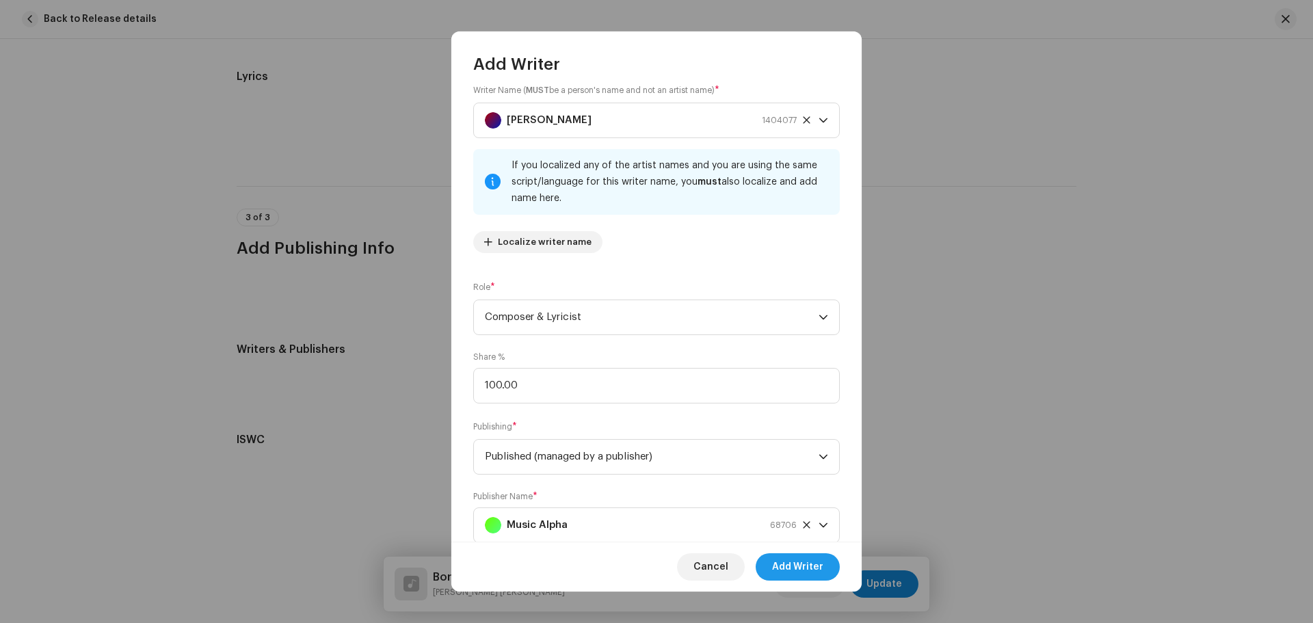
click at [780, 561] on span "Add Writer" at bounding box center [797, 566] width 51 height 27
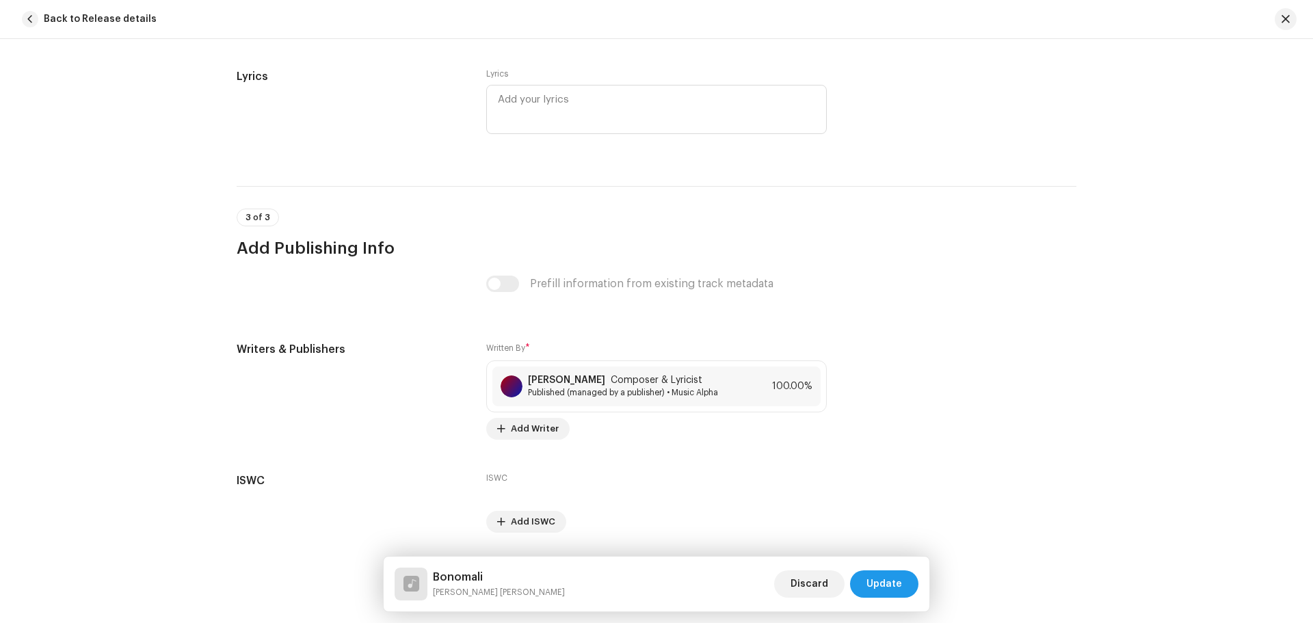
click at [896, 587] on span "Update" at bounding box center [884, 583] width 36 height 27
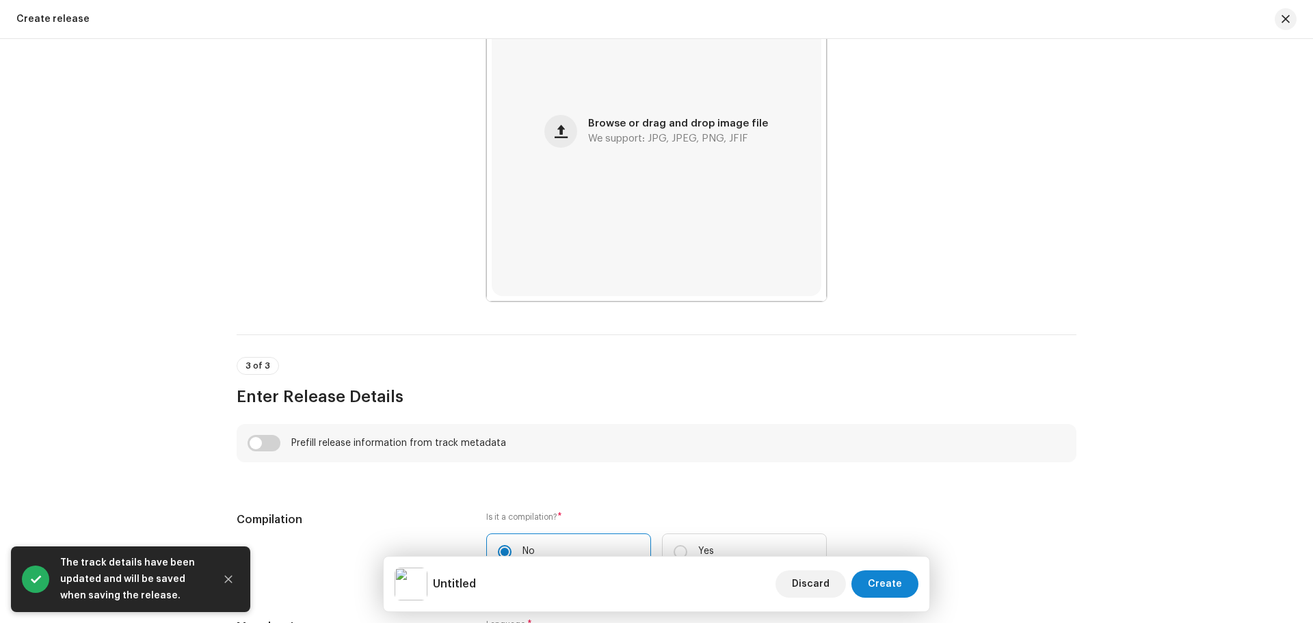
scroll to position [820, 0]
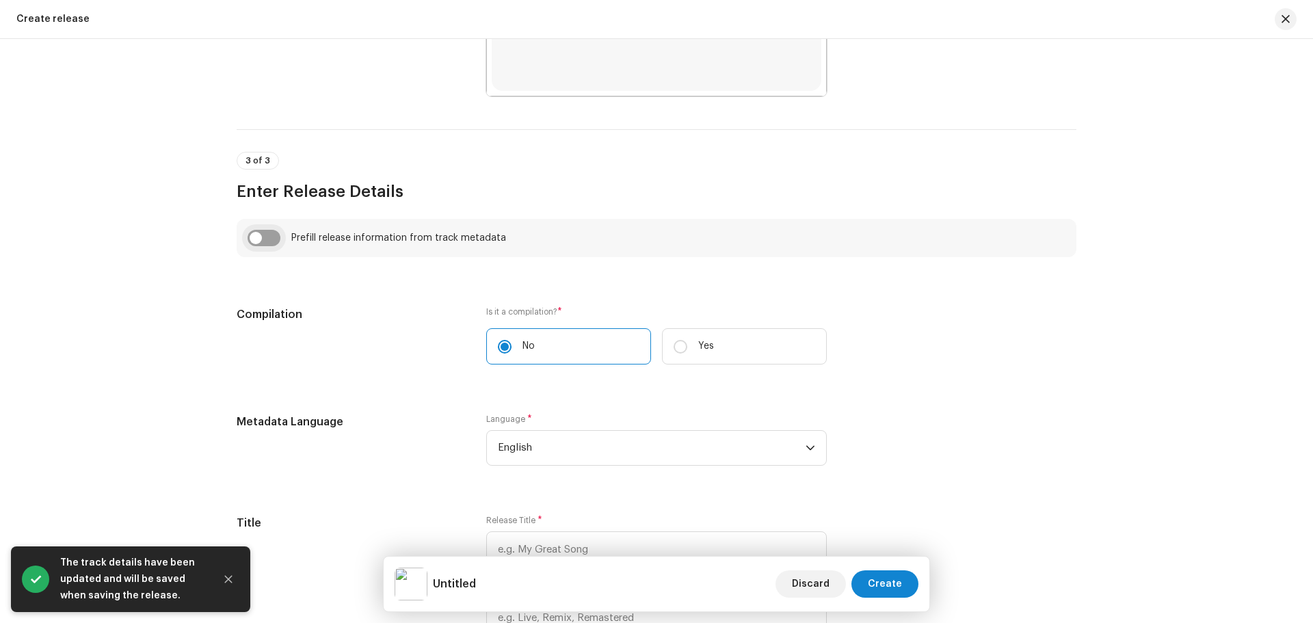
click at [254, 240] on input "checkbox" at bounding box center [263, 238] width 33 height 16
checkbox input "true"
type input "Bonomali"
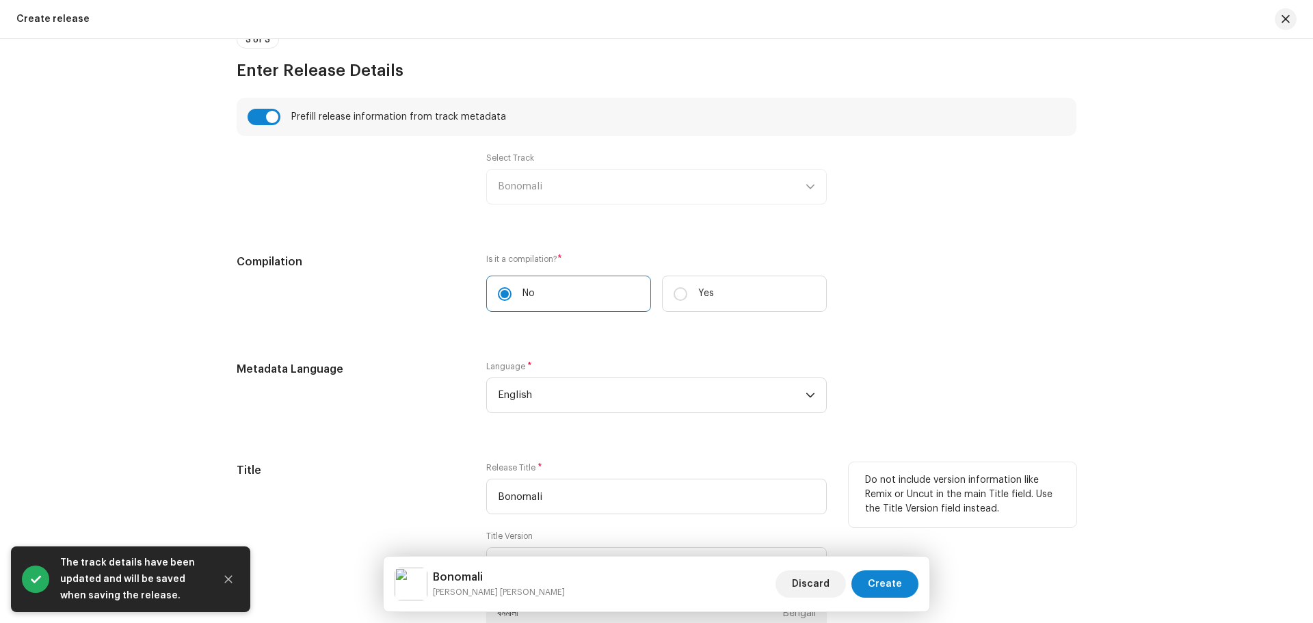
scroll to position [1094, 0]
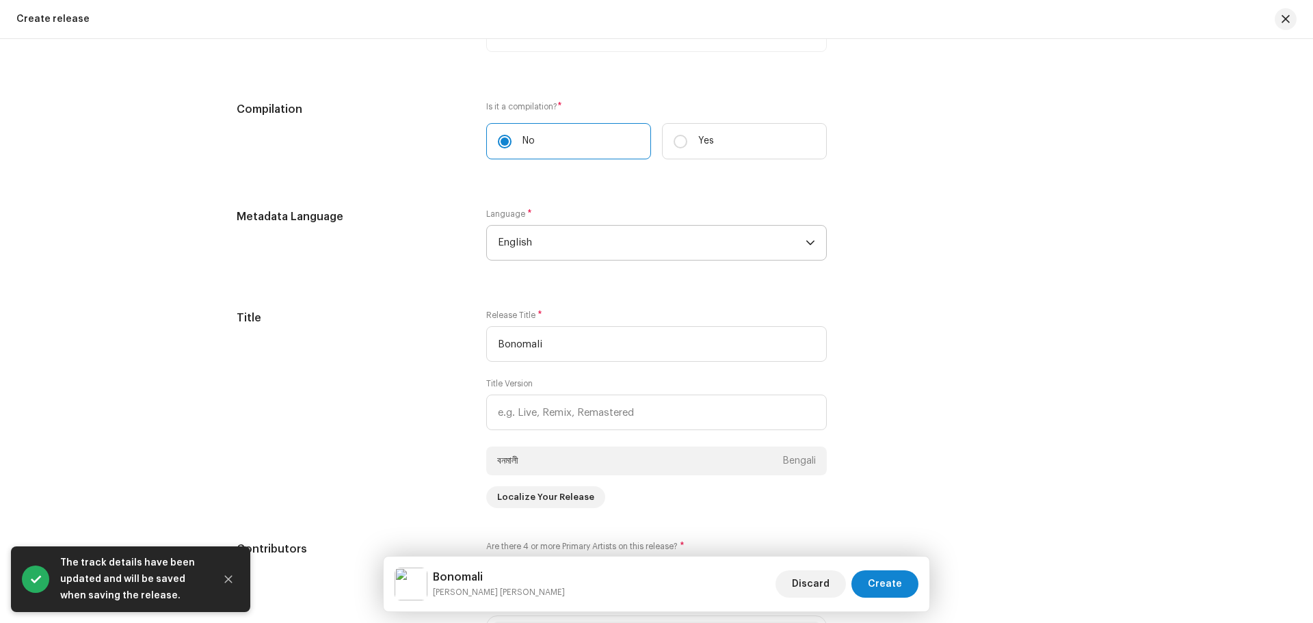
click at [538, 252] on span "English" at bounding box center [652, 243] width 308 height 34
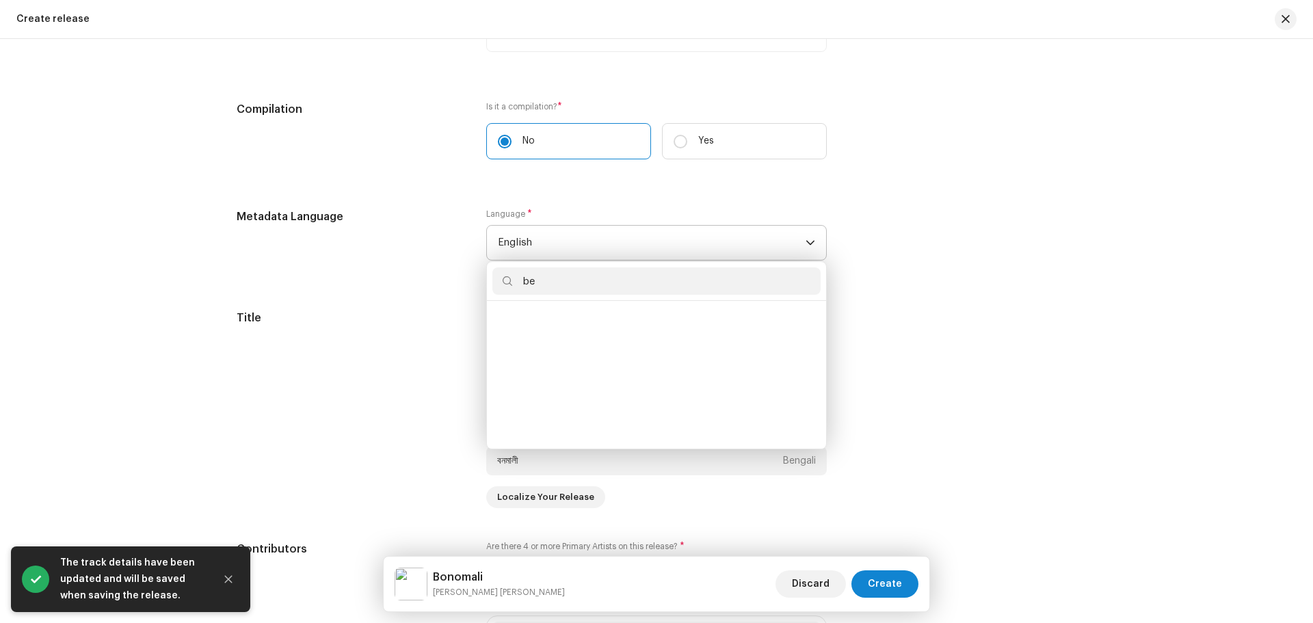
scroll to position [0, 0]
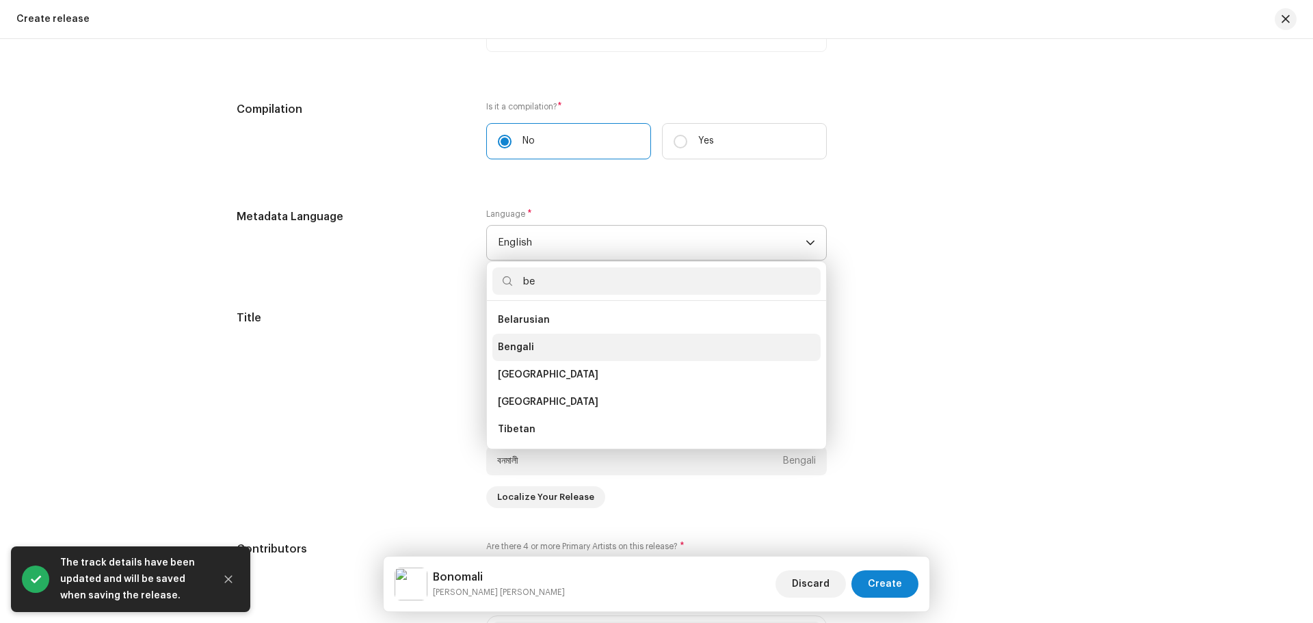
type input "be"
click at [530, 345] on li "Bengali" at bounding box center [656, 347] width 328 height 27
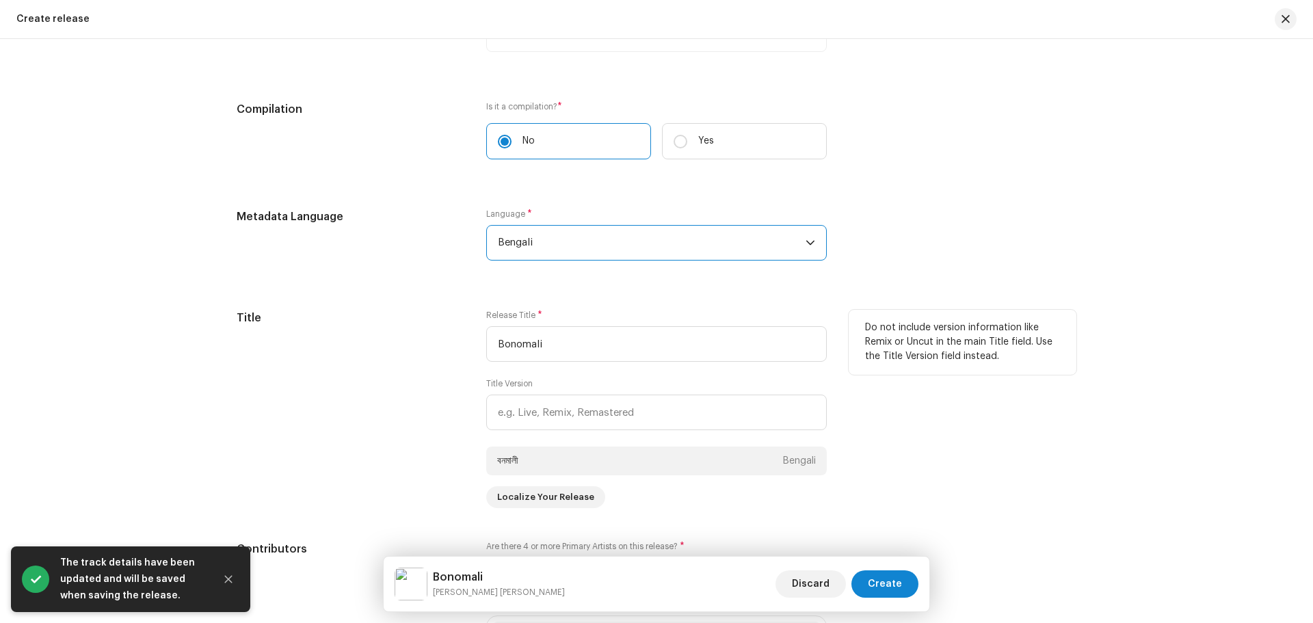
click at [444, 397] on div "Title" at bounding box center [351, 409] width 228 height 198
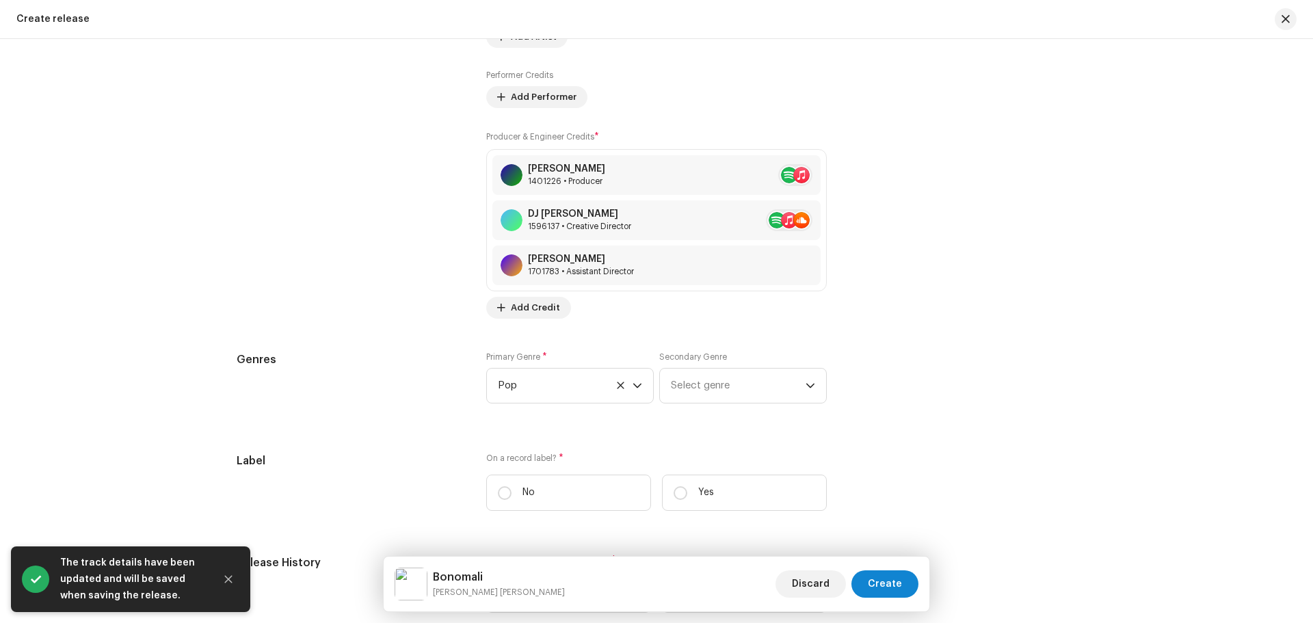
scroll to position [2119, 0]
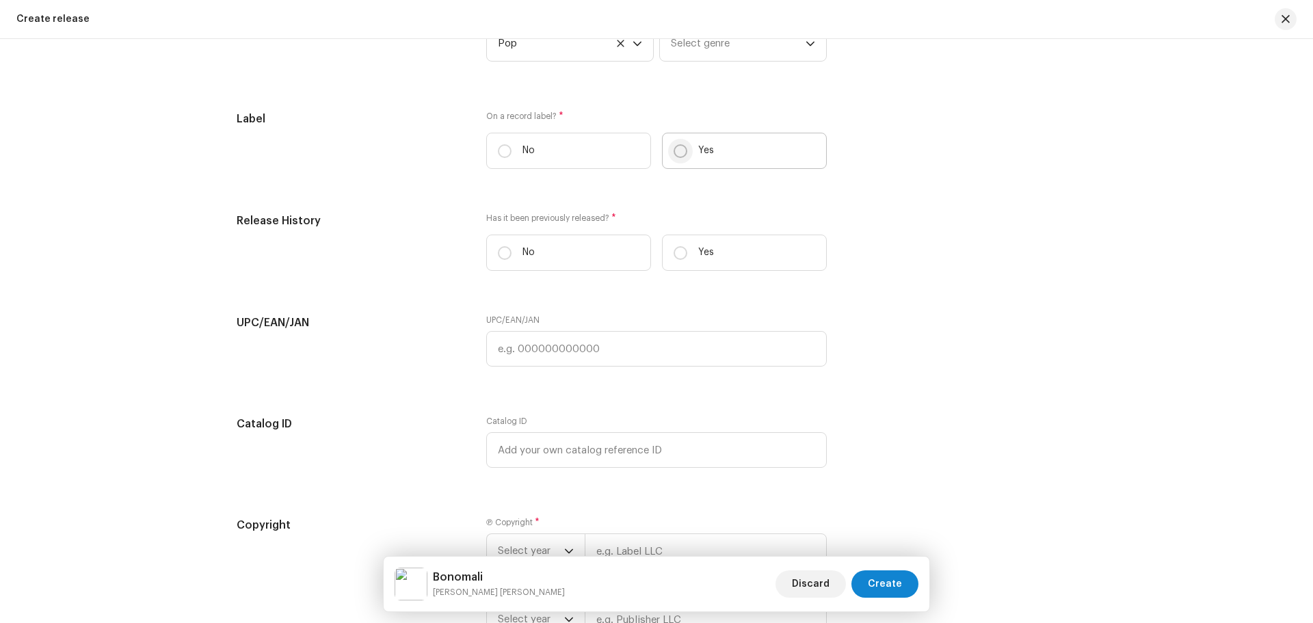
click at [682, 149] on input "Yes" at bounding box center [680, 151] width 14 height 14
radio input "true"
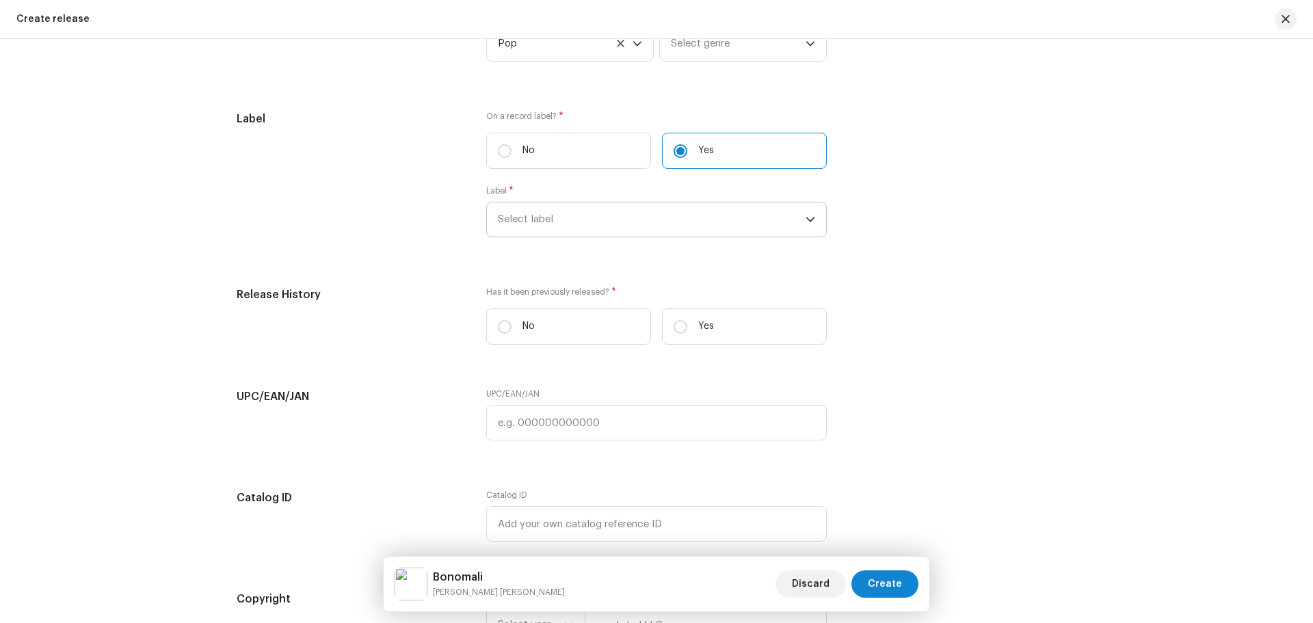
click at [540, 225] on span "Select label" at bounding box center [652, 219] width 308 height 34
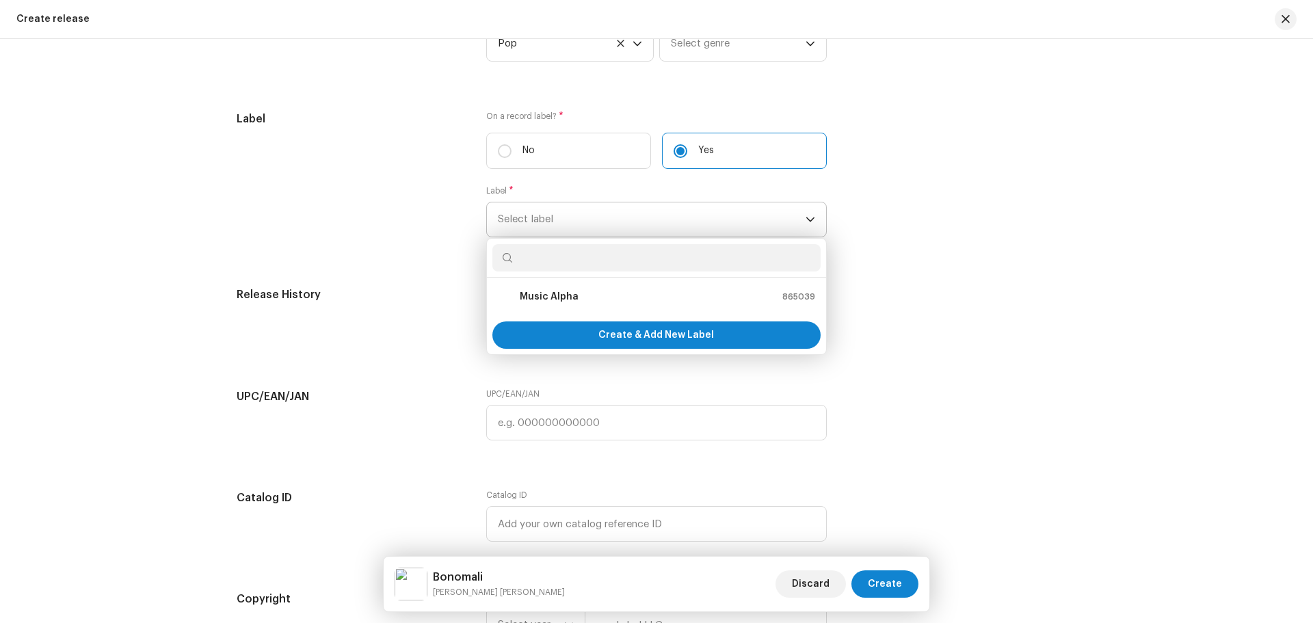
click at [518, 281] on ul "Music Alpha 865039" at bounding box center [656, 297] width 339 height 38
click at [527, 288] on div "Music Alpha" at bounding box center [538, 296] width 81 height 16
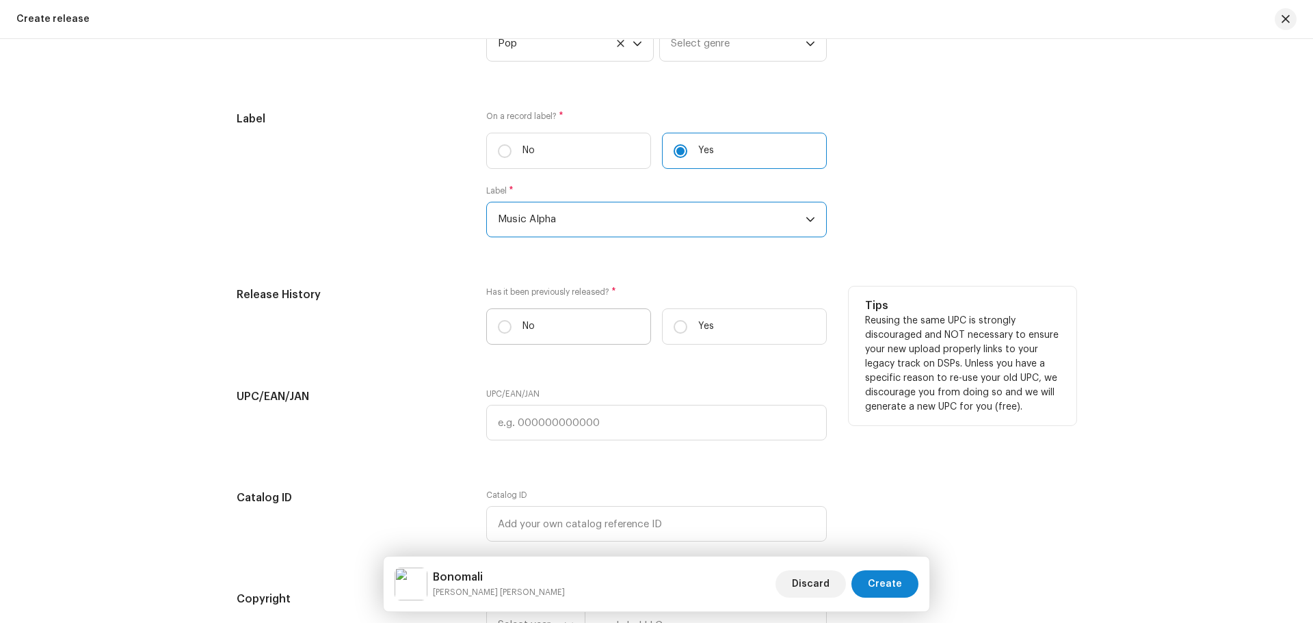
click at [548, 332] on label "No" at bounding box center [568, 326] width 165 height 36
click at [511, 332] on input "No" at bounding box center [505, 327] width 14 height 14
radio input "true"
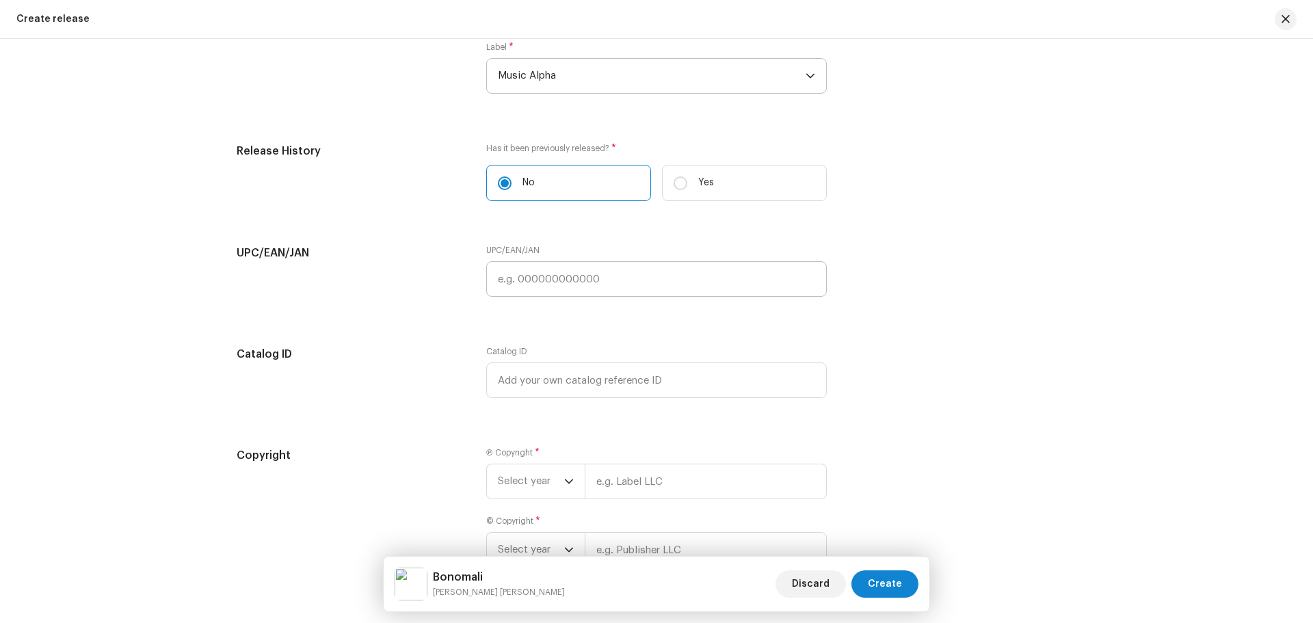
scroll to position [2355, 0]
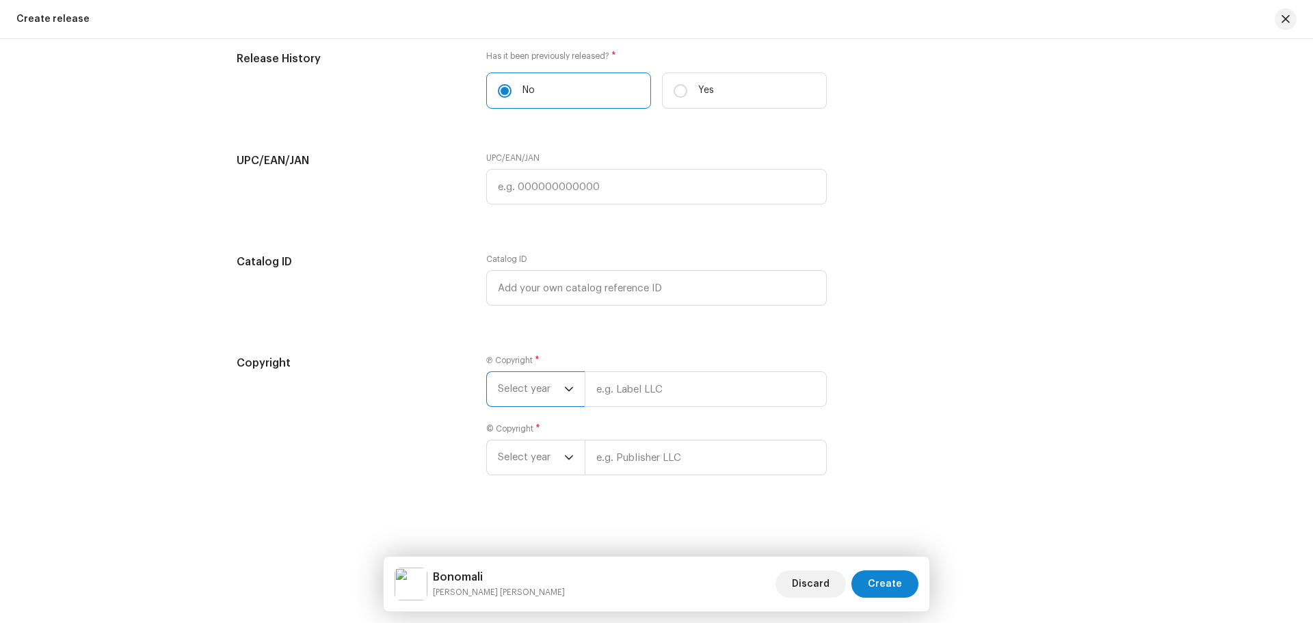
click at [541, 390] on span "Select year" at bounding box center [531, 389] width 66 height 34
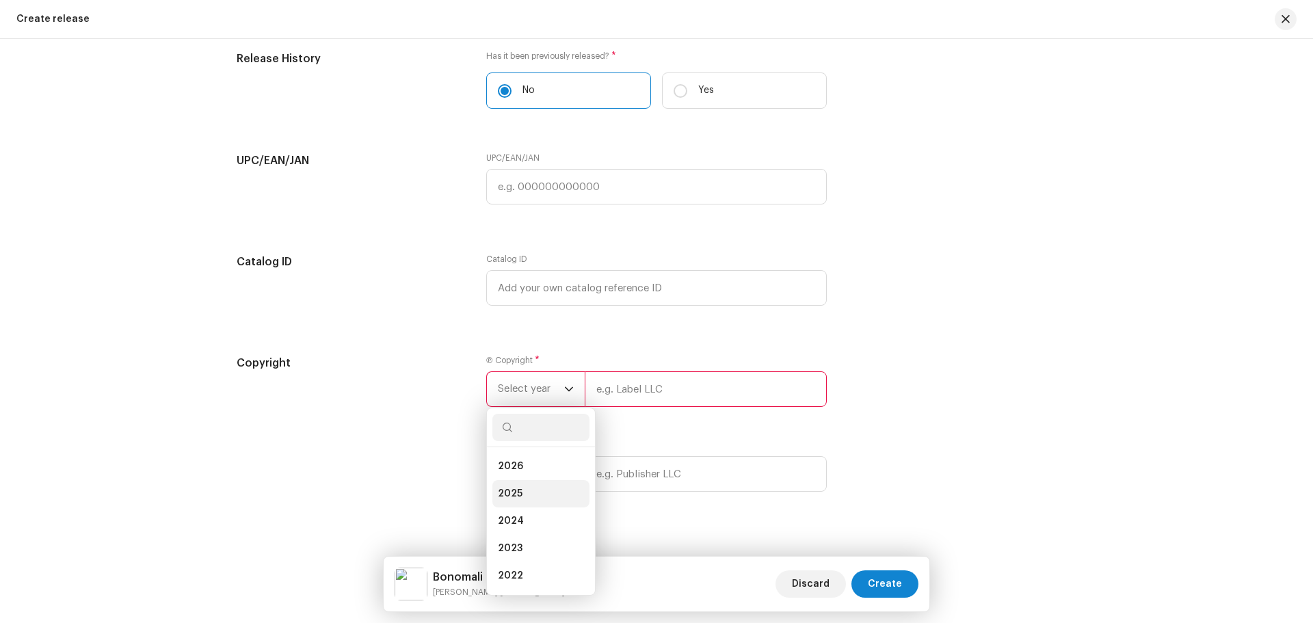
click at [518, 489] on span "2025" at bounding box center [510, 494] width 25 height 14
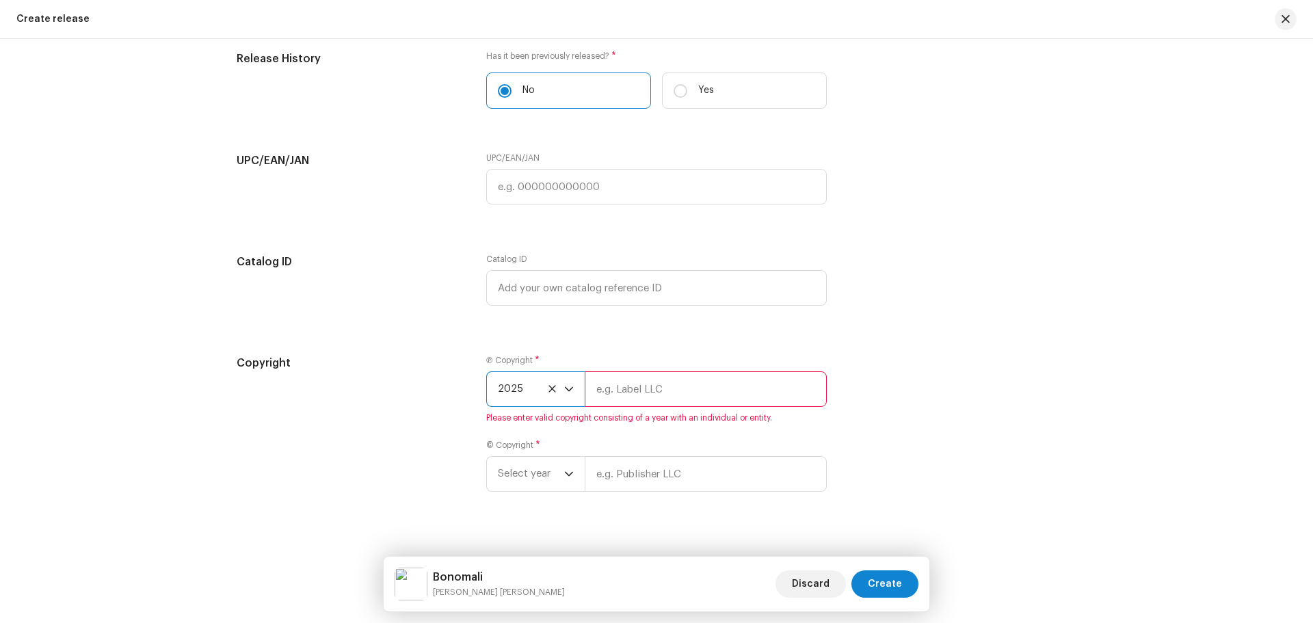
click at [526, 455] on div "© Copyright * Select year" at bounding box center [656, 466] width 340 height 52
click at [520, 482] on span "Select year" at bounding box center [531, 474] width 66 height 34
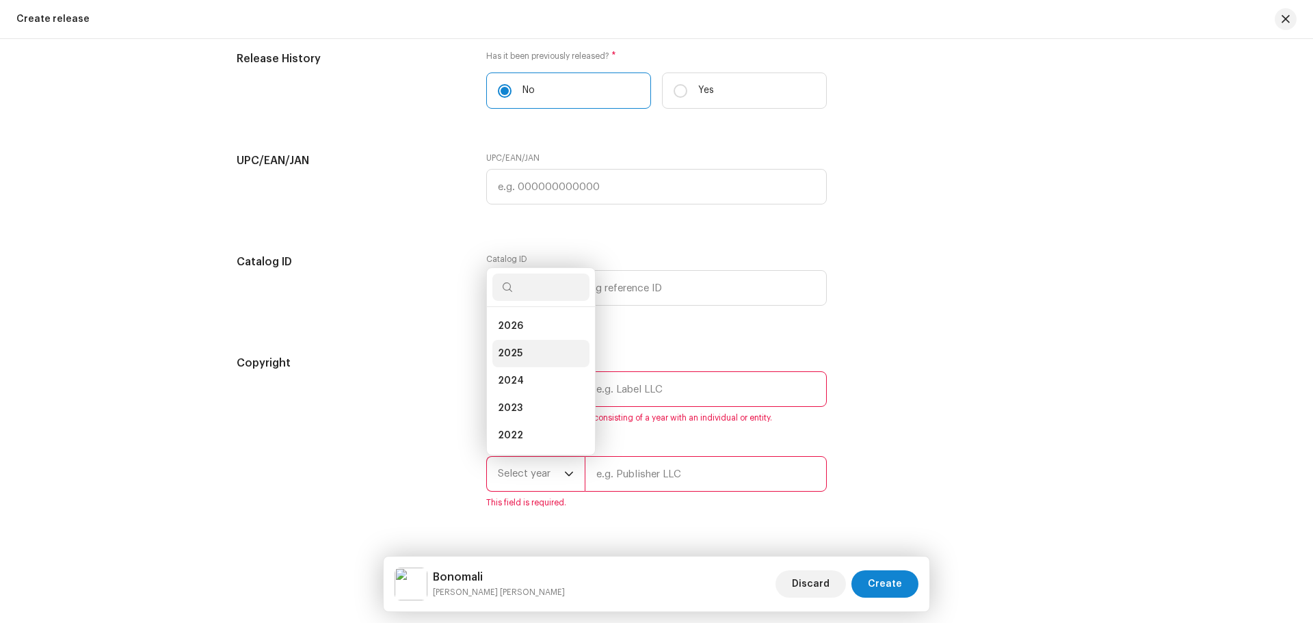
click at [509, 345] on li "2025" at bounding box center [540, 353] width 97 height 27
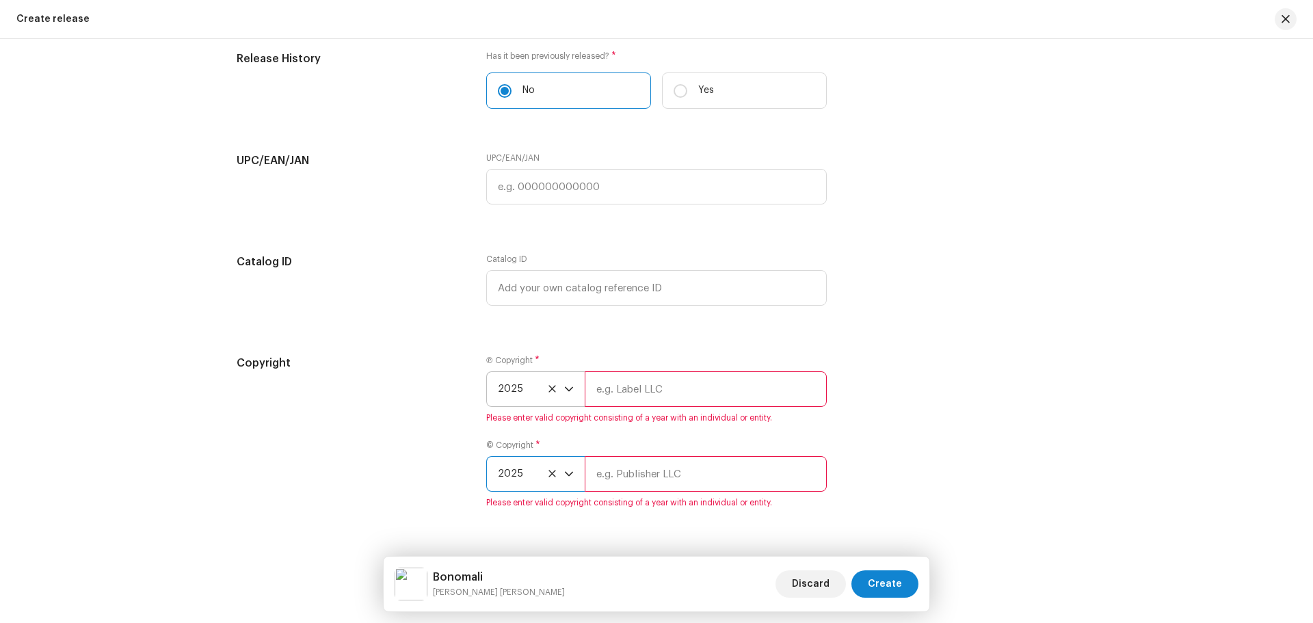
click at [614, 395] on input "text" at bounding box center [706, 389] width 242 height 36
type input "Music Alpha"
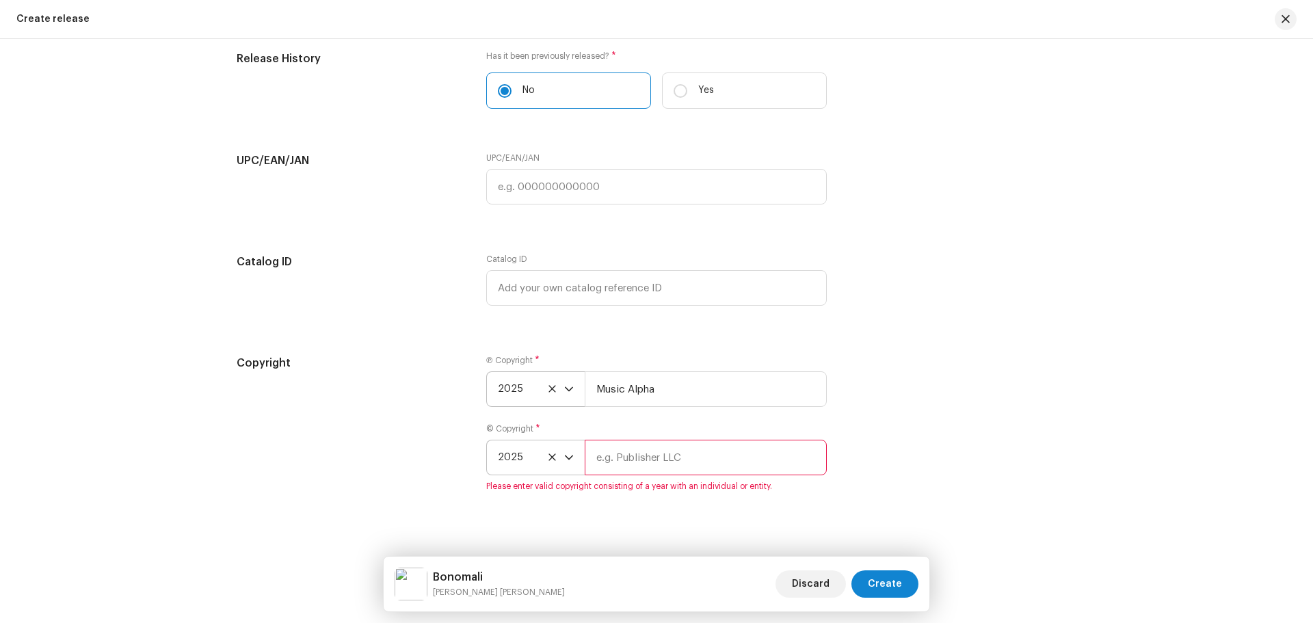
click at [654, 477] on div "© Copyright * 2025 Please enter valid copyright consisting of a year with an in…" at bounding box center [656, 457] width 340 height 68
click at [660, 466] on input "text" at bounding box center [706, 458] width 242 height 36
click at [660, 455] on input "text" at bounding box center [706, 458] width 242 height 36
paste input "Music Alpha"
type input "Music Alpha"
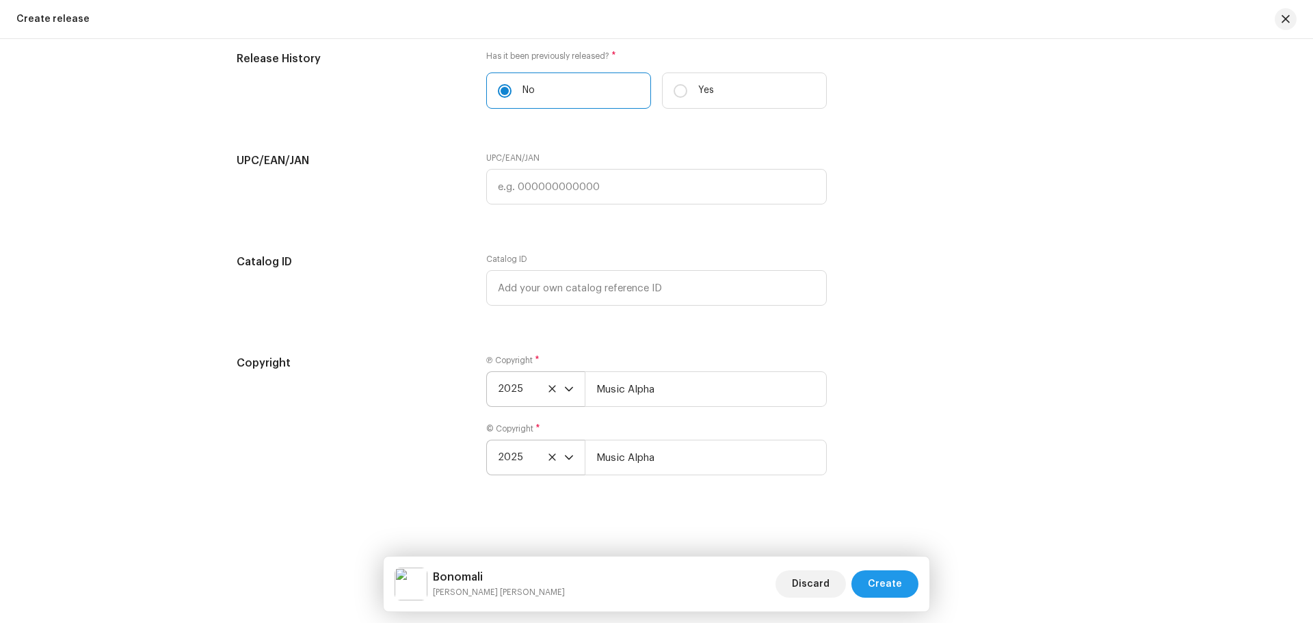
click at [883, 587] on span "Create" at bounding box center [885, 583] width 34 height 27
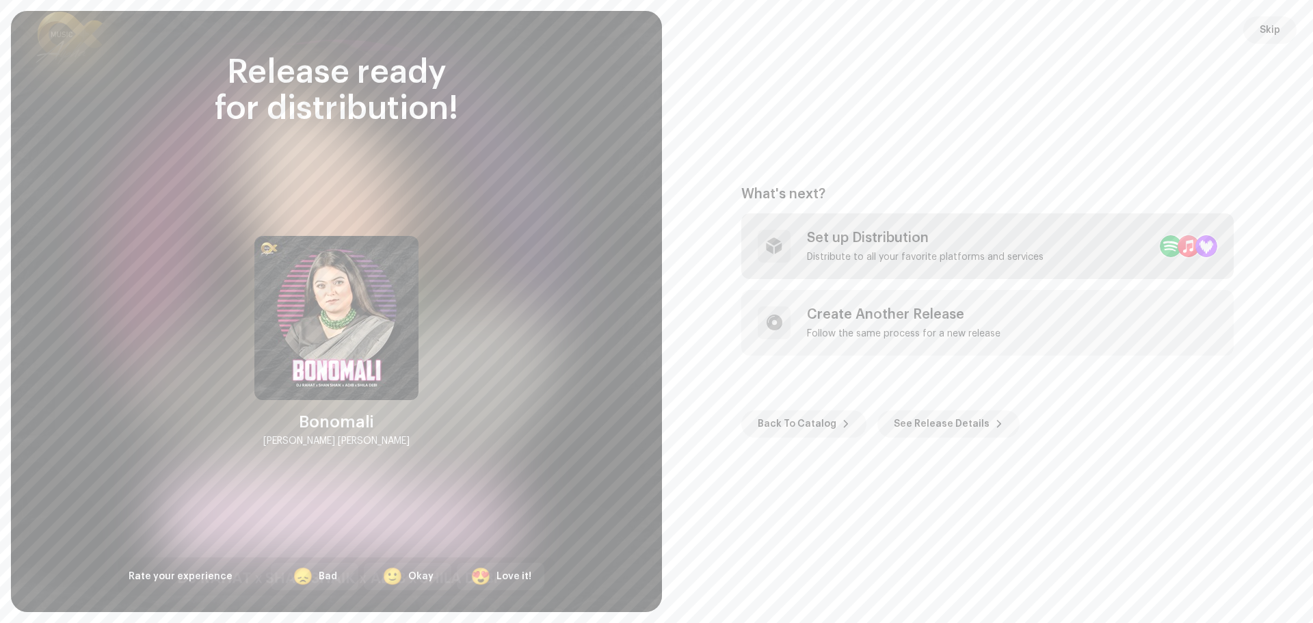
click at [931, 255] on div "Distribute to all your favorite platforms and services" at bounding box center [925, 257] width 237 height 11
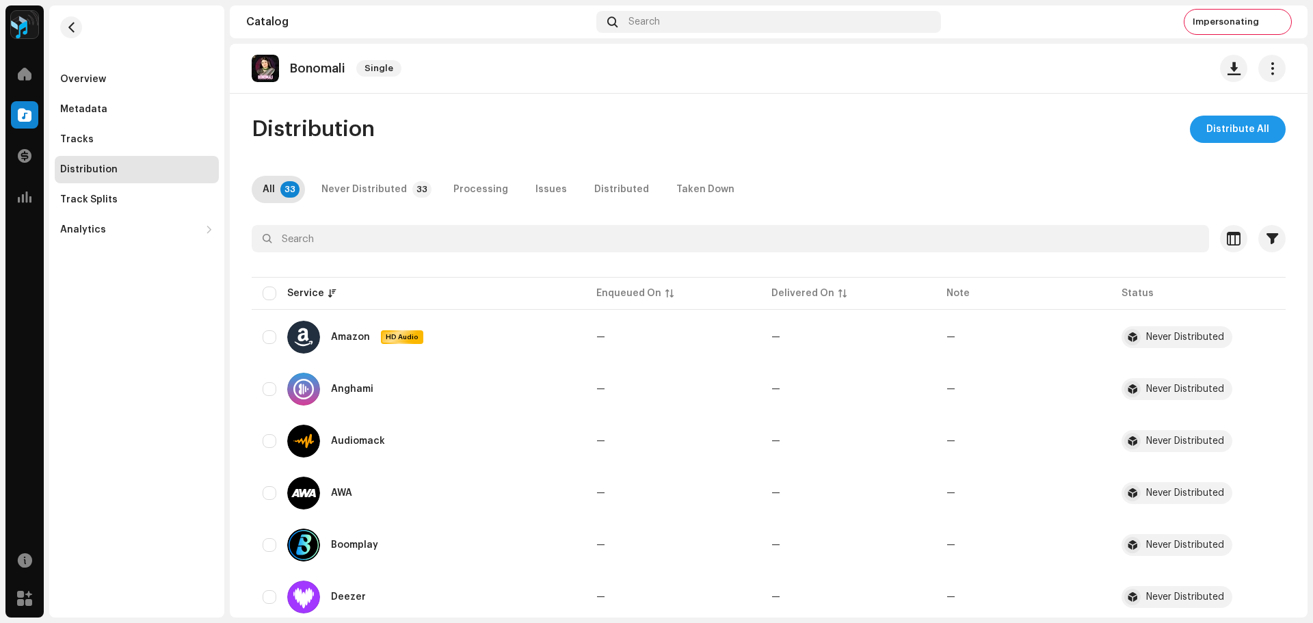
click at [1226, 131] on span "Distribute All" at bounding box center [1237, 129] width 63 height 27
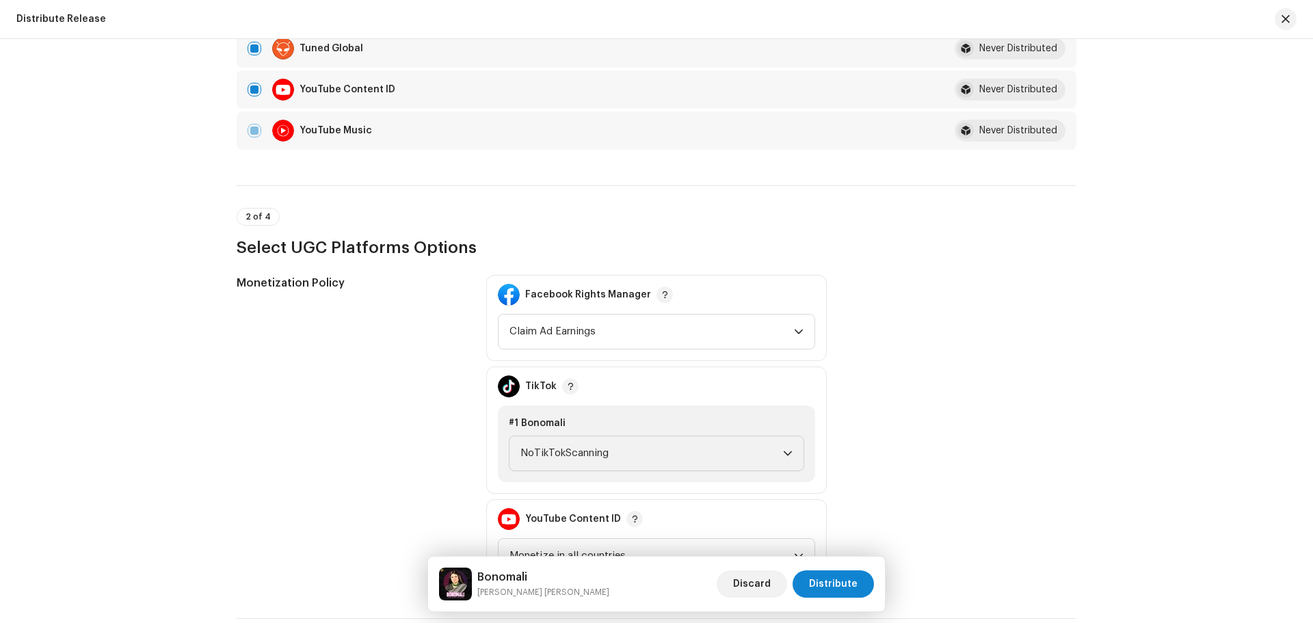
scroll to position [1572, 0]
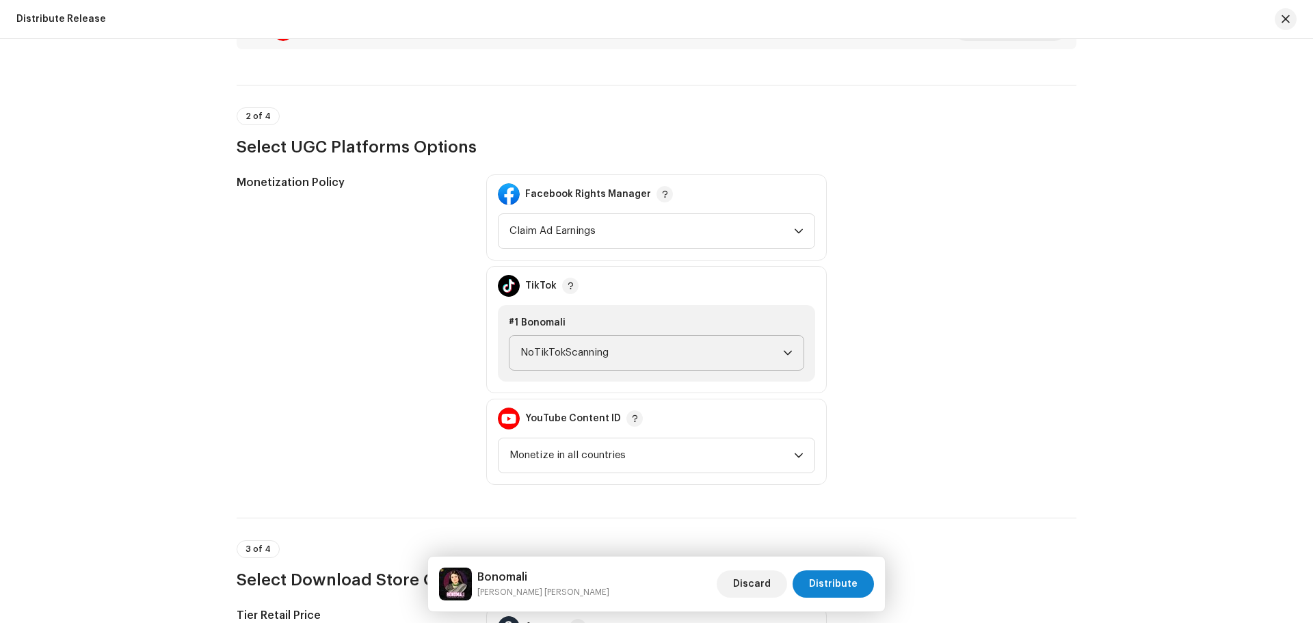
click at [610, 344] on span "NoTikTokScanning" at bounding box center [651, 353] width 263 height 34
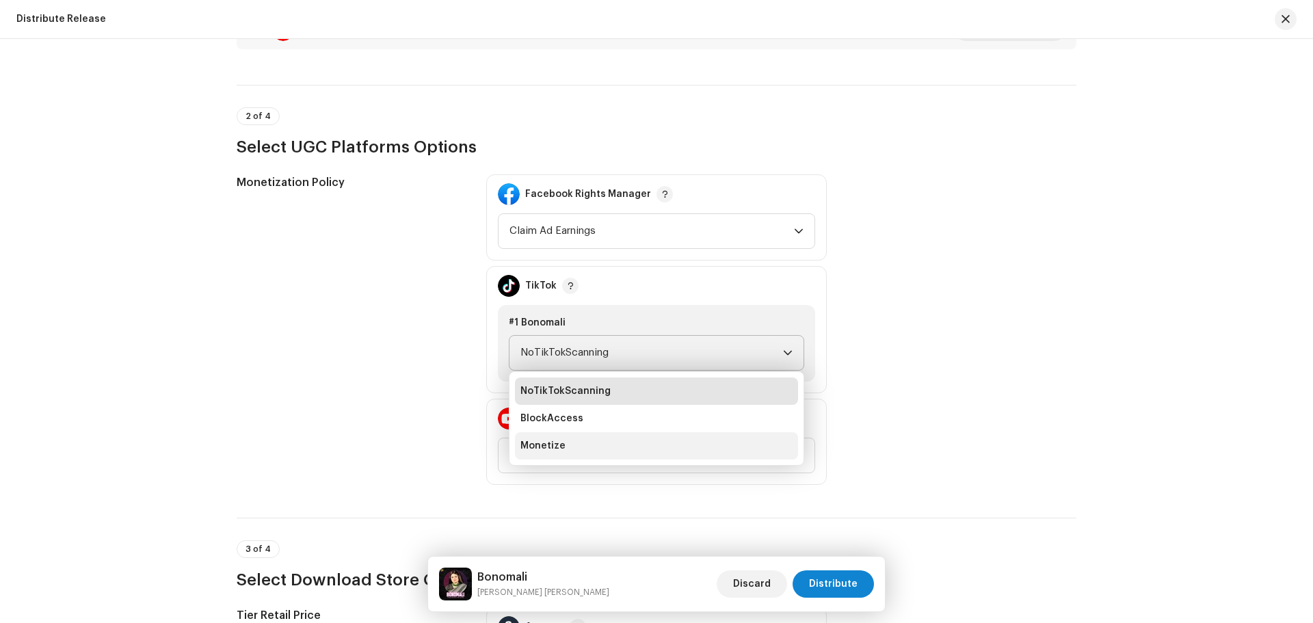
click at [567, 446] on li "Monetize" at bounding box center [656, 445] width 283 height 27
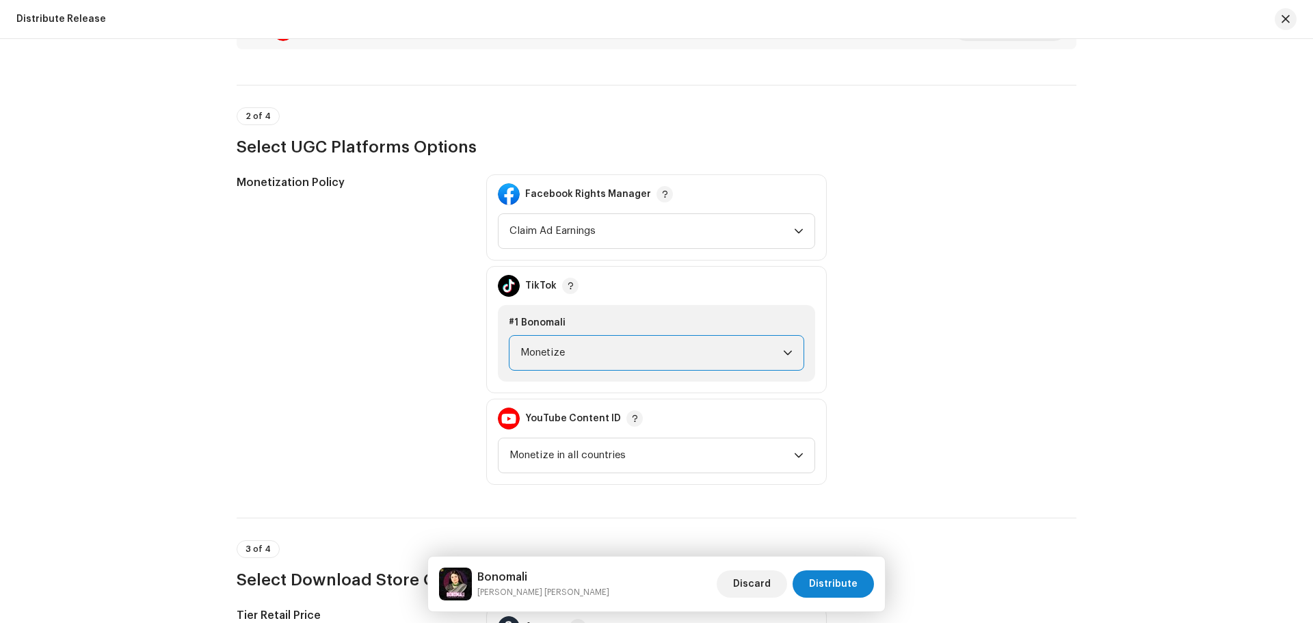
click at [349, 334] on div "Monetization Policy" at bounding box center [351, 329] width 228 height 310
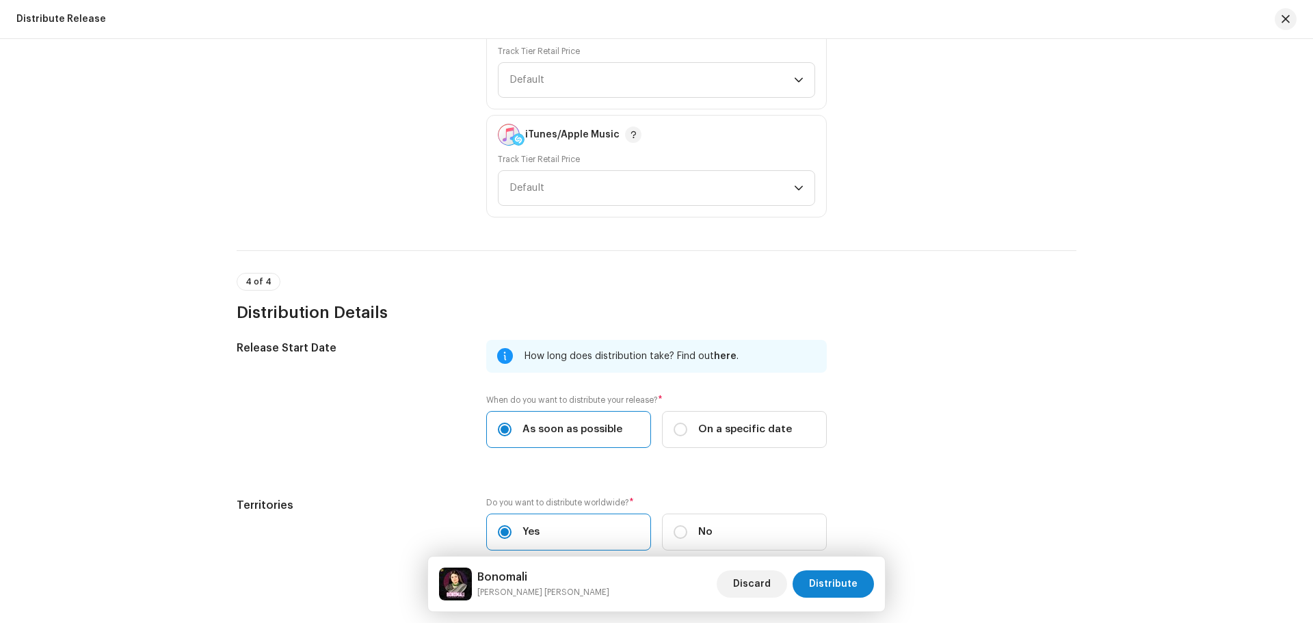
scroll to position [2248, 0]
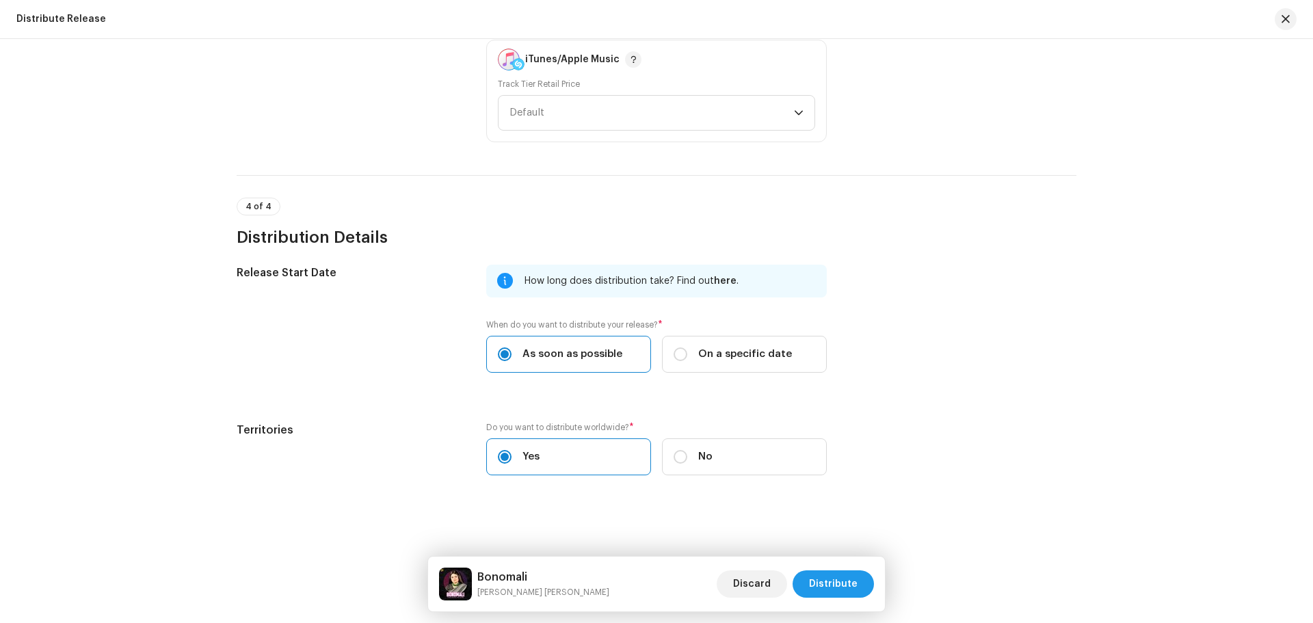
click at [839, 579] on span "Distribute" at bounding box center [833, 583] width 49 height 27
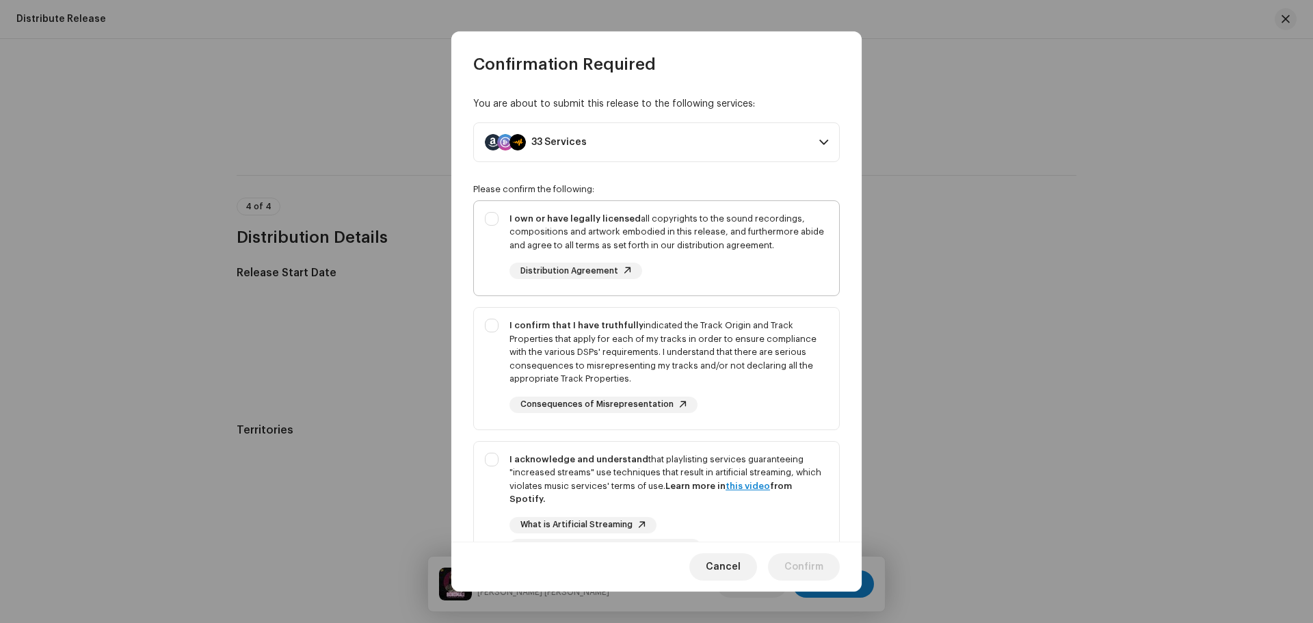
drag, startPoint x: 671, startPoint y: 220, endPoint x: 671, endPoint y: 235, distance: 15.1
click at [671, 219] on div "I own or have legally licensed all copyrights to the sound recordings, composit…" at bounding box center [668, 232] width 319 height 40
checkbox input "true"
click at [662, 345] on div "I confirm that I have truthfully indicated the Track Origin and Track Propertie…" at bounding box center [668, 352] width 319 height 67
checkbox input "true"
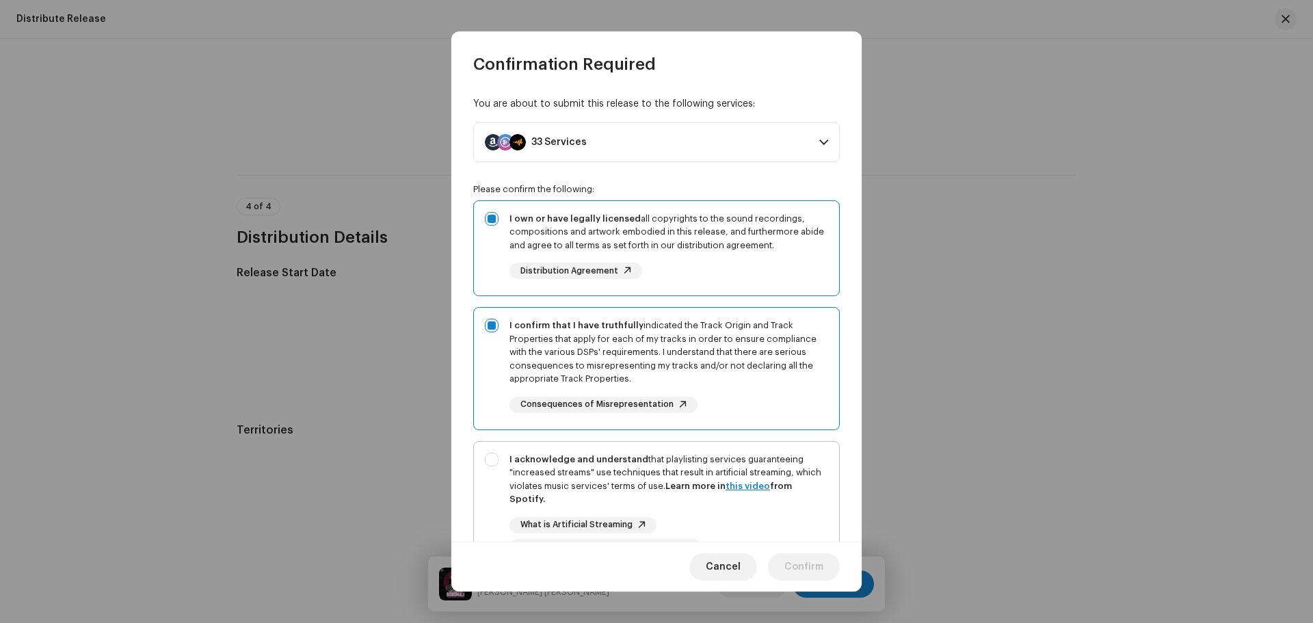
click at [641, 472] on div "I acknowledge and understand that playlisting services guaranteeing "increased …" at bounding box center [668, 479] width 319 height 53
checkbox input "true"
click at [809, 569] on span "Confirm" at bounding box center [803, 566] width 39 height 27
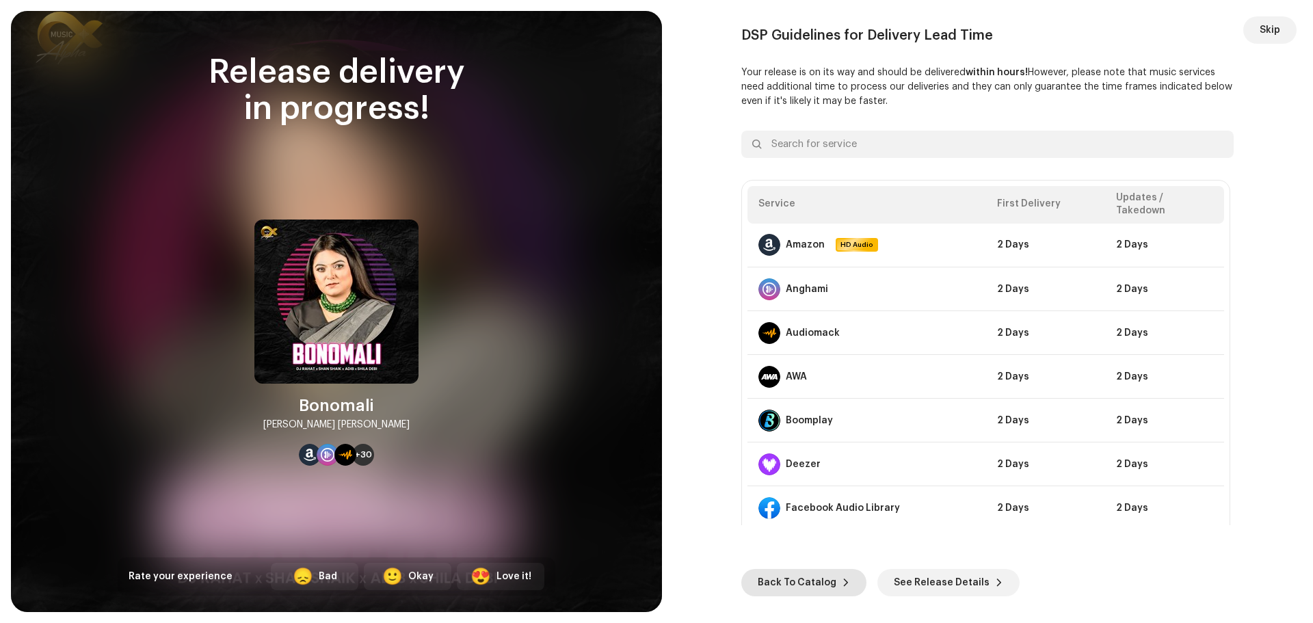
click at [810, 577] on span "Back To Catalog" at bounding box center [796, 582] width 79 height 27
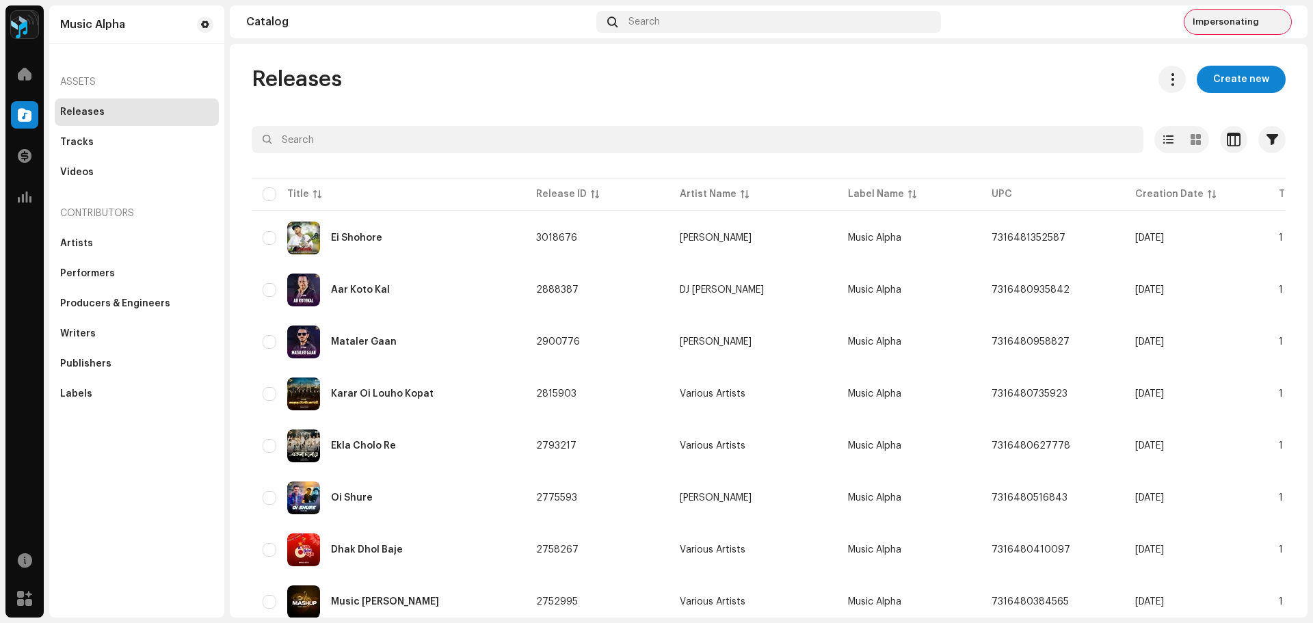
click at [1233, 27] on div "Impersonating" at bounding box center [1237, 22] width 107 height 25
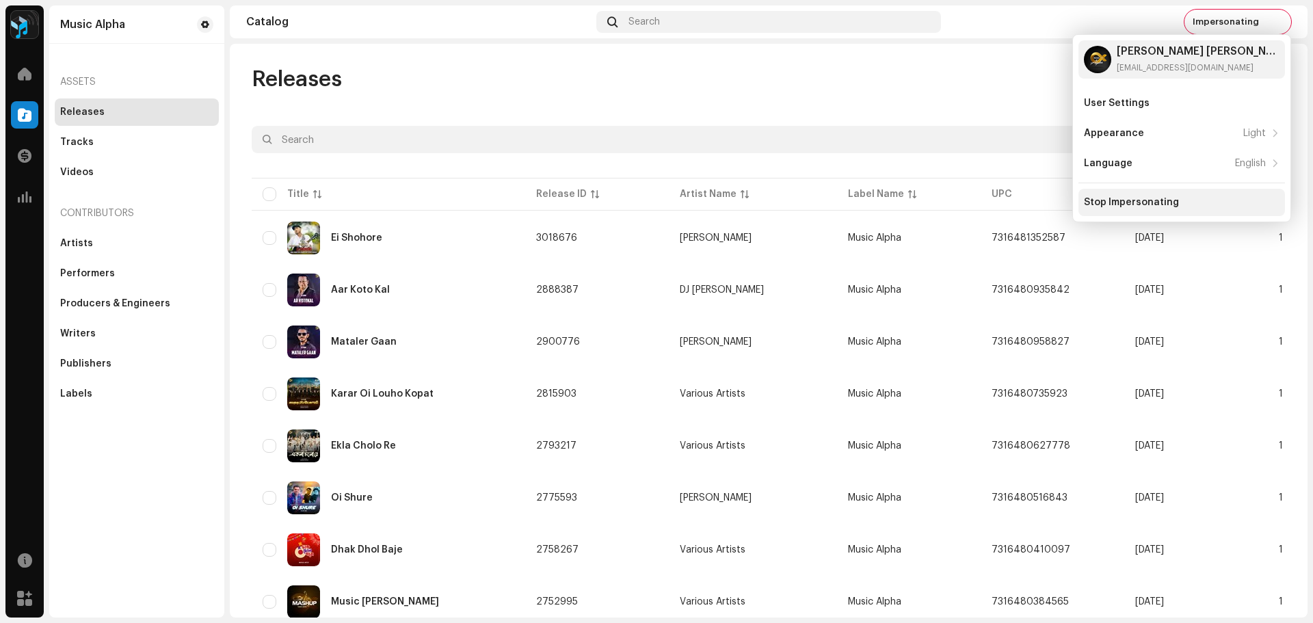
click at [1132, 199] on div "Stop Impersonating" at bounding box center [1131, 202] width 95 height 11
